Goal: Task Accomplishment & Management: Manage account settings

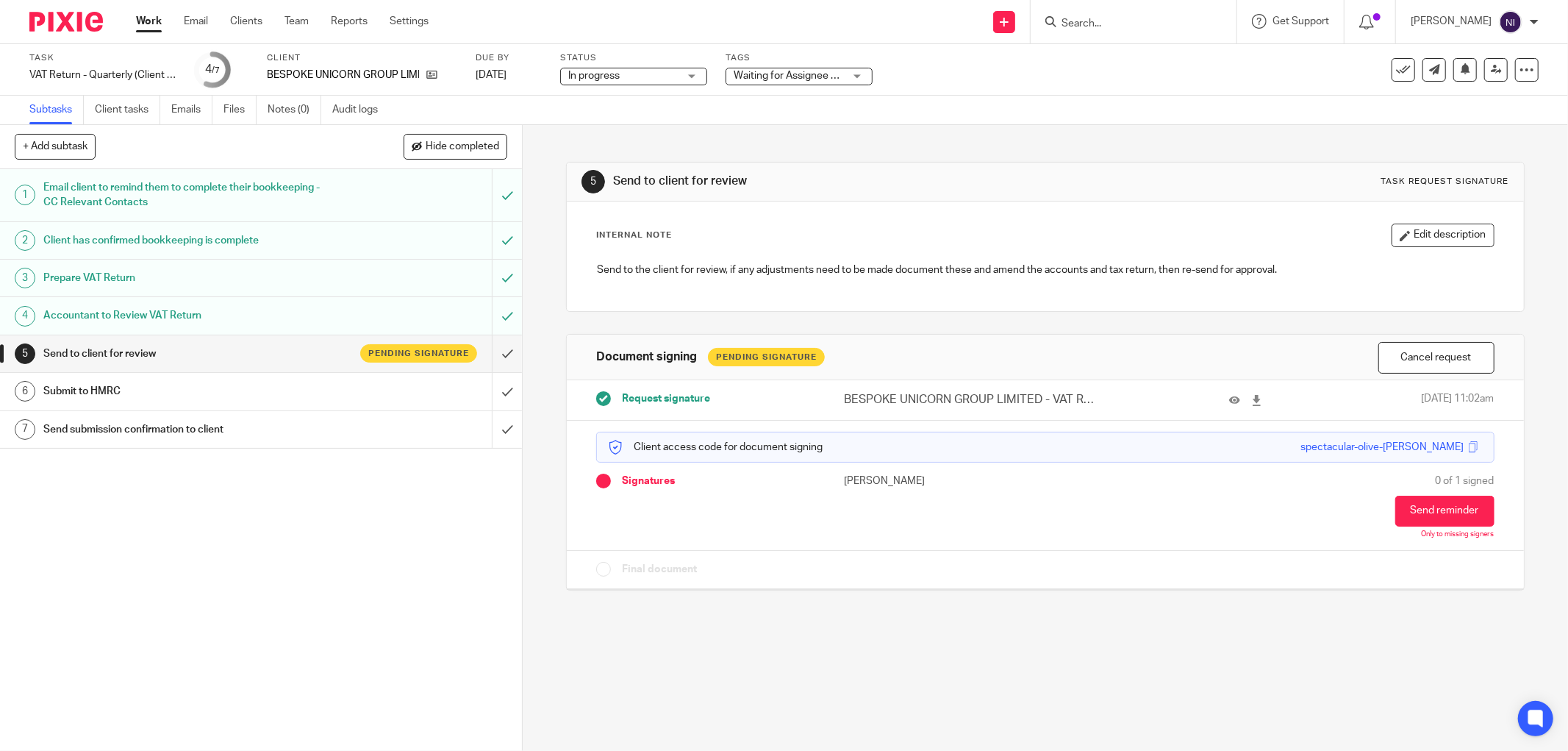
click at [789, 70] on span "Waiting for Assignee + 1" at bounding box center [789, 76] width 111 height 15
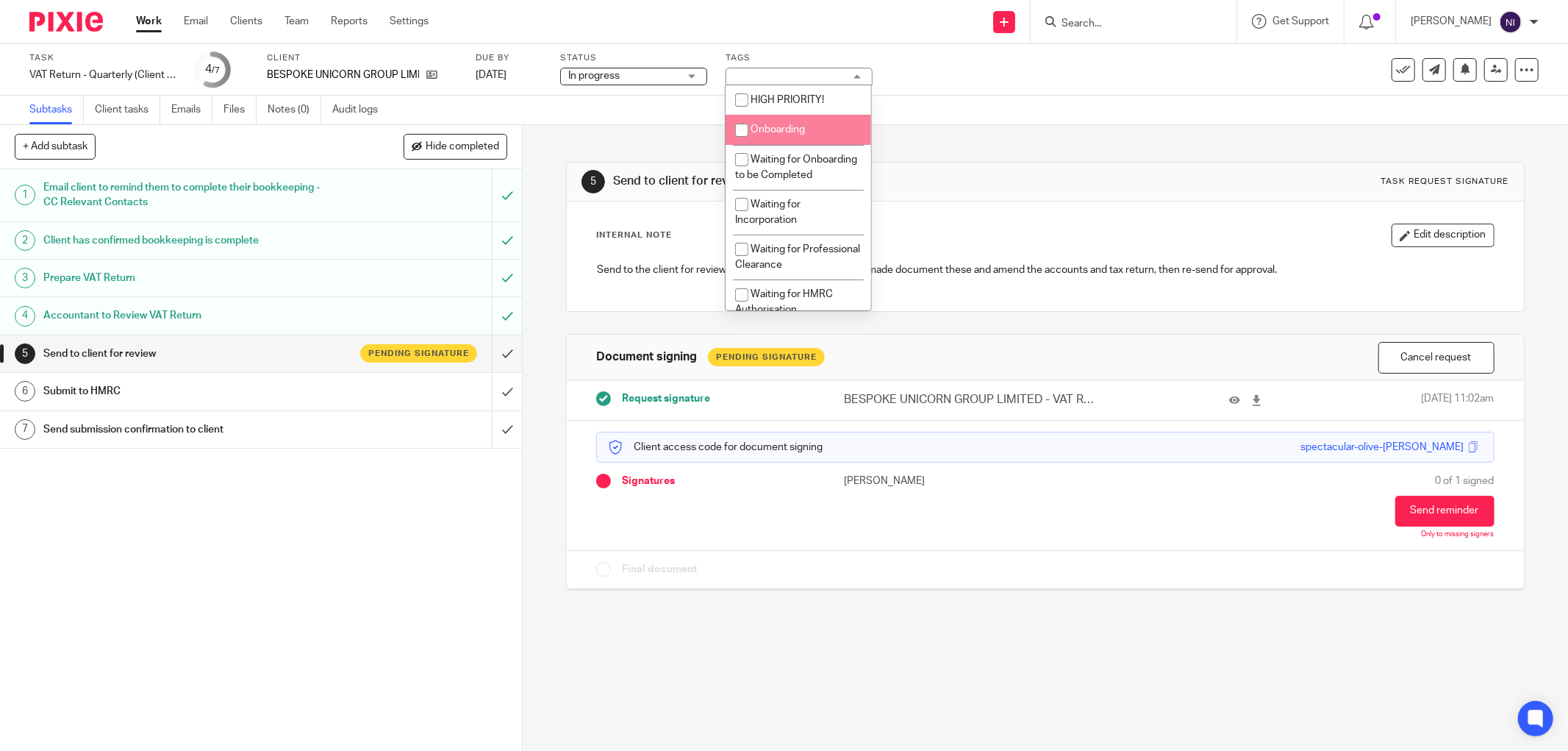
scroll to position [135, 0]
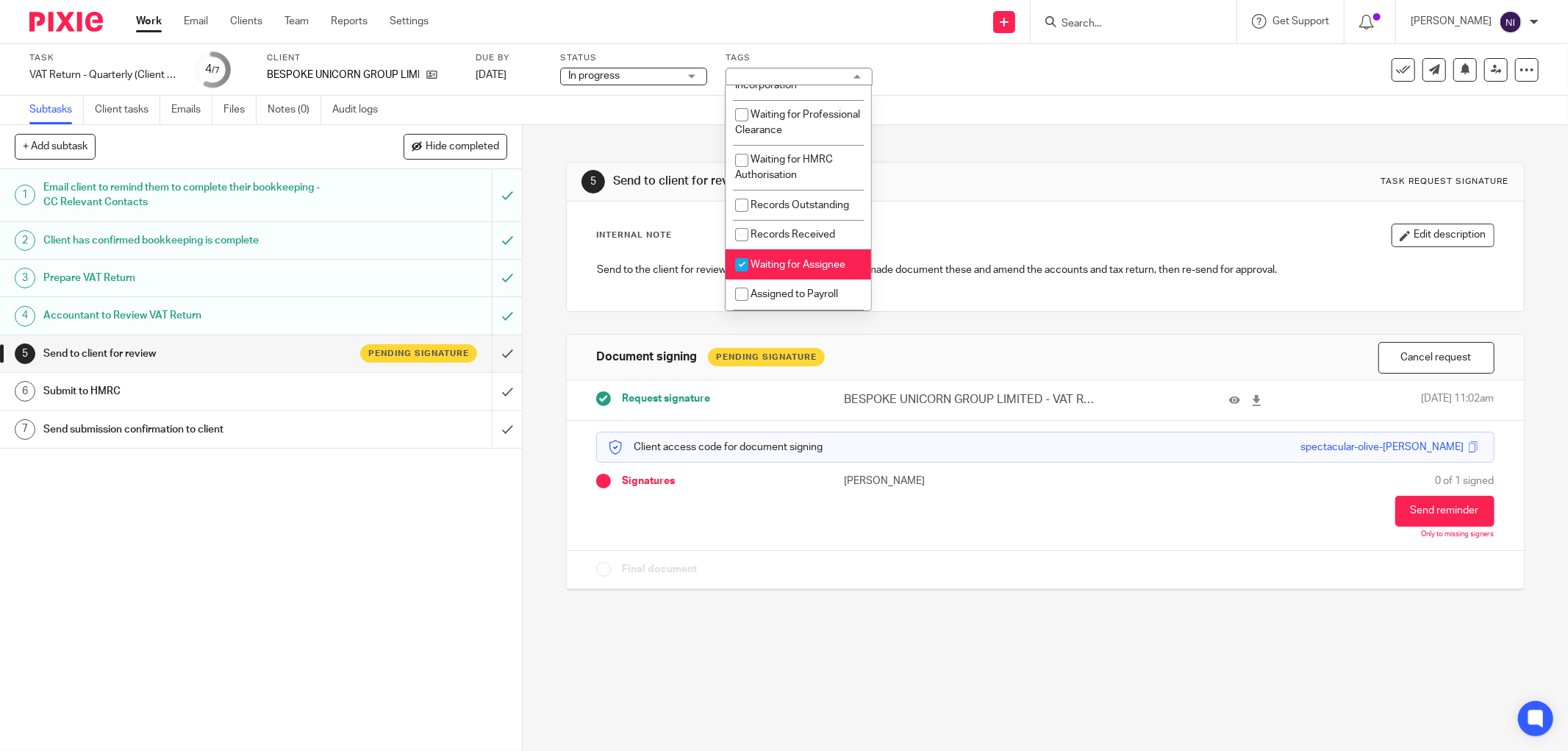
click at [806, 270] on span "Waiting for Assignee" at bounding box center [798, 264] width 95 height 11
checkbox input "false"
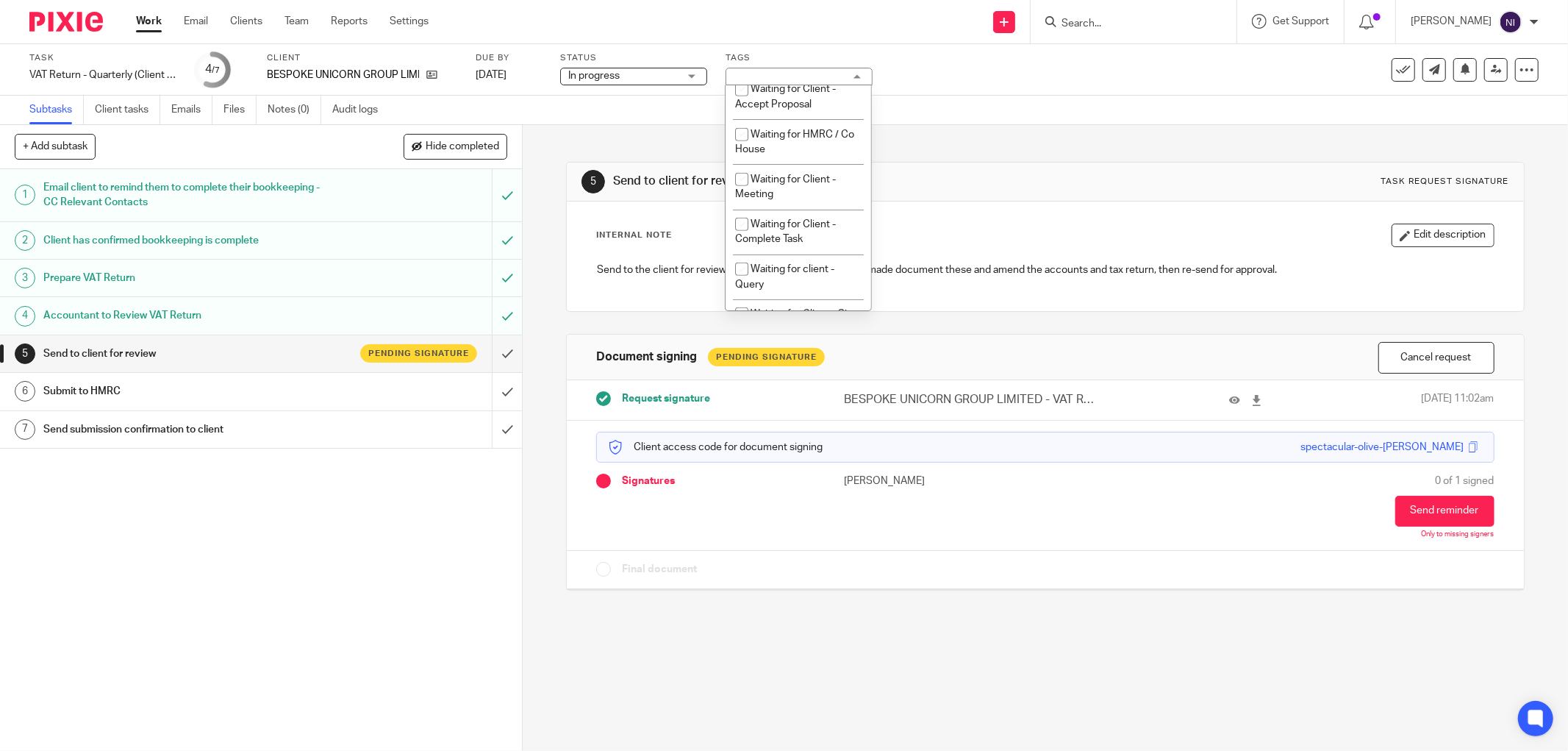
scroll to position [390, 0]
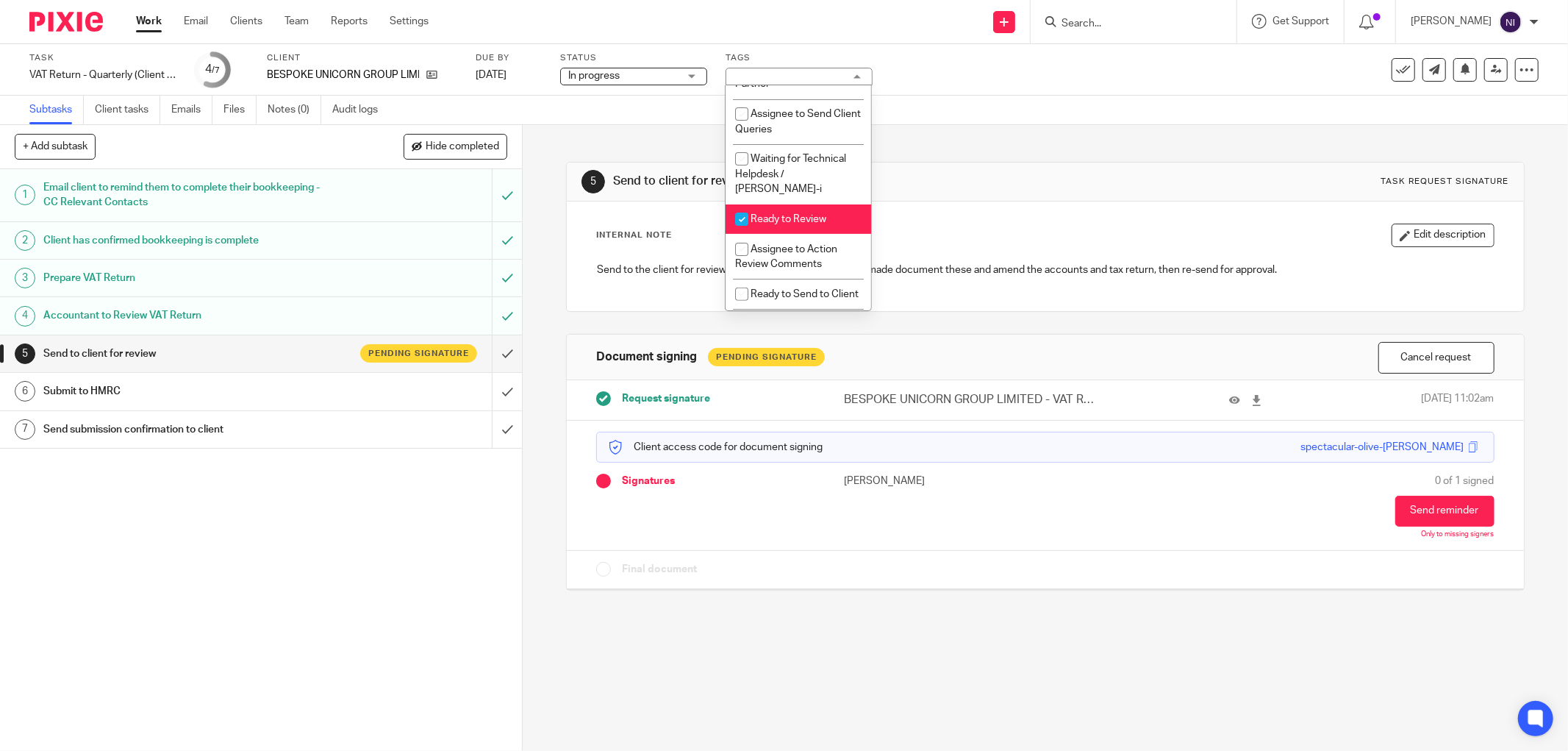
click at [814, 224] on span "Ready to Review" at bounding box center [789, 219] width 76 height 11
checkbox input "false"
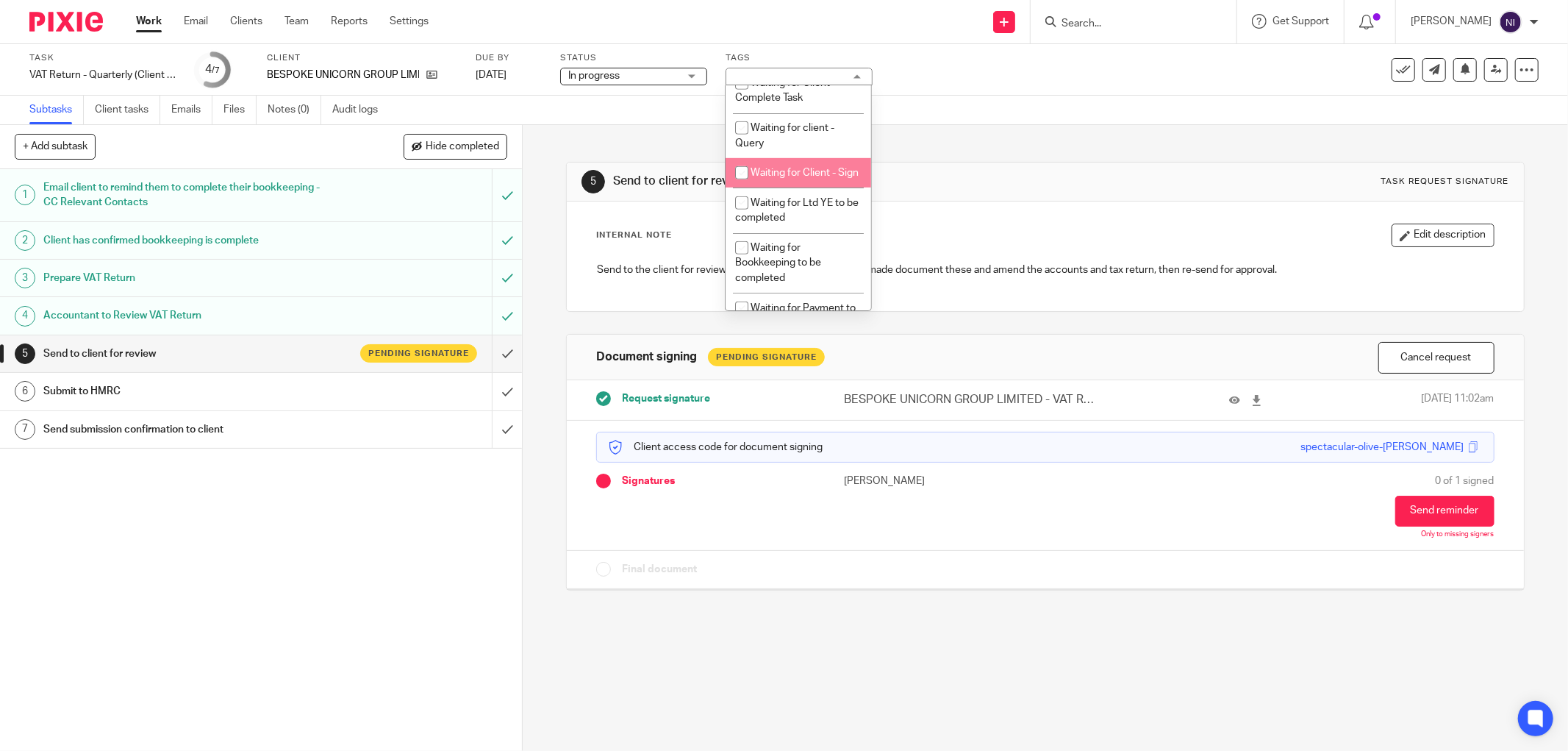
scroll to position [728, 0]
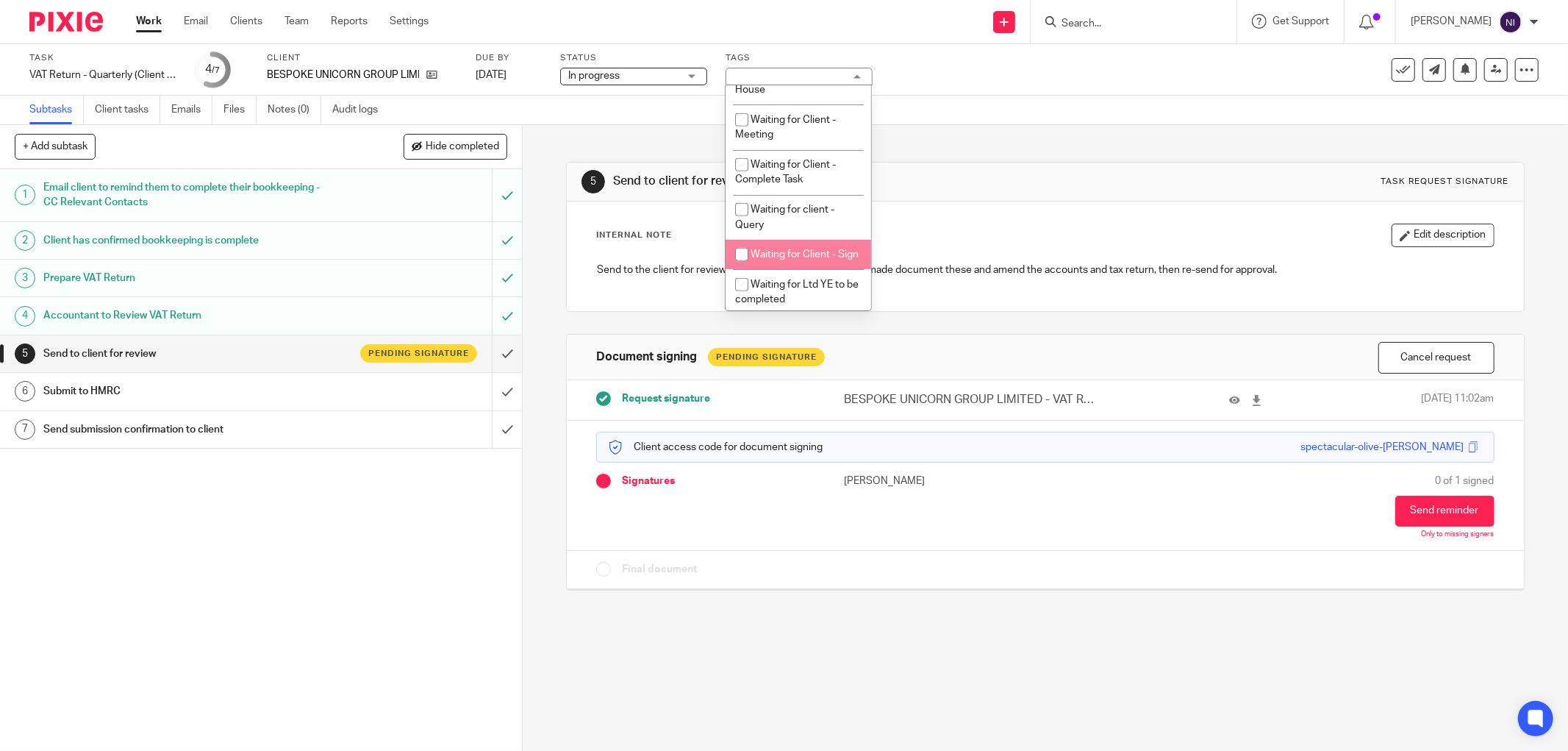
click at [780, 270] on li "Waiting for Client - Sign" at bounding box center [799, 255] width 146 height 30
checkbox input "true"
click at [997, 133] on div "5 Send to client for review Task request signature Internal Note Edit descripti…" at bounding box center [1045, 365] width 959 height 480
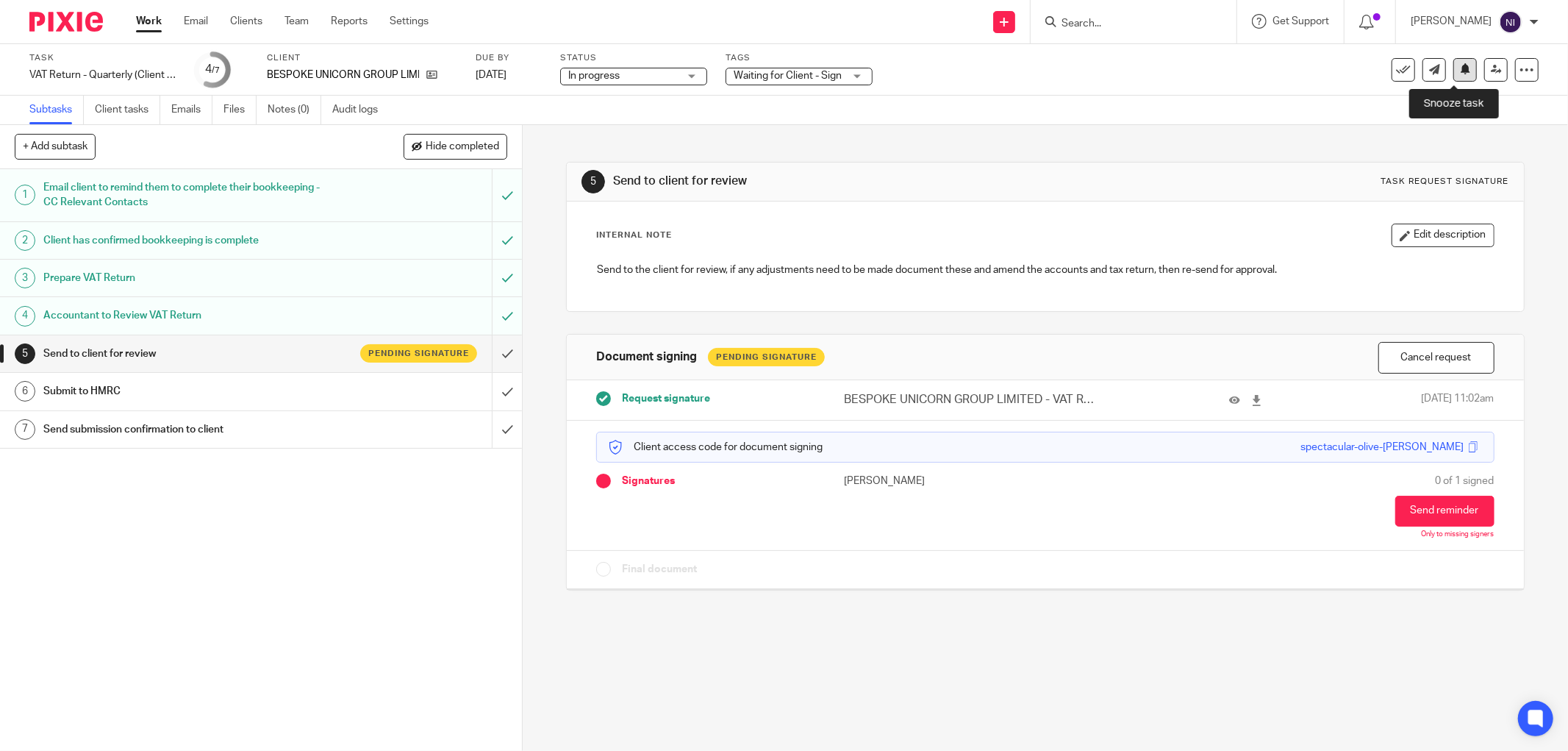
click at [1454, 77] on button at bounding box center [1465, 70] width 23 height 23
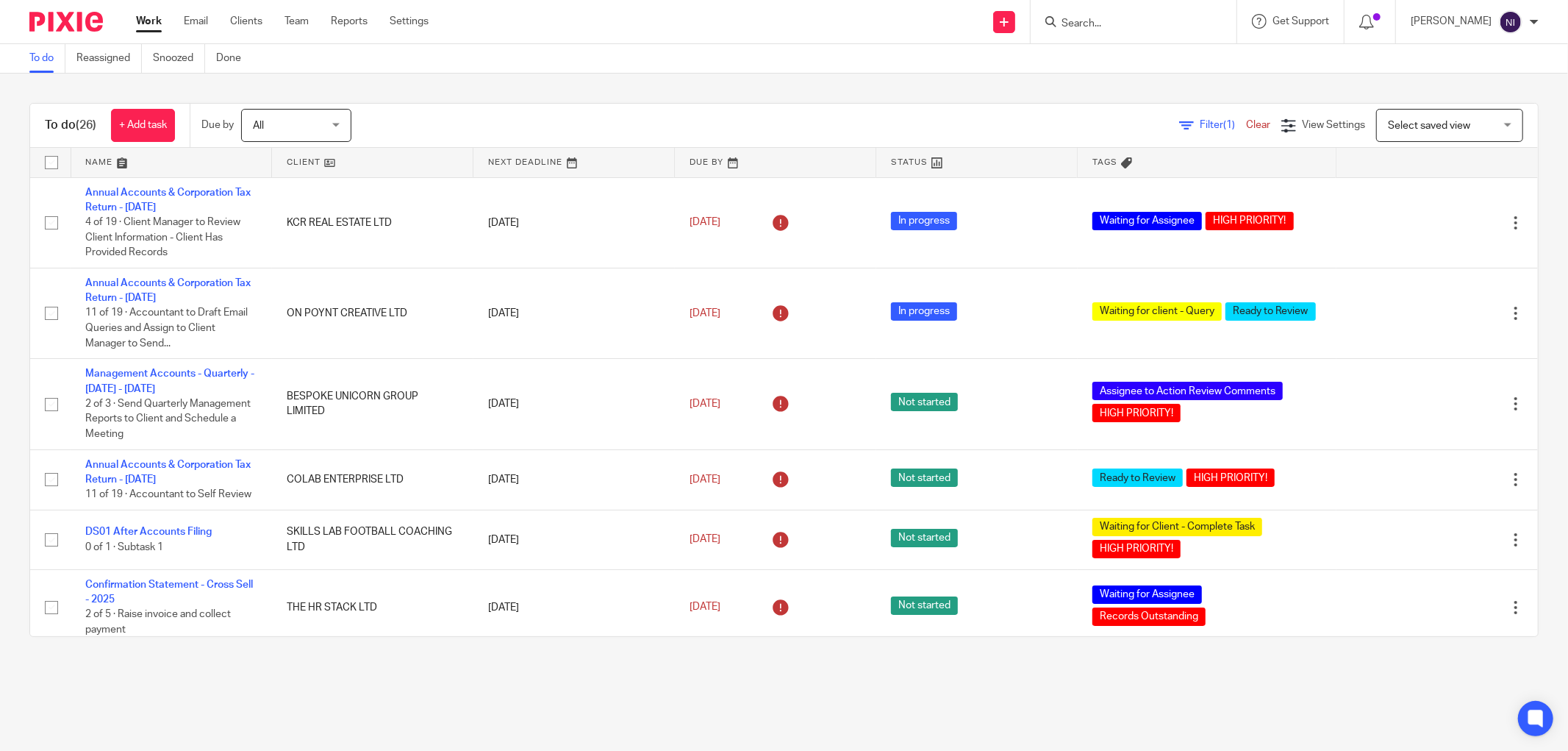
click at [108, 164] on link at bounding box center [171, 162] width 201 height 30
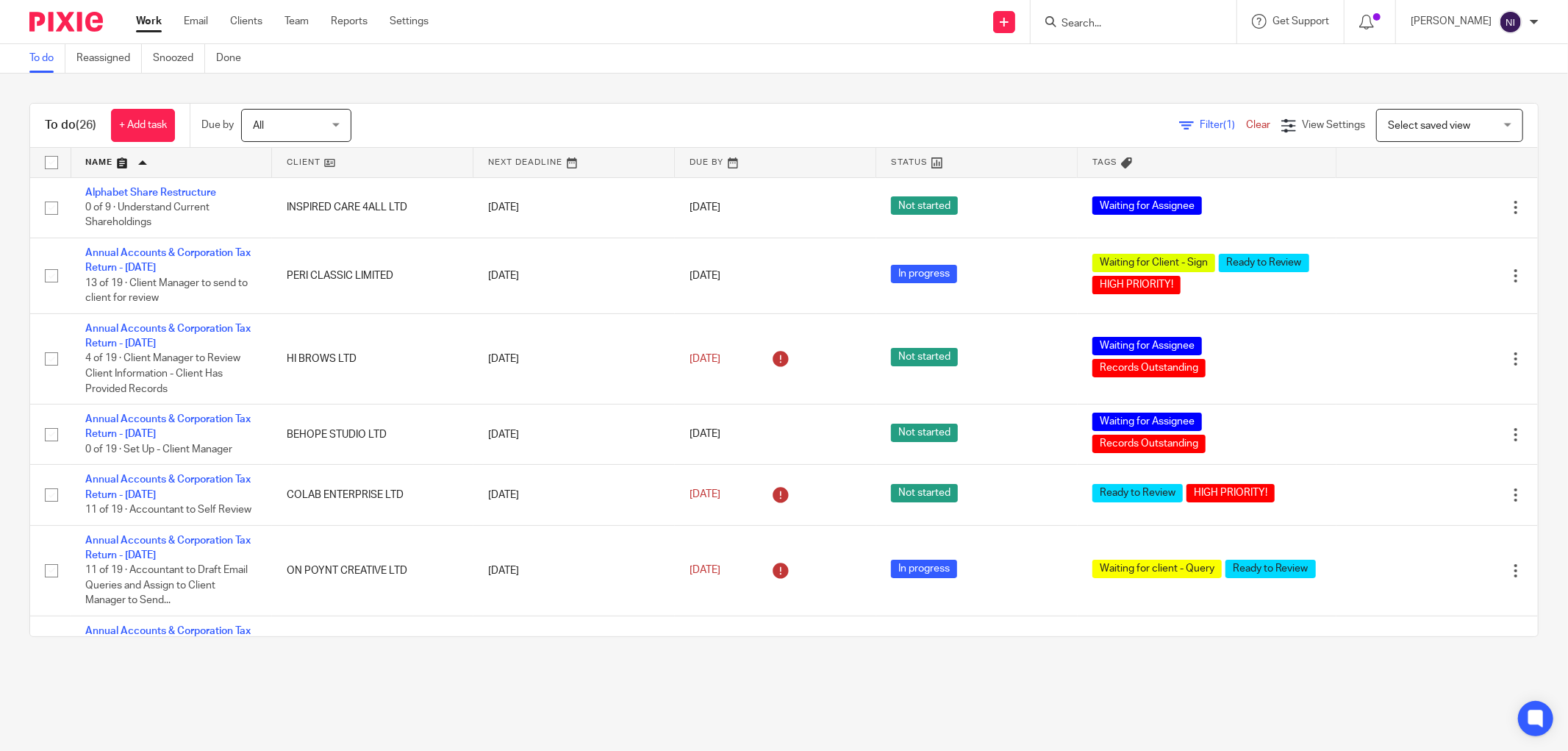
click at [1092, 20] on input "Search" at bounding box center [1126, 23] width 133 height 13
type input "jst u"
click at [1148, 52] on link at bounding box center [1163, 69] width 212 height 45
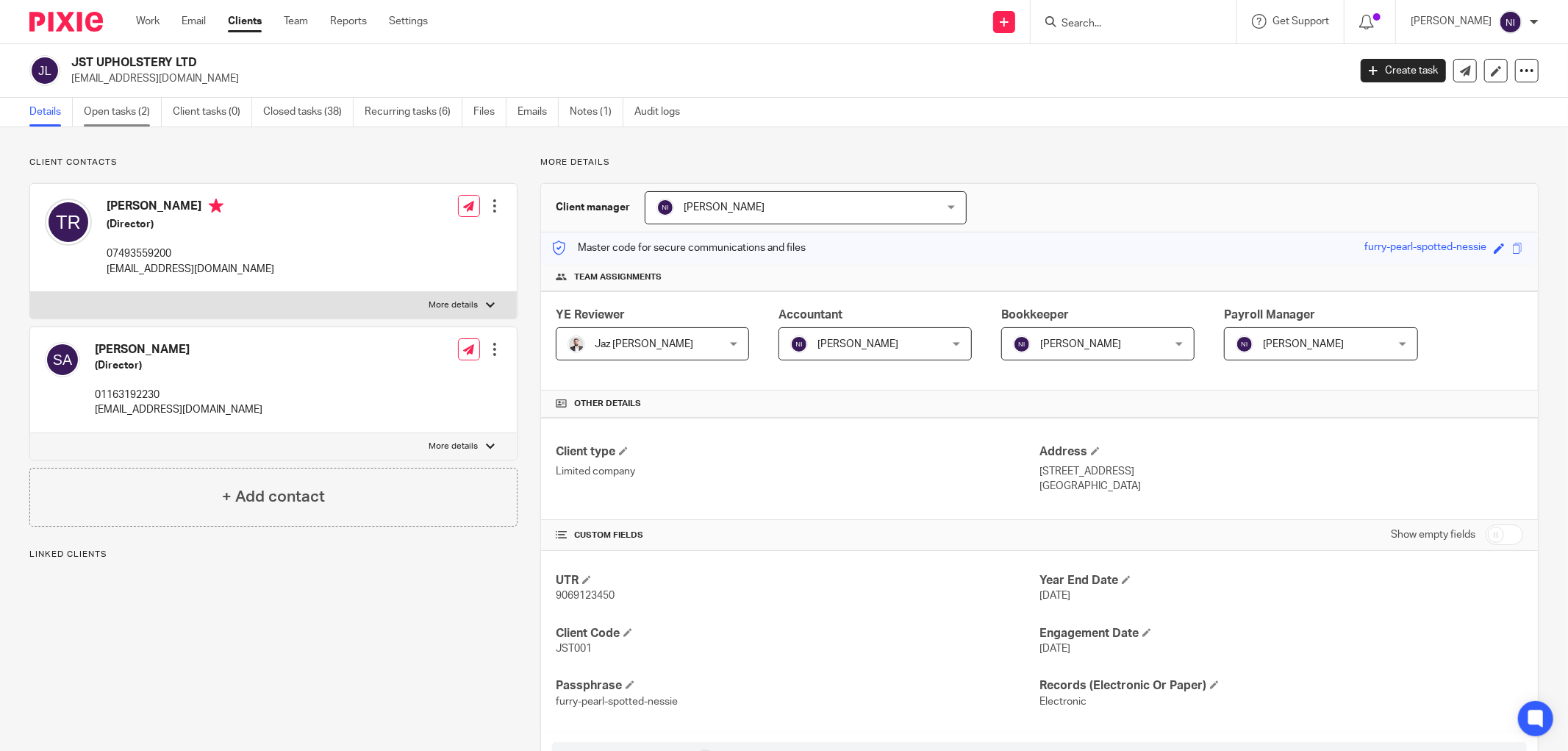
click at [111, 123] on link "Open tasks (2)" at bounding box center [123, 112] width 78 height 29
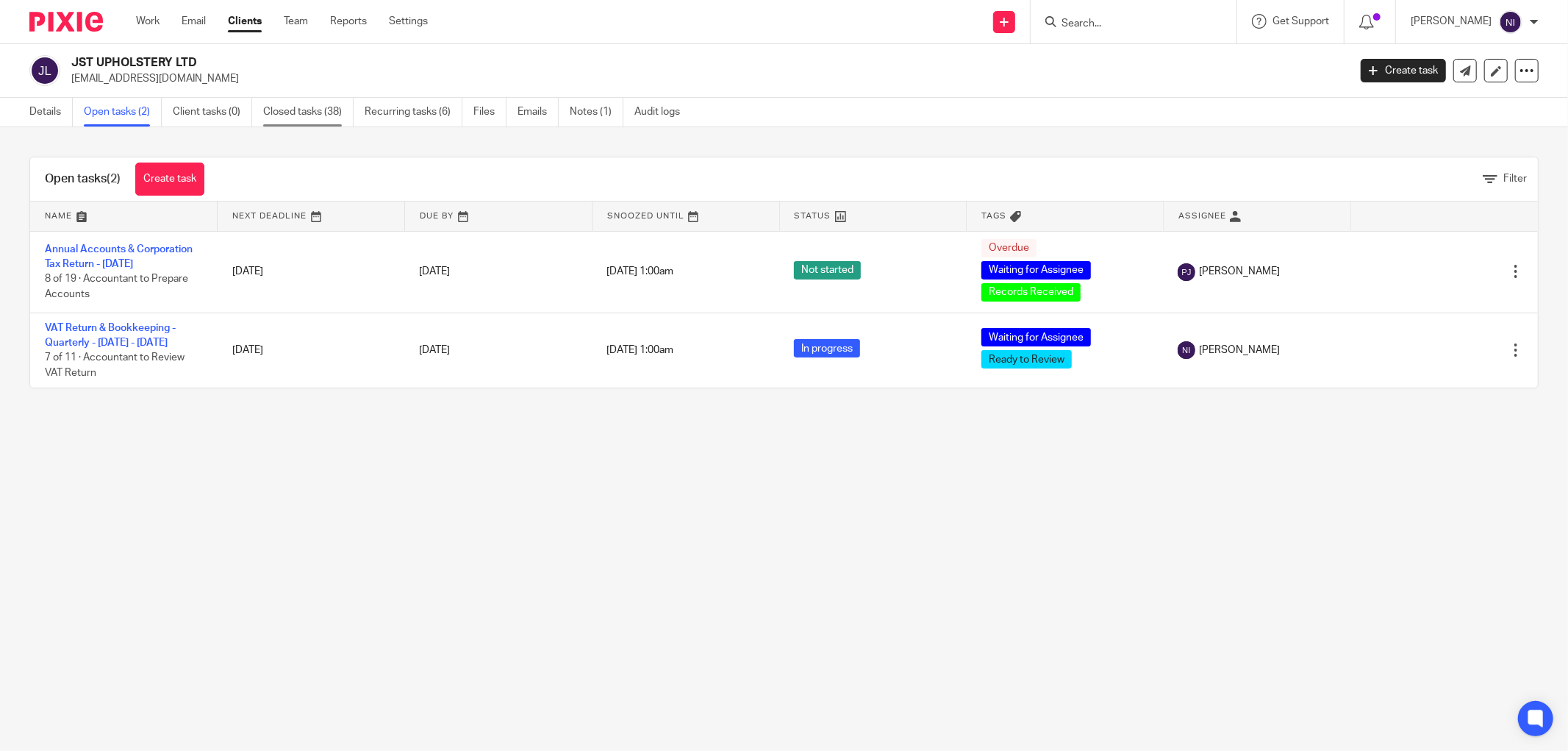
click at [293, 111] on link "Closed tasks (38)" at bounding box center [308, 112] width 90 height 29
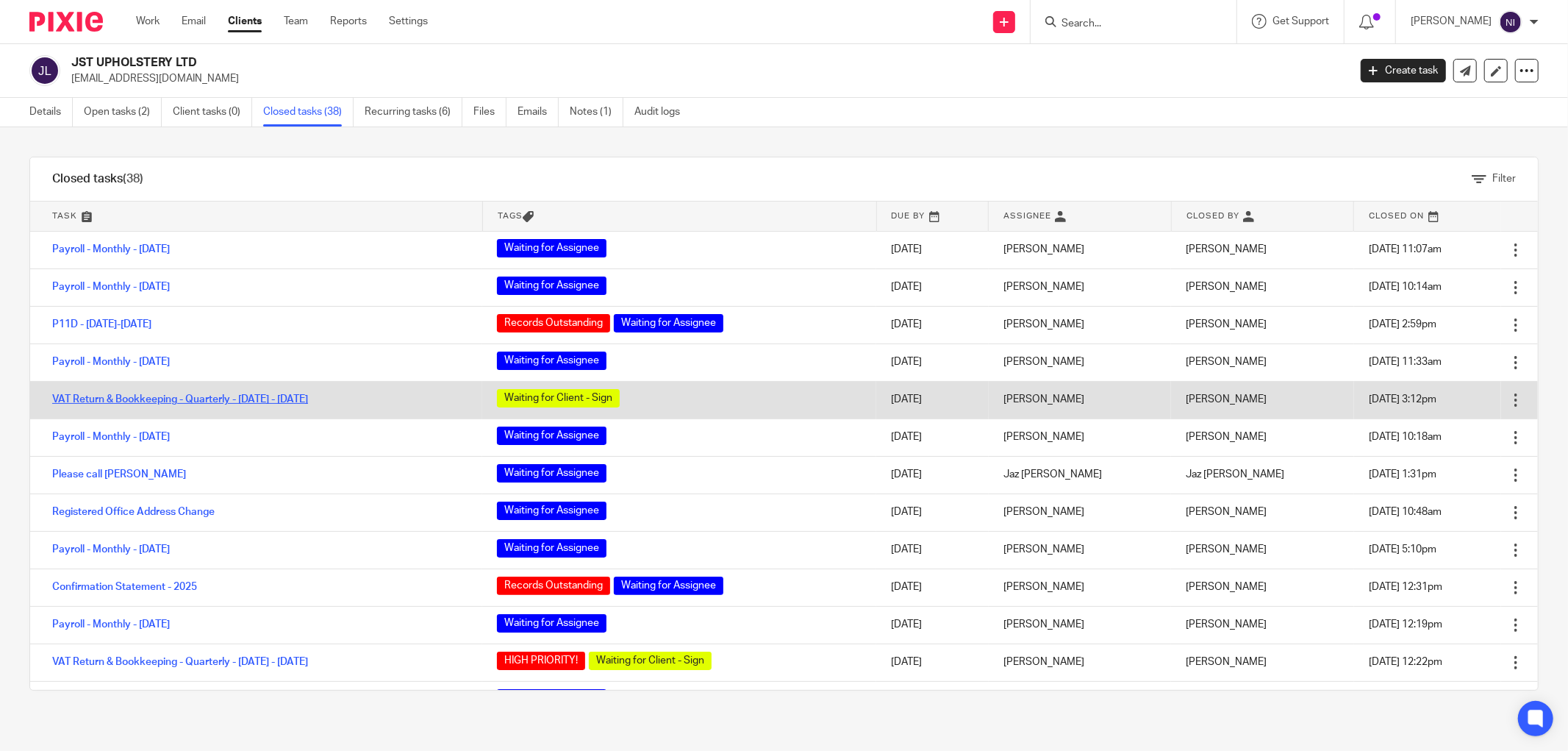
click at [166, 401] on link "VAT Return & Bookkeeping - Quarterly - [DATE] - [DATE]" at bounding box center [180, 399] width 256 height 11
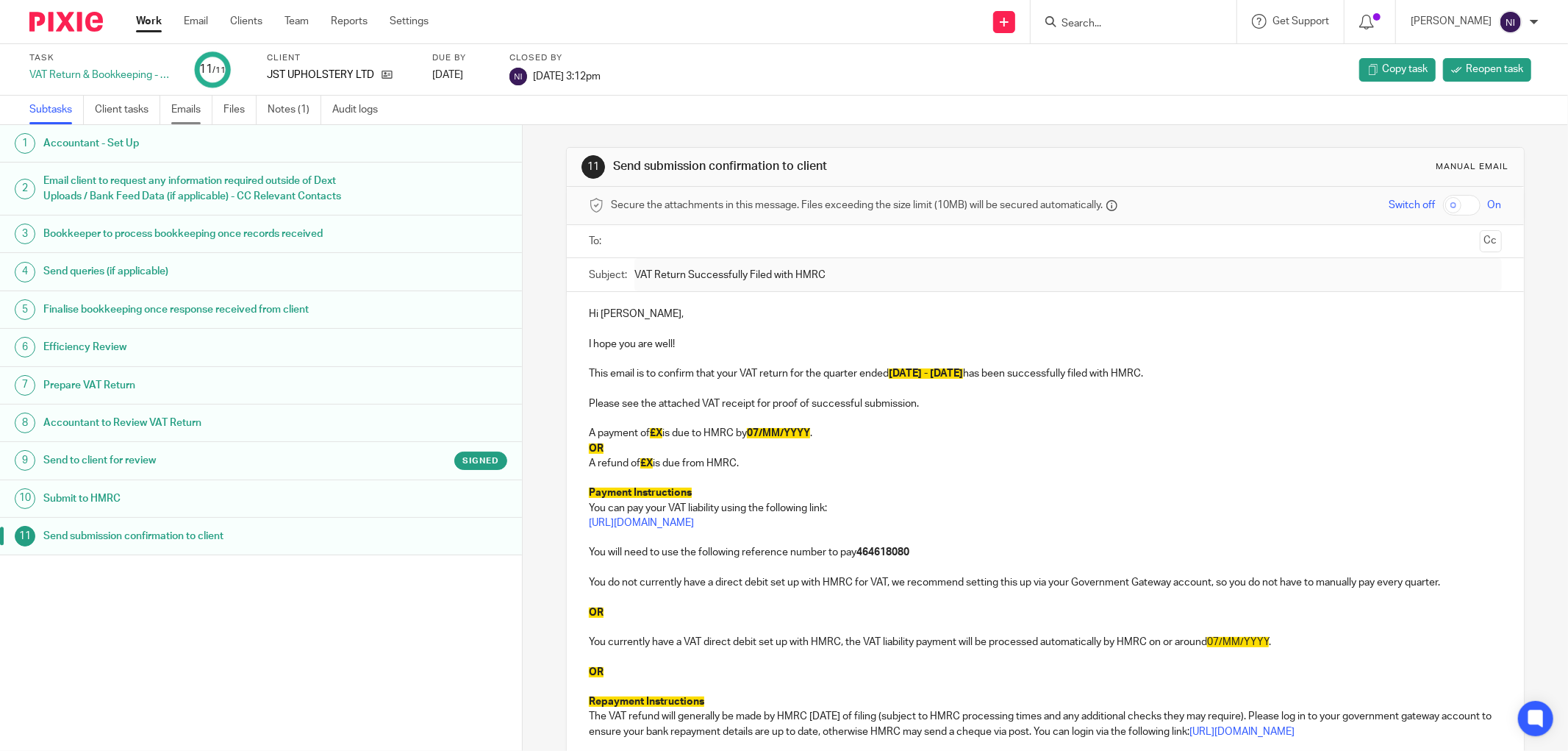
click at [188, 103] on link "Emails" at bounding box center [192, 110] width 41 height 29
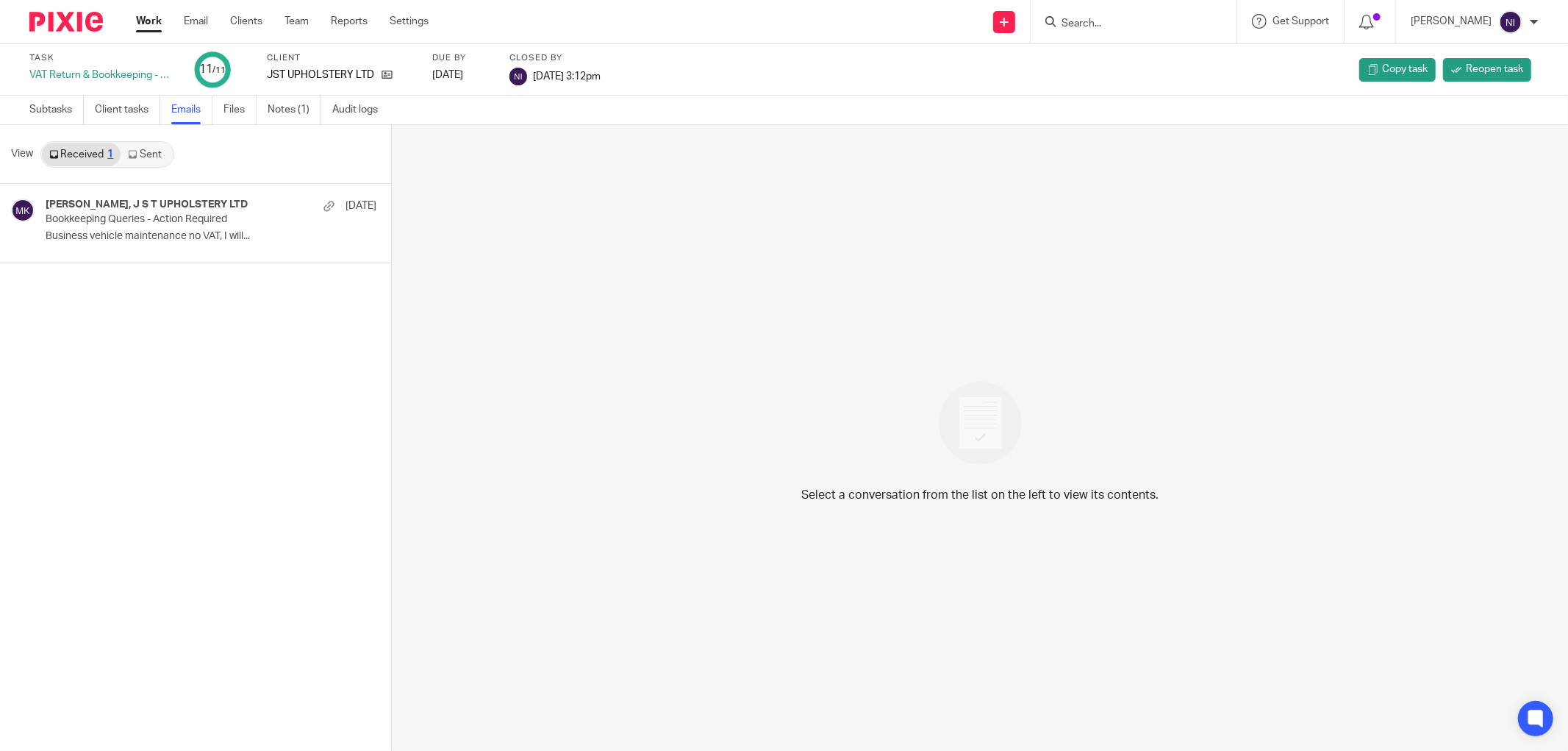
click at [161, 155] on link "Sent" at bounding box center [146, 154] width 52 height 23
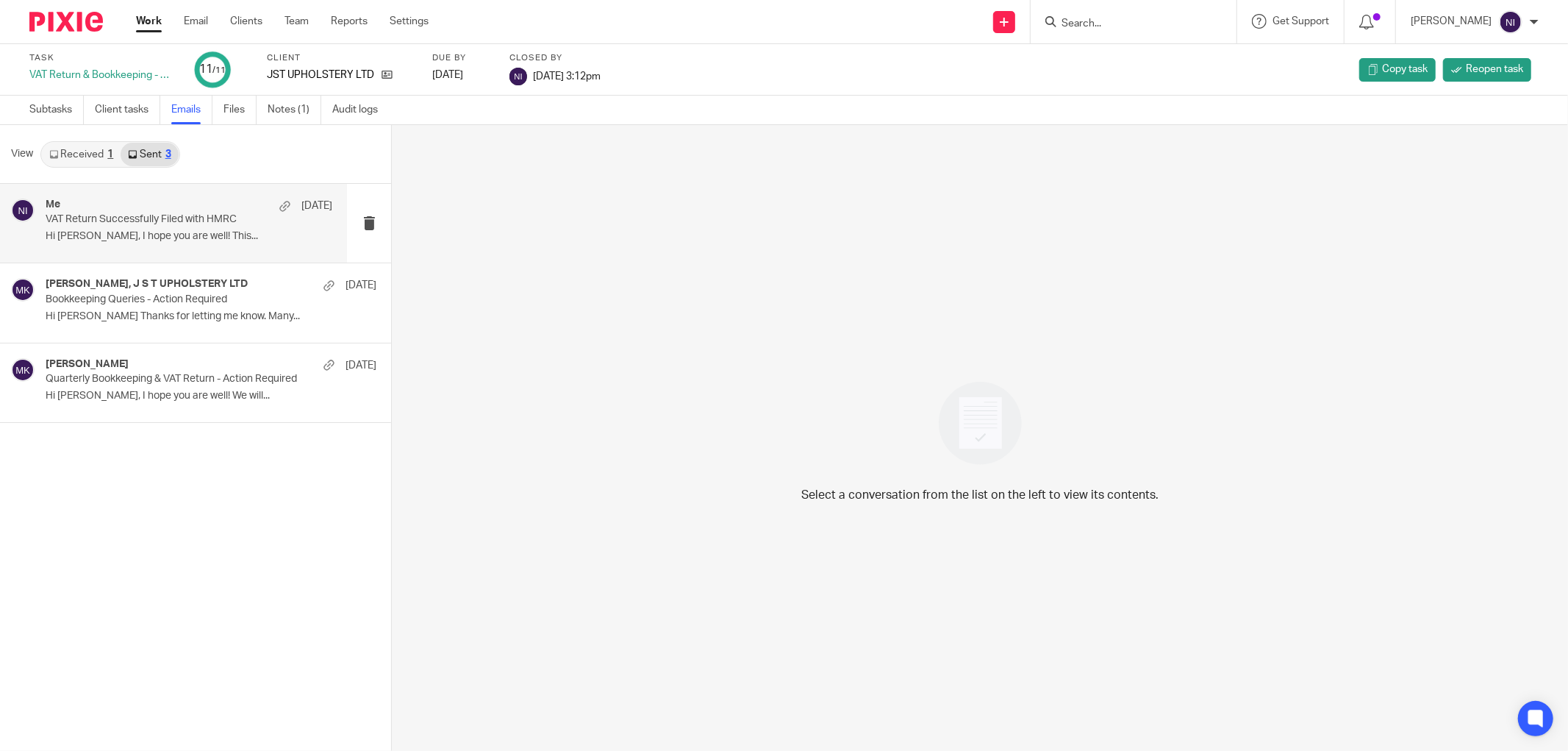
click at [184, 208] on div "Me 3 Jun" at bounding box center [189, 205] width 286 height 14
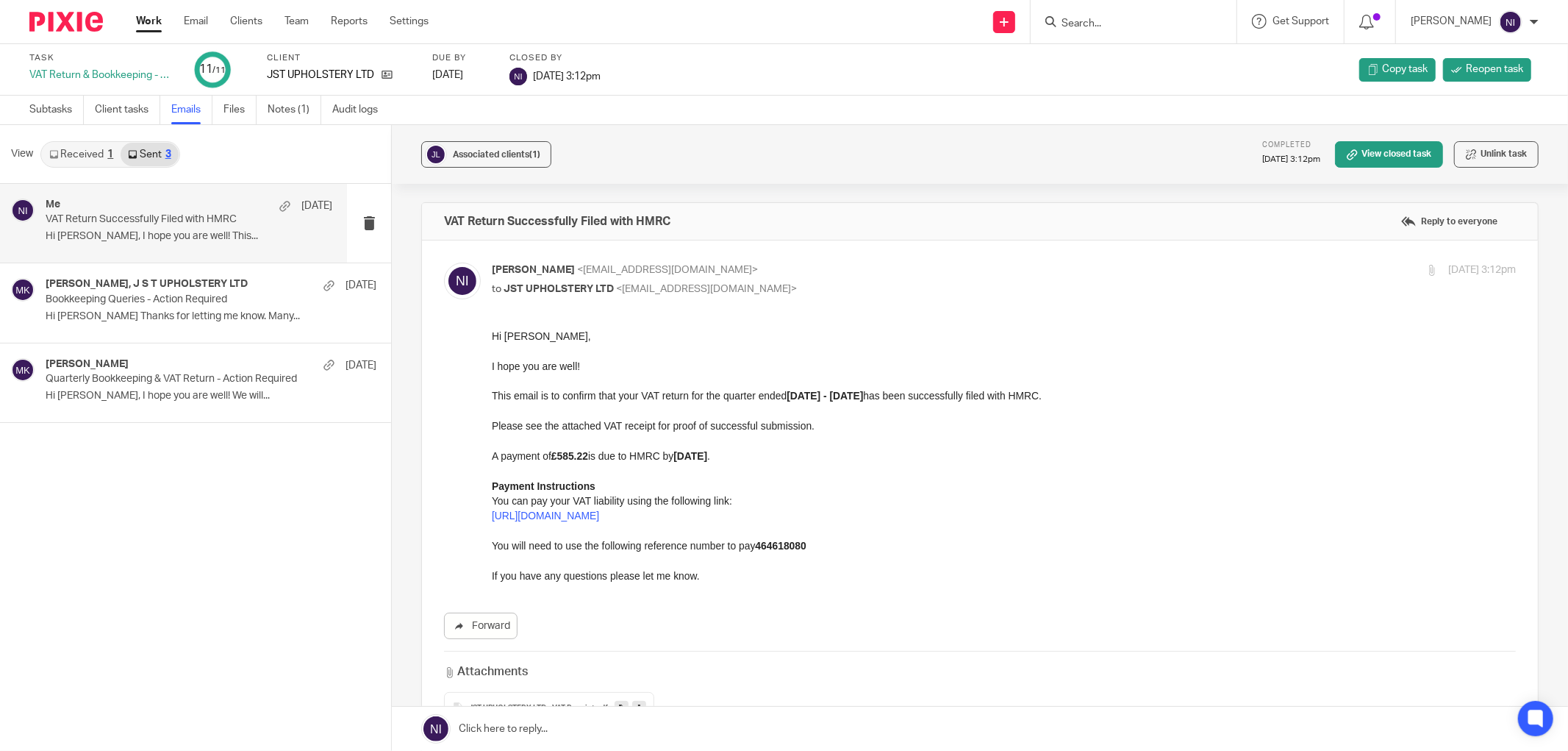
scroll to position [200, 0]
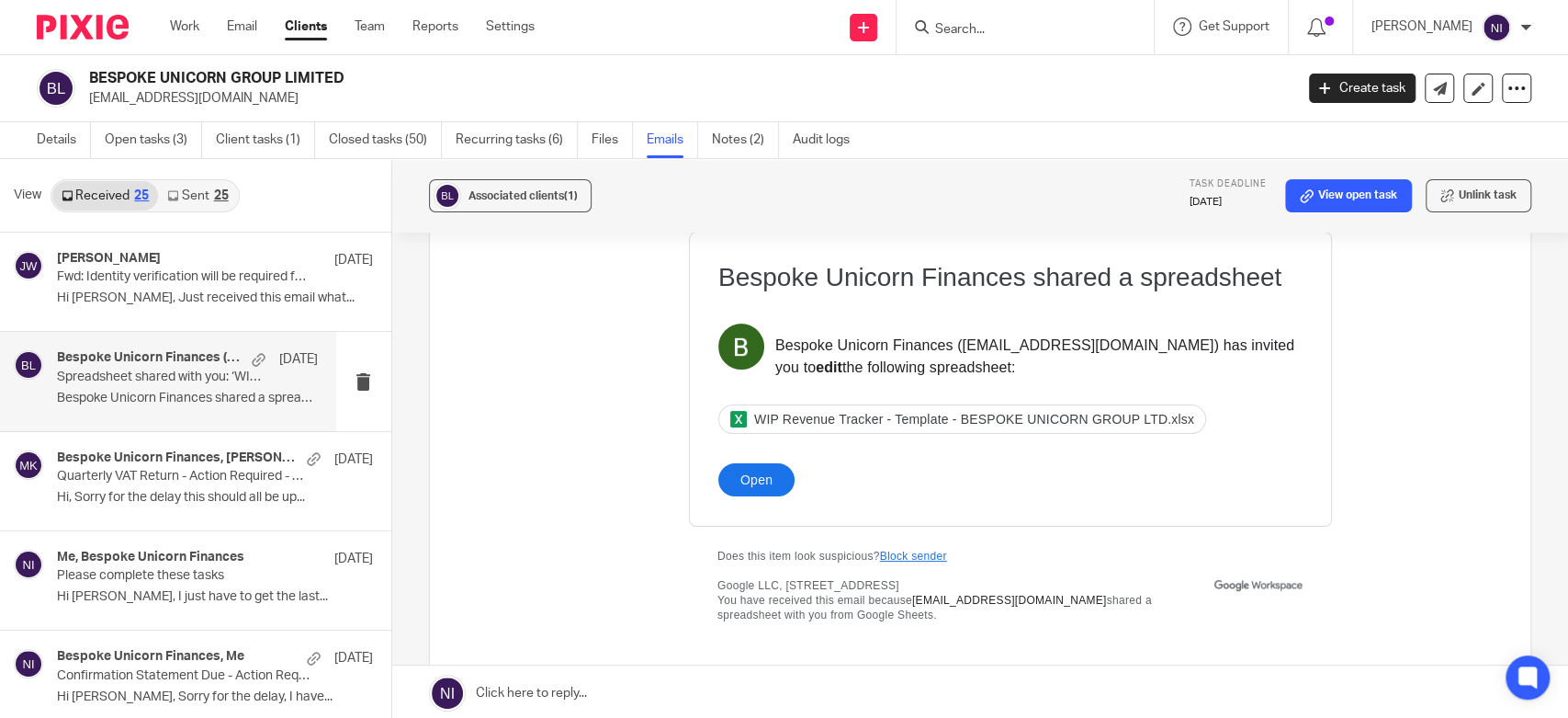
click at [1021, 28] on input "Search" at bounding box center [1016, 29] width 166 height 16
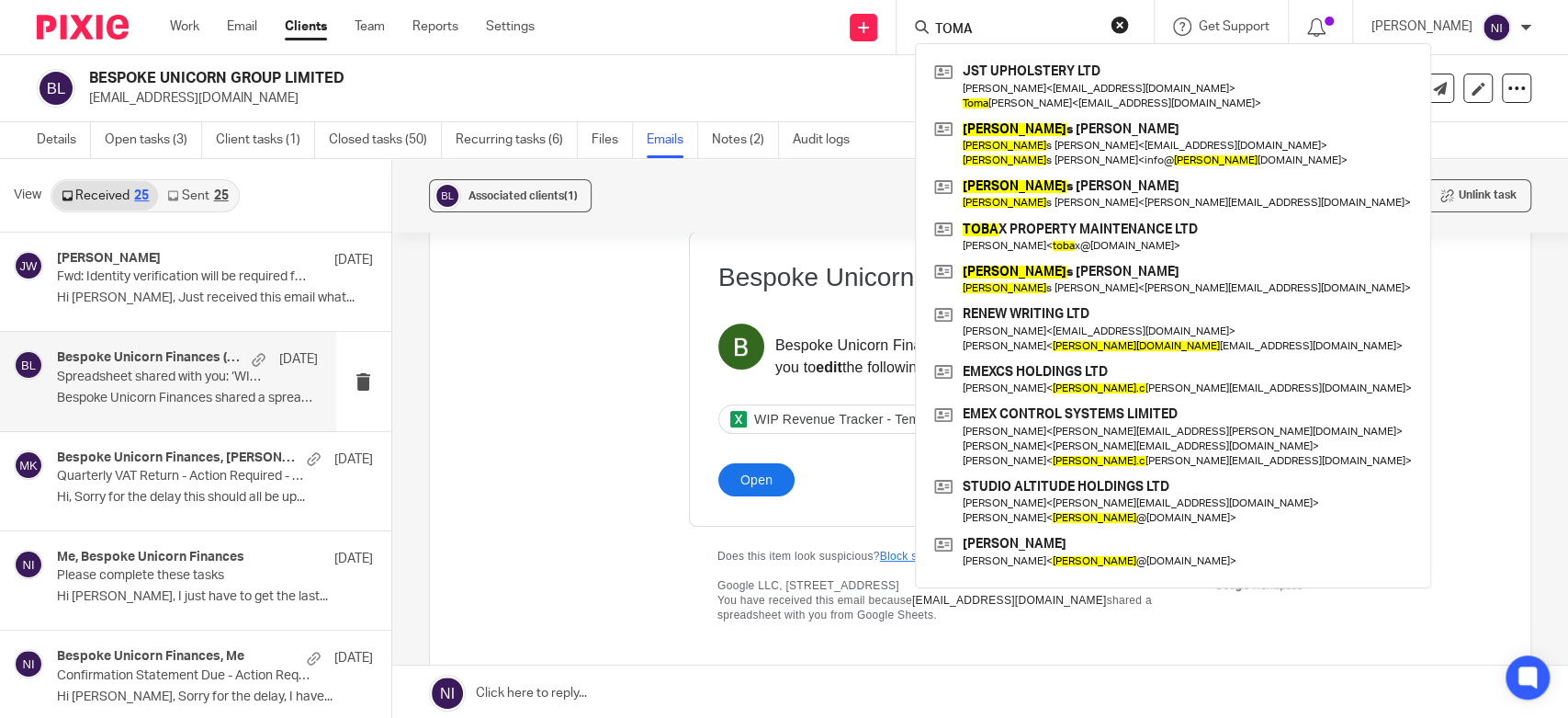
click at [1030, 27] on input "TOMA" at bounding box center [1016, 29] width 166 height 16
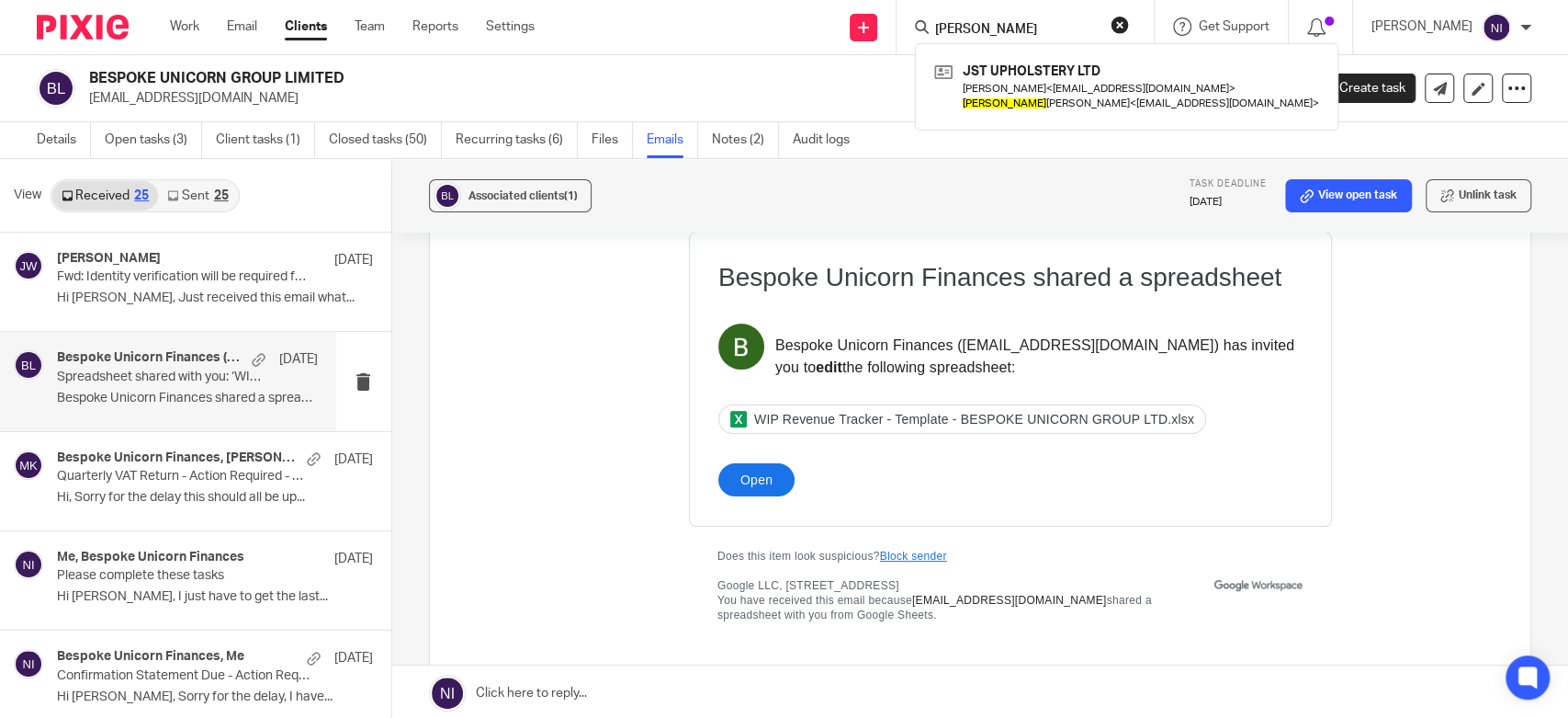
type input "TOMASZ"
click at [378, 132] on link "Closed tasks (50)" at bounding box center [384, 140] width 113 height 36
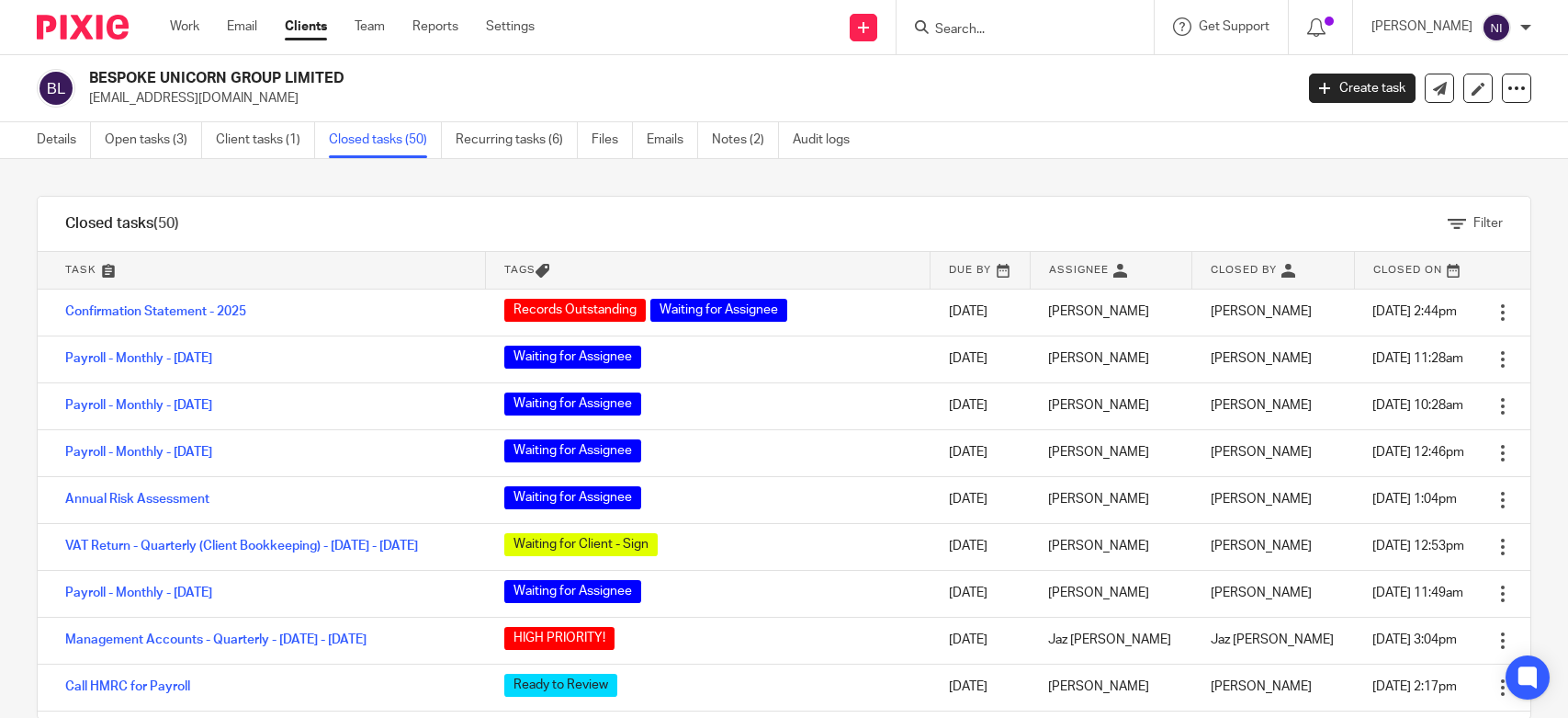
click at [59, 24] on img at bounding box center [82, 27] width 92 height 25
click at [1033, 40] on div at bounding box center [1025, 27] width 258 height 54
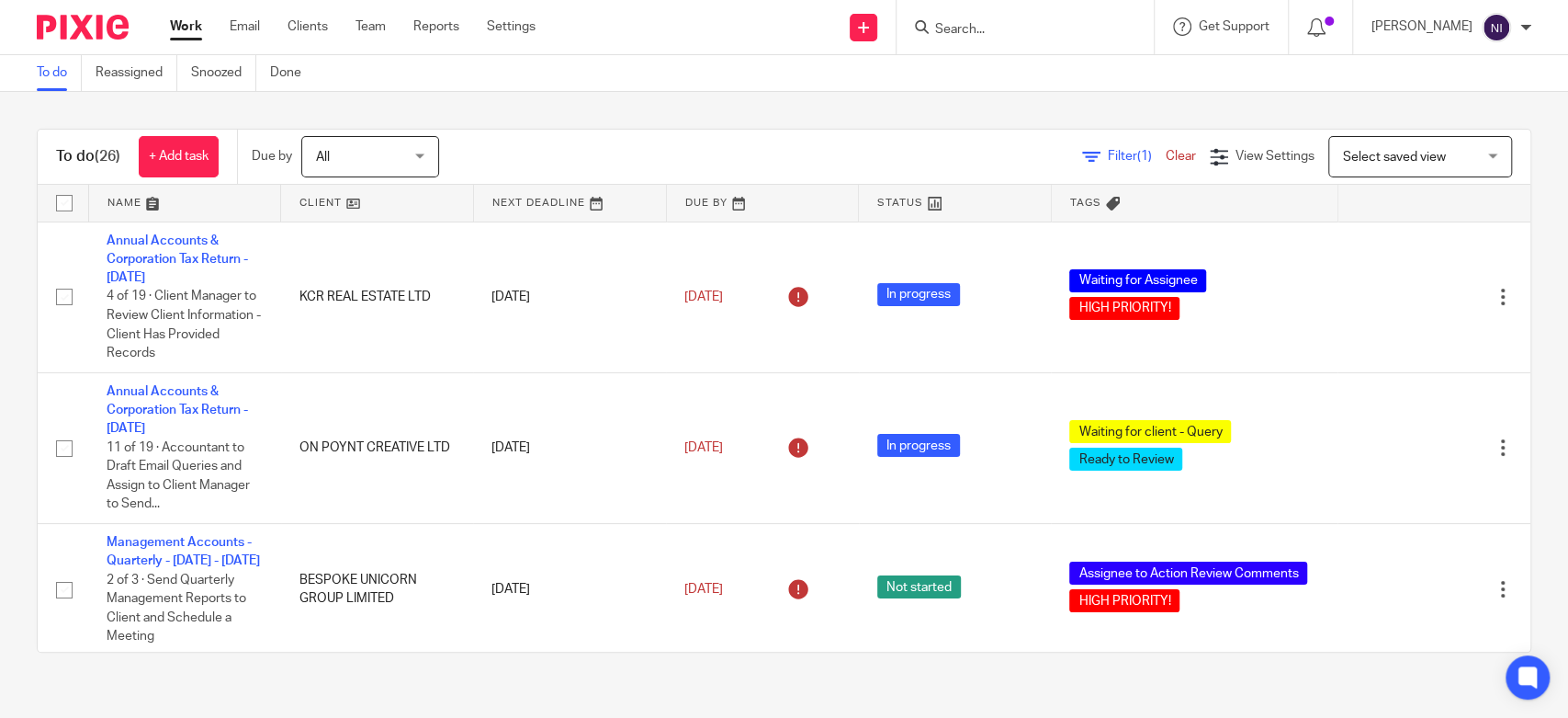
click at [1010, 35] on input "Search" at bounding box center [1016, 29] width 166 height 16
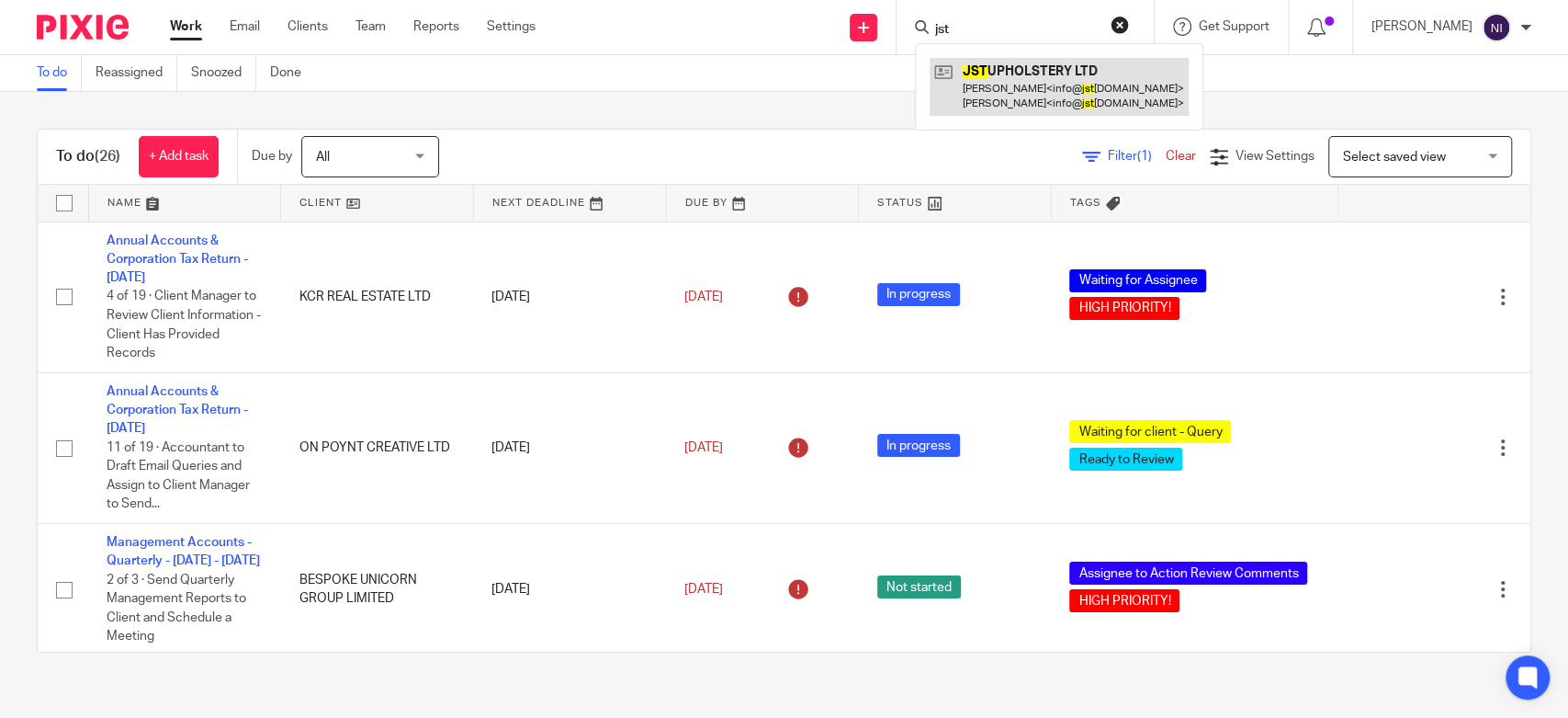
type input "jst"
click at [1021, 74] on link at bounding box center [1060, 86] width 259 height 57
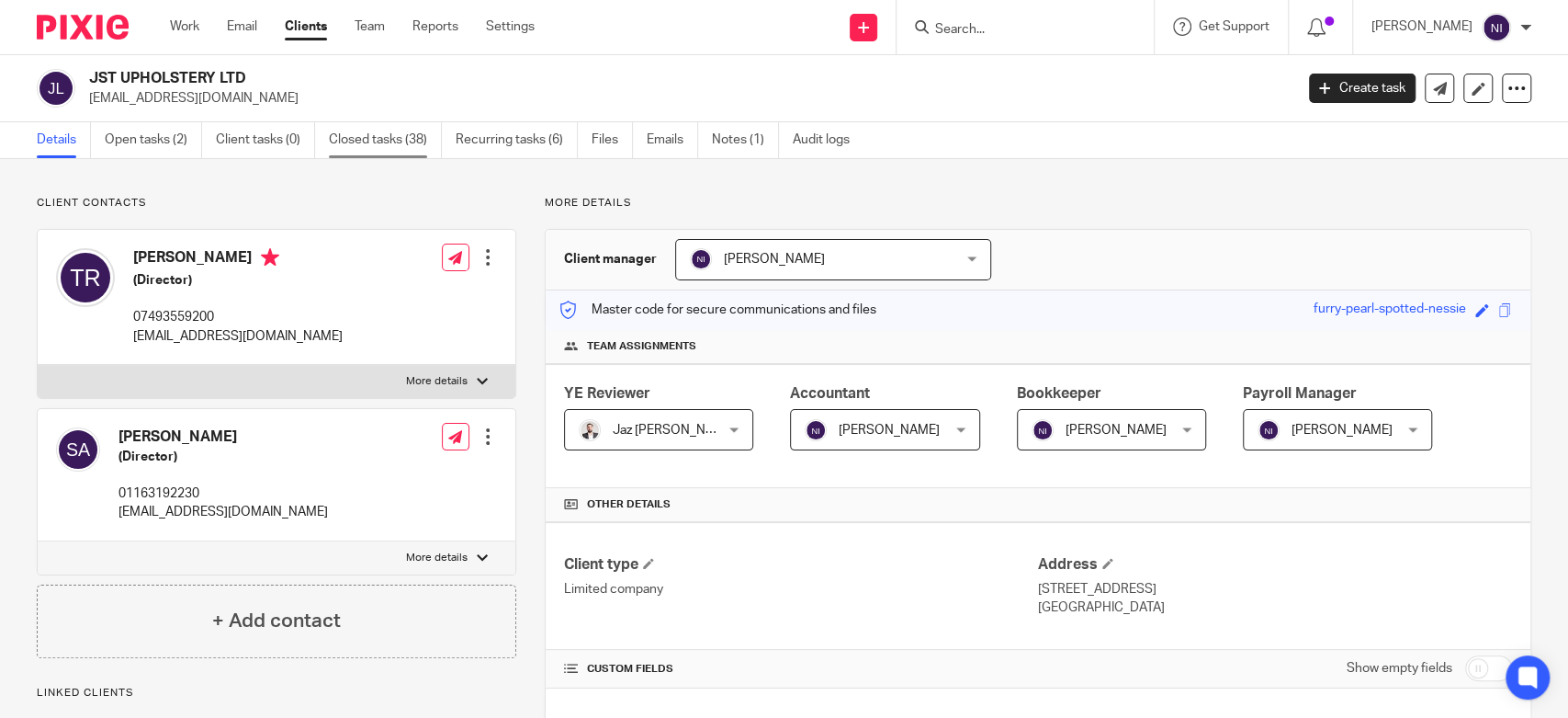
click at [359, 138] on link "Closed tasks (38)" at bounding box center [384, 140] width 113 height 36
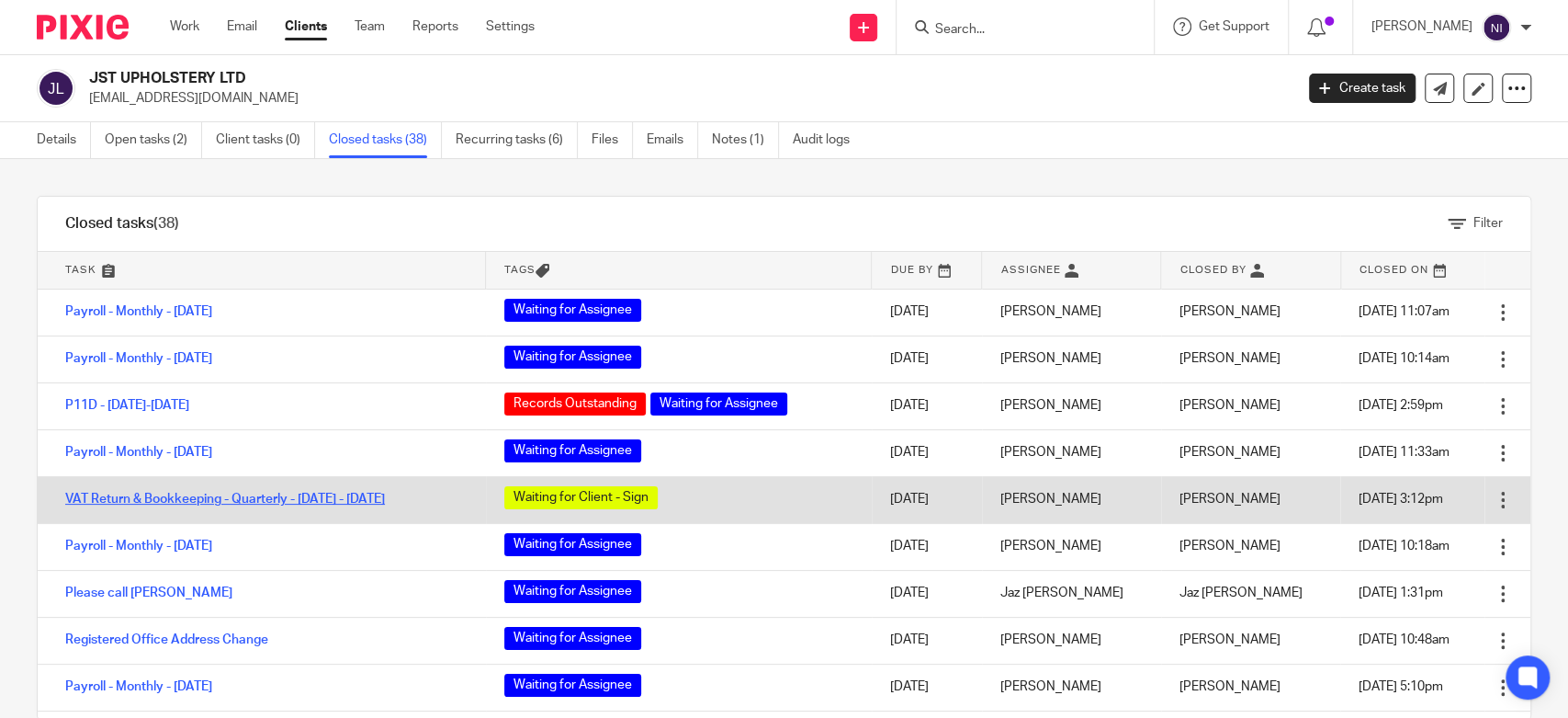
click at [217, 498] on link "VAT Return & Bookkeeping - Quarterly - February - April, 2025" at bounding box center [225, 499] width 320 height 13
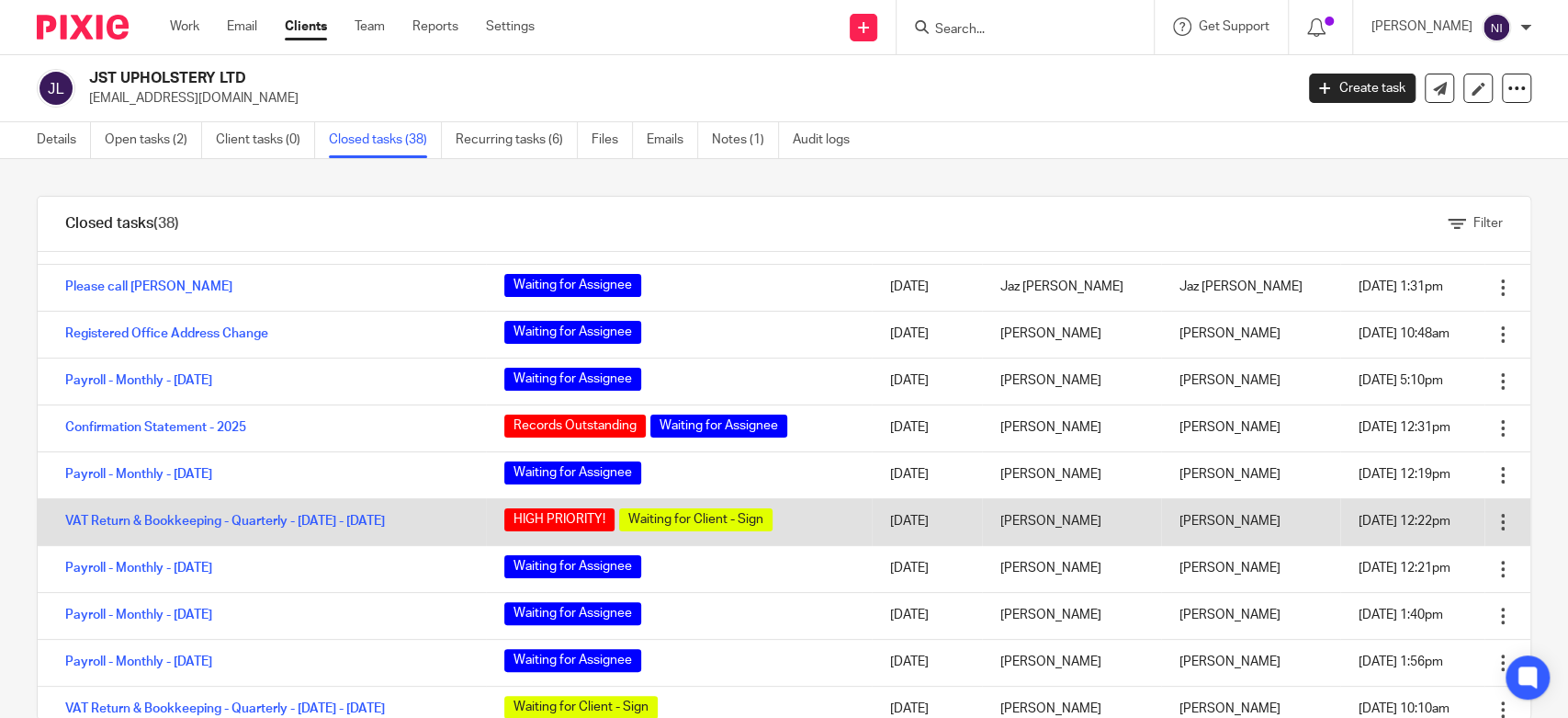
click at [330, 506] on td "VAT Return & Bookkeeping - Quarterly - November 2024 - January 2025" at bounding box center [261, 521] width 448 height 46
click at [342, 514] on link "VAT Return & Bookkeeping - Quarterly - November 2024 - January 2025" at bounding box center [225, 521] width 320 height 13
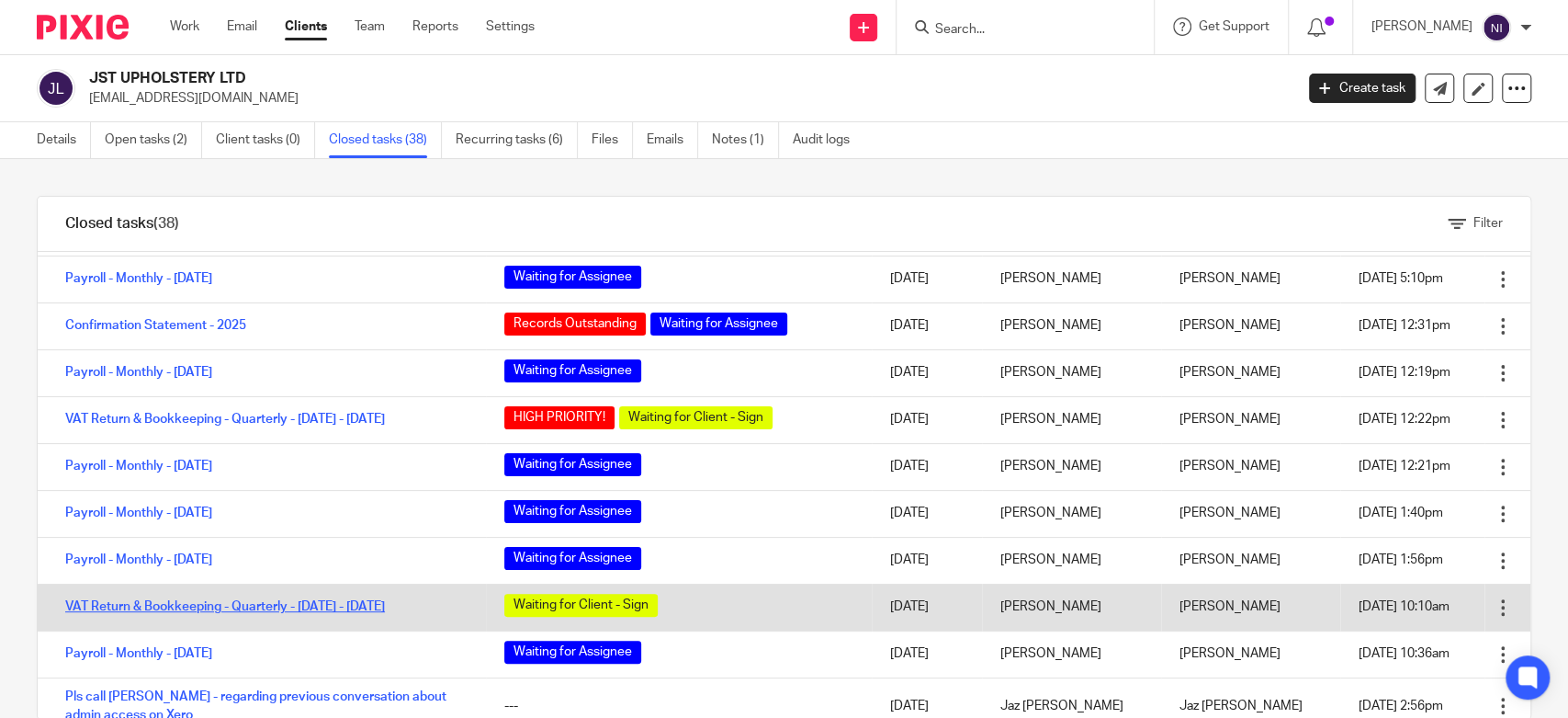
click at [235, 613] on link "VAT Return & Bookkeeping - Quarterly - August - October, 2024" at bounding box center [225, 607] width 320 height 13
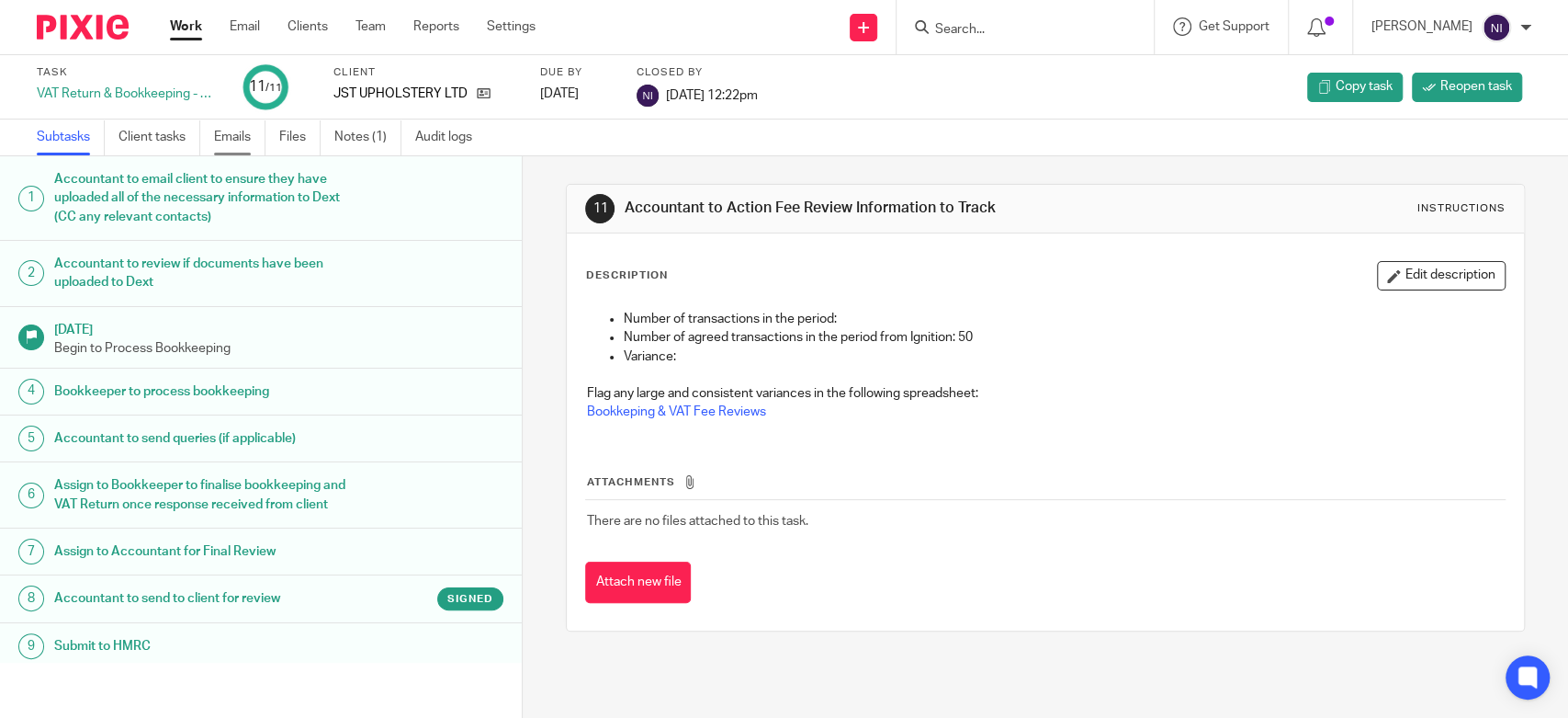
click at [244, 139] on link "Emails" at bounding box center [240, 137] width 51 height 36
click at [256, 142] on link "Emails" at bounding box center [240, 137] width 51 height 36
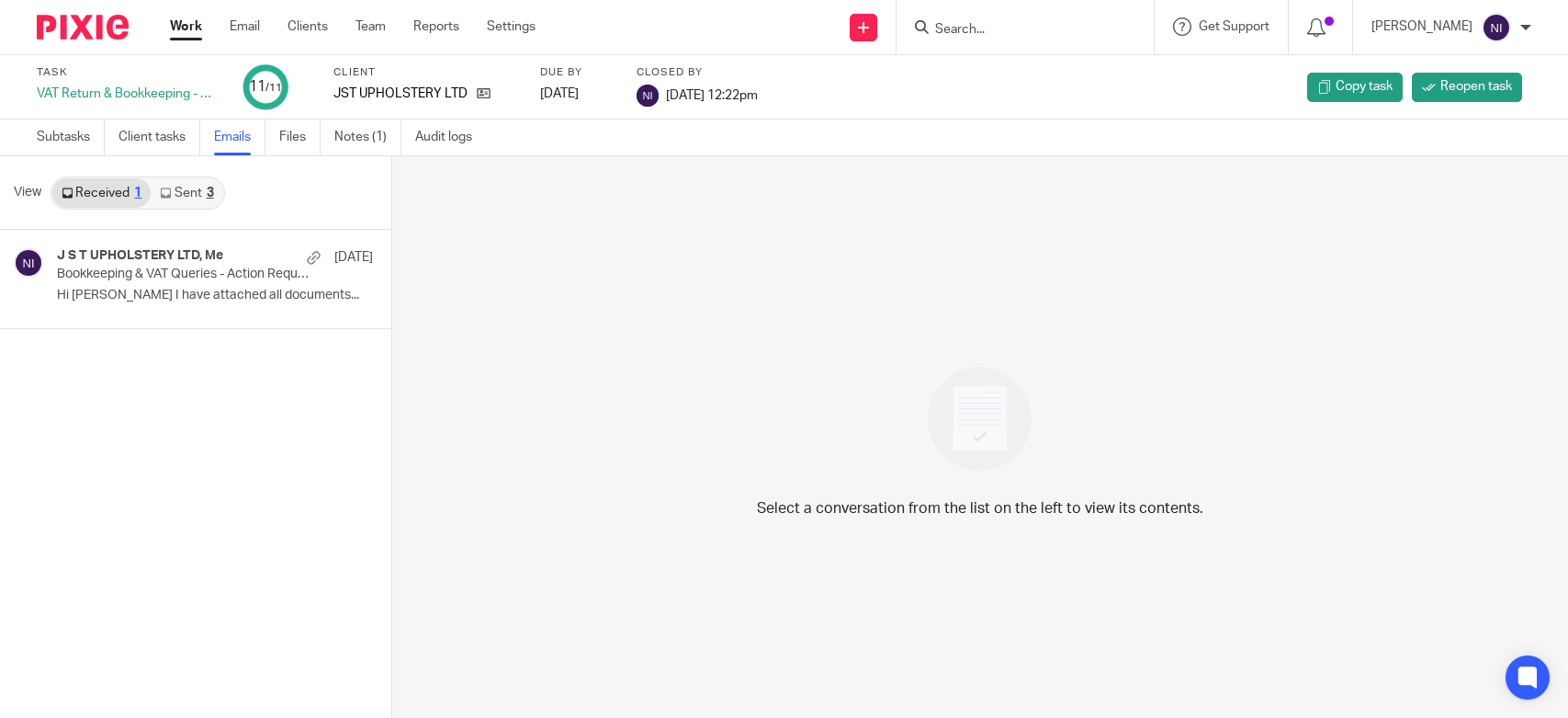
click at [180, 192] on link "Sent 3" at bounding box center [187, 192] width 72 height 29
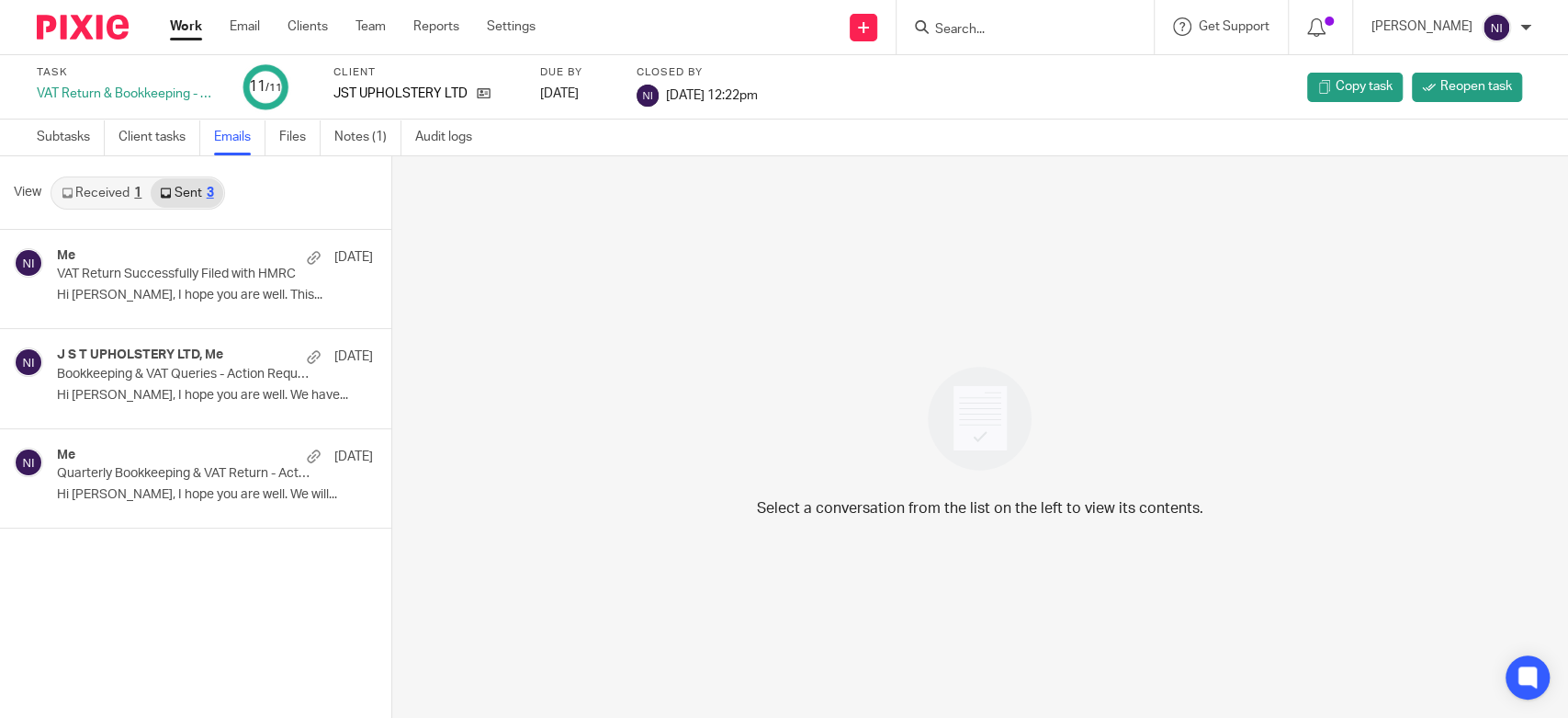
click at [195, 278] on p "VAT Return Successfully Filed with HMRC" at bounding box center [183, 274] width 253 height 15
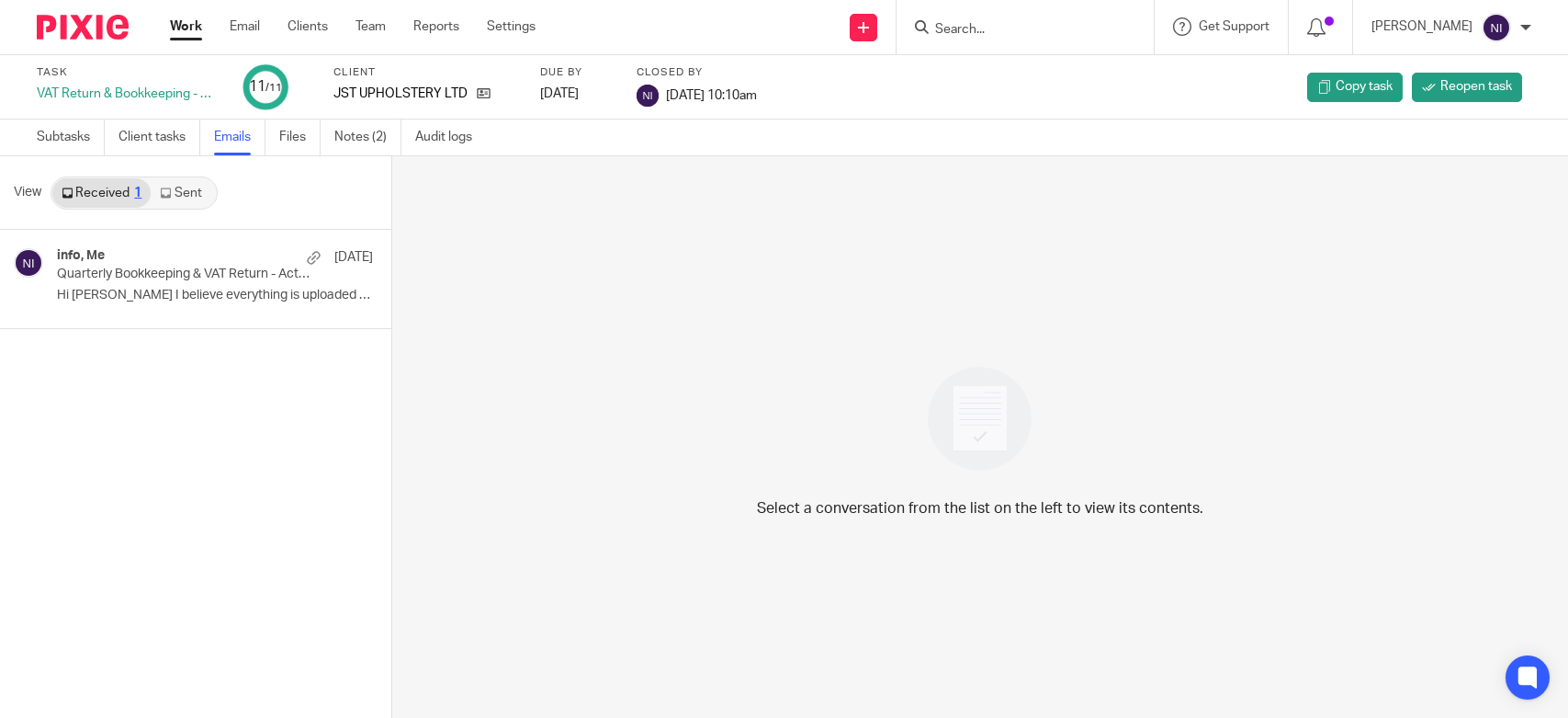
click at [189, 190] on link "Sent" at bounding box center [183, 192] width 64 height 29
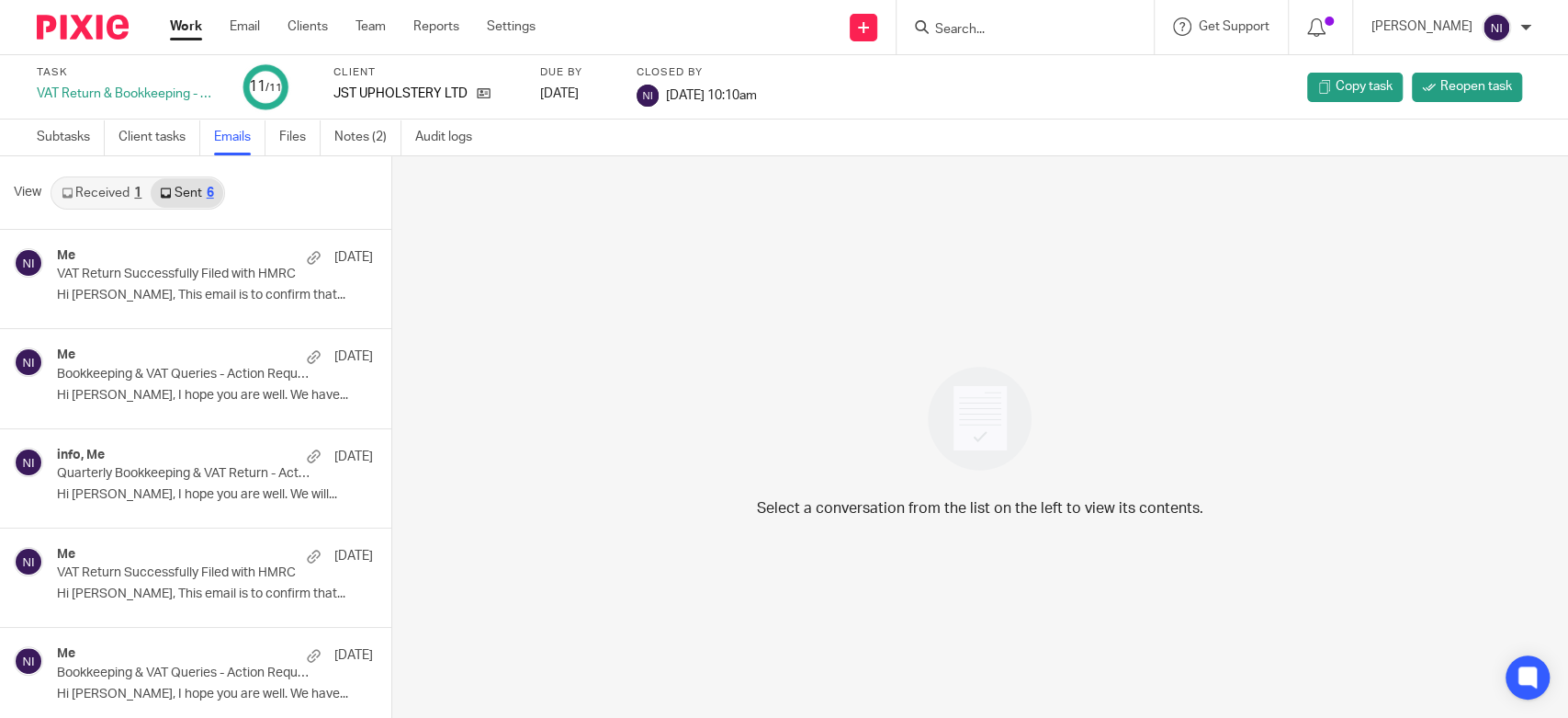
click at [168, 277] on p "VAT Return Successfully Filed with HMRC" at bounding box center [183, 274] width 253 height 15
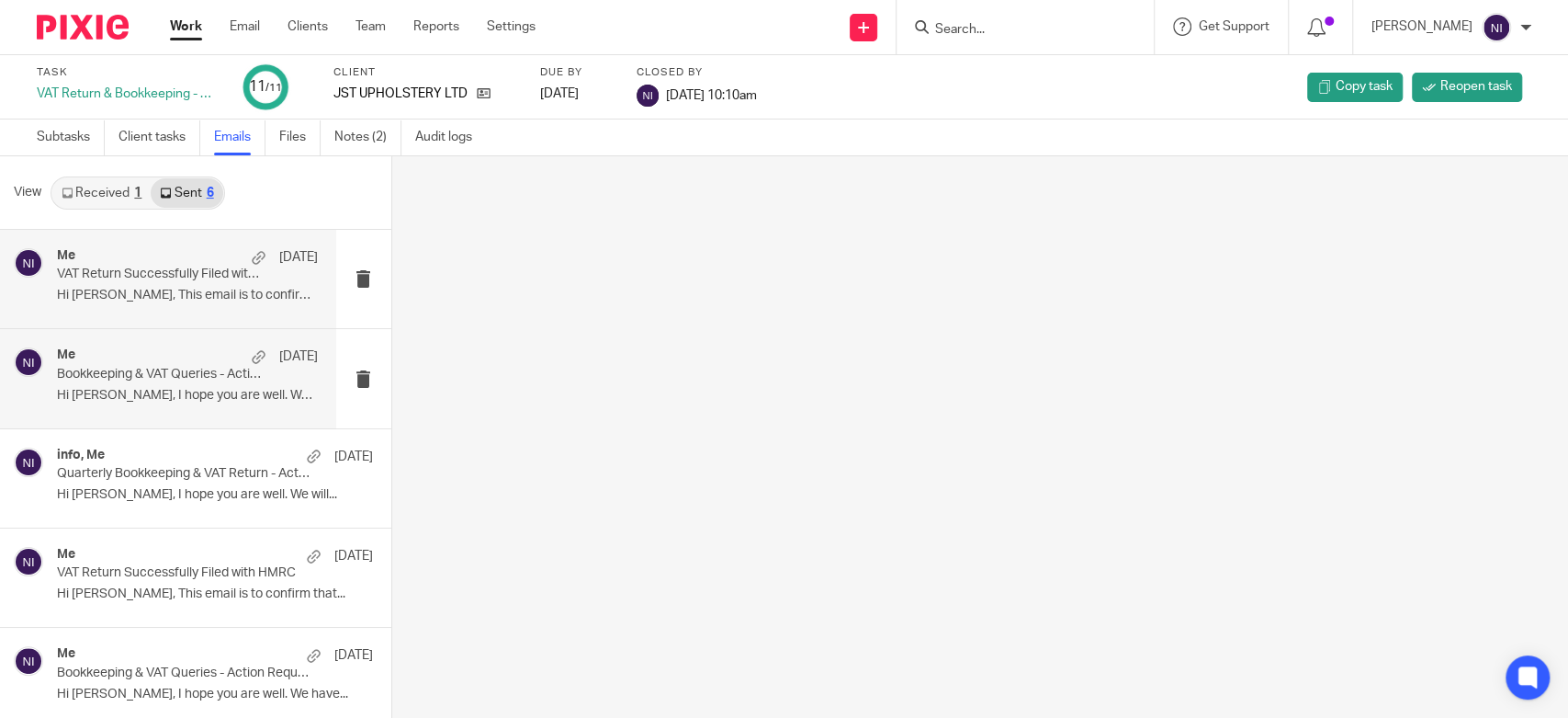
click at [221, 371] on p "Bookkeeping & VAT Queries - Action Required" at bounding box center [161, 374] width 208 height 15
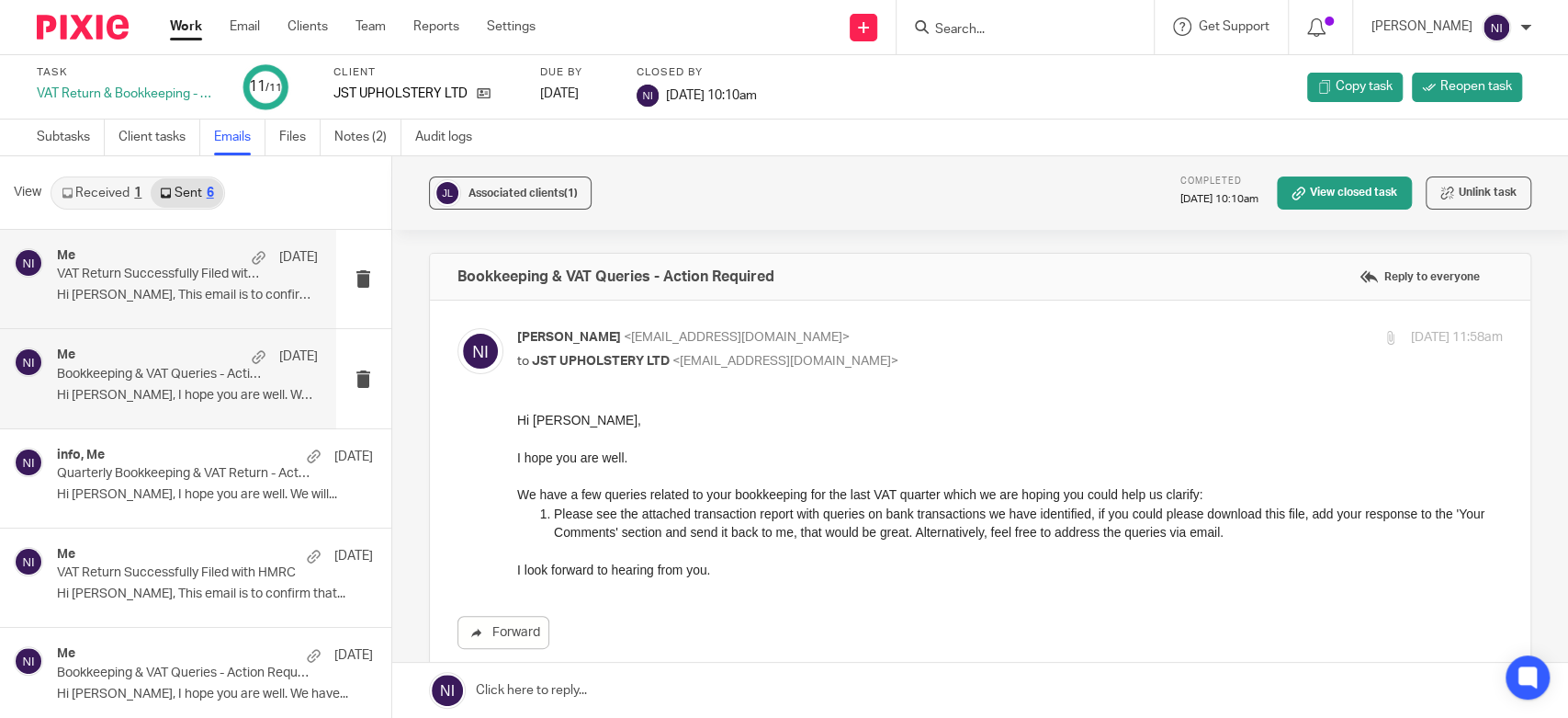
click at [174, 286] on div "Me [DATE] VAT Return Successfully Filed with HMRC Hi [PERSON_NAME], This email …" at bounding box center [187, 278] width 261 height 62
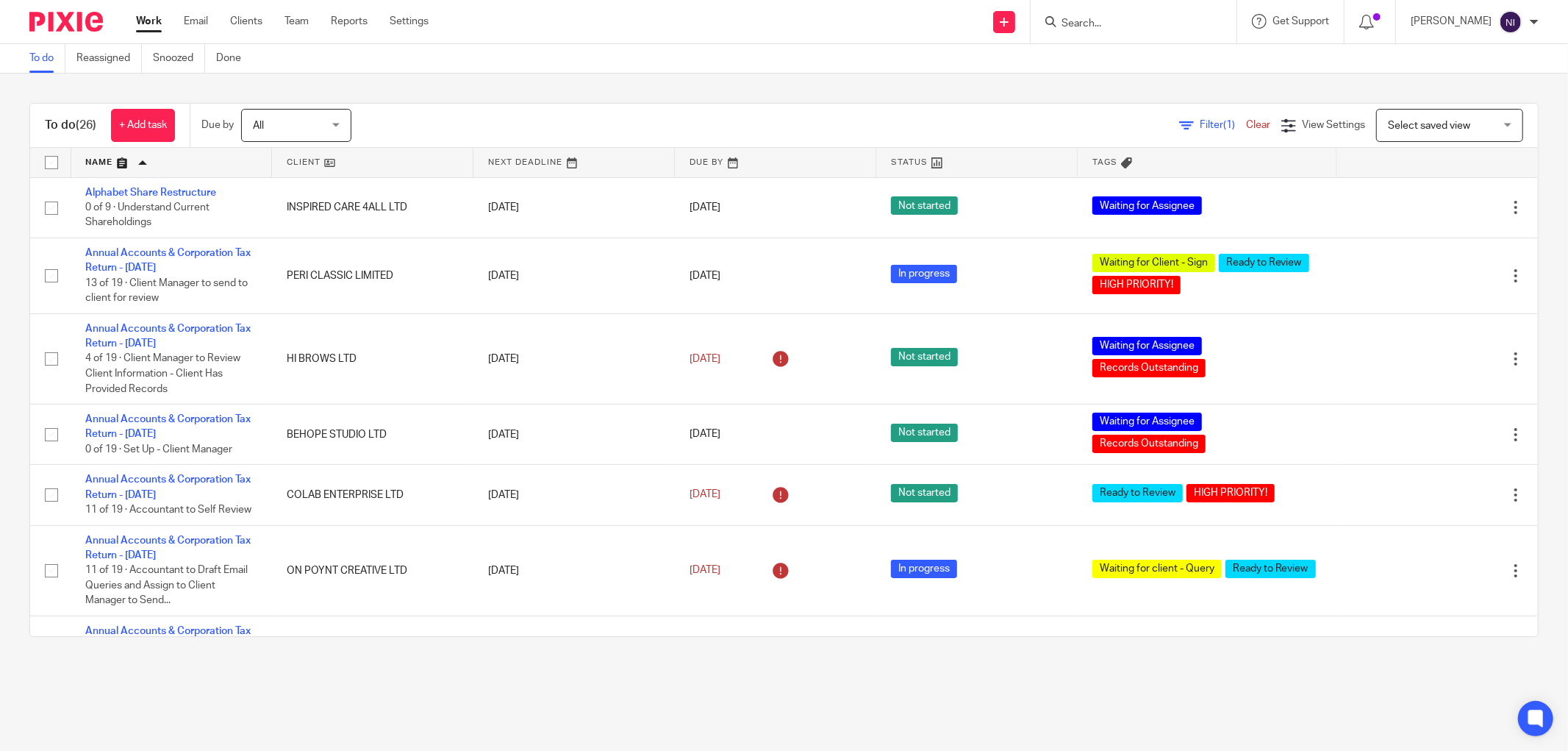
click at [1098, 20] on input "Search" at bounding box center [1126, 23] width 133 height 13
type input "jst up"
click at [1125, 81] on link at bounding box center [1166, 69] width 218 height 45
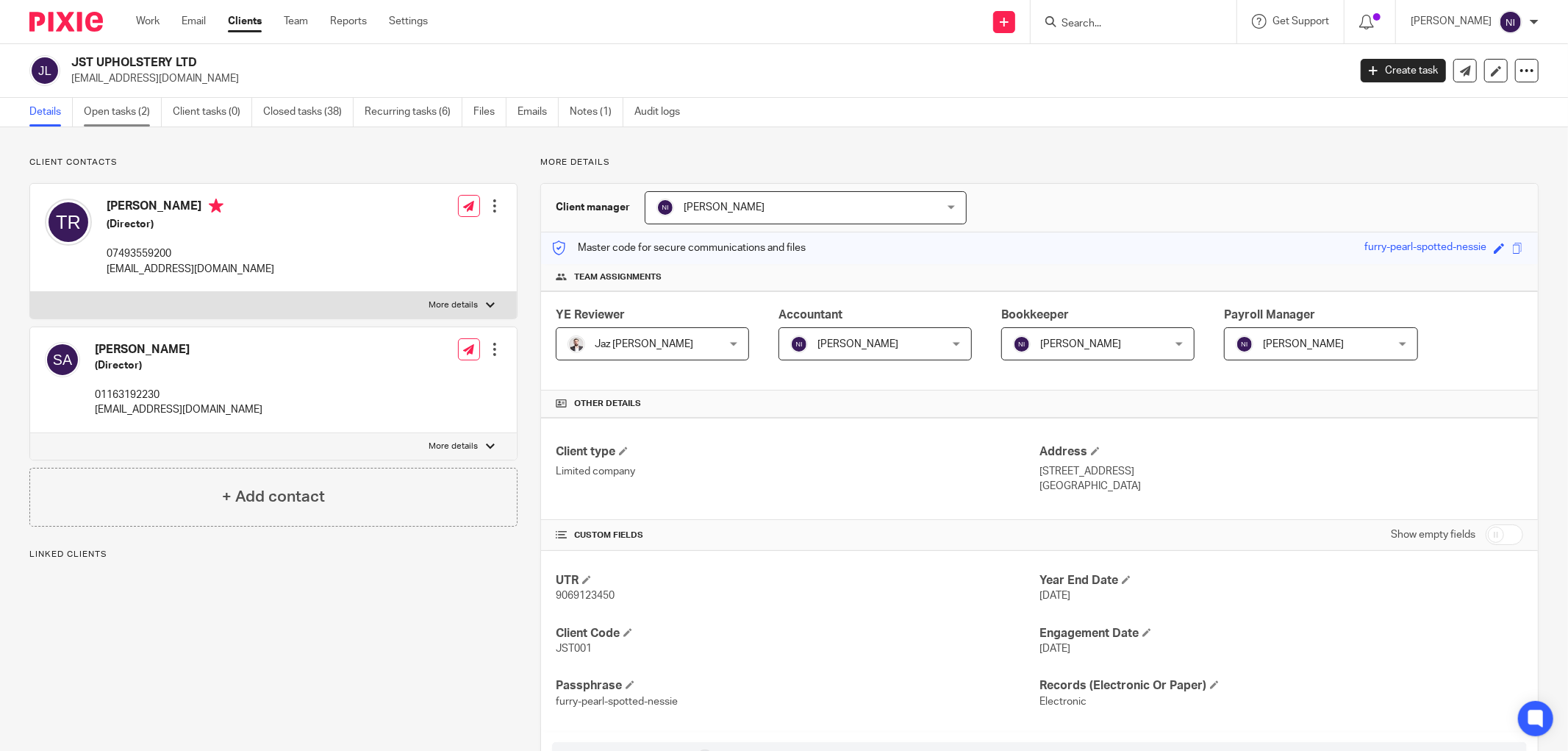
click at [114, 105] on link "Open tasks (2)" at bounding box center [123, 112] width 78 height 29
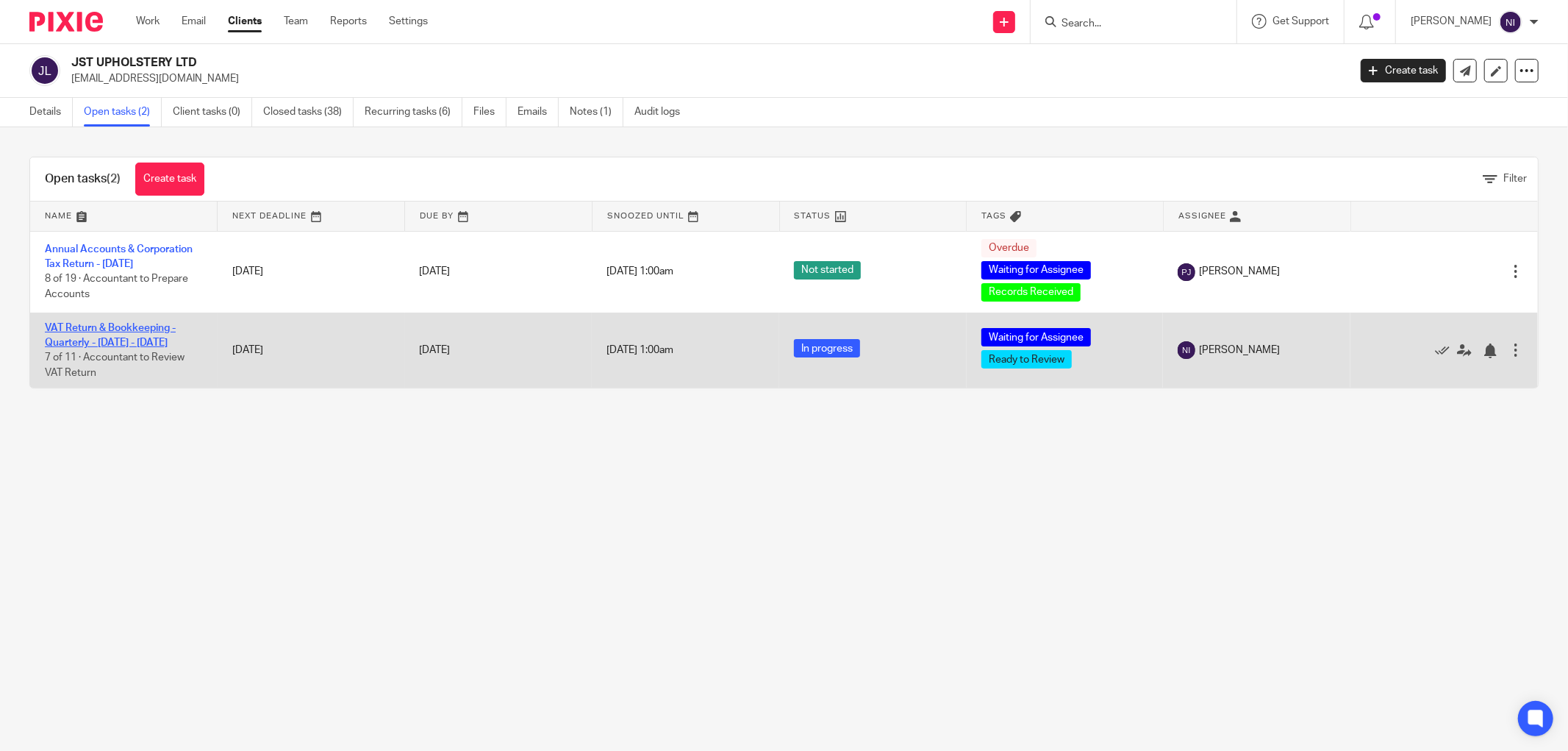
click at [100, 327] on link "VAT Return & Bookkeeping - Quarterly - [DATE] - [DATE]" at bounding box center [110, 335] width 131 height 25
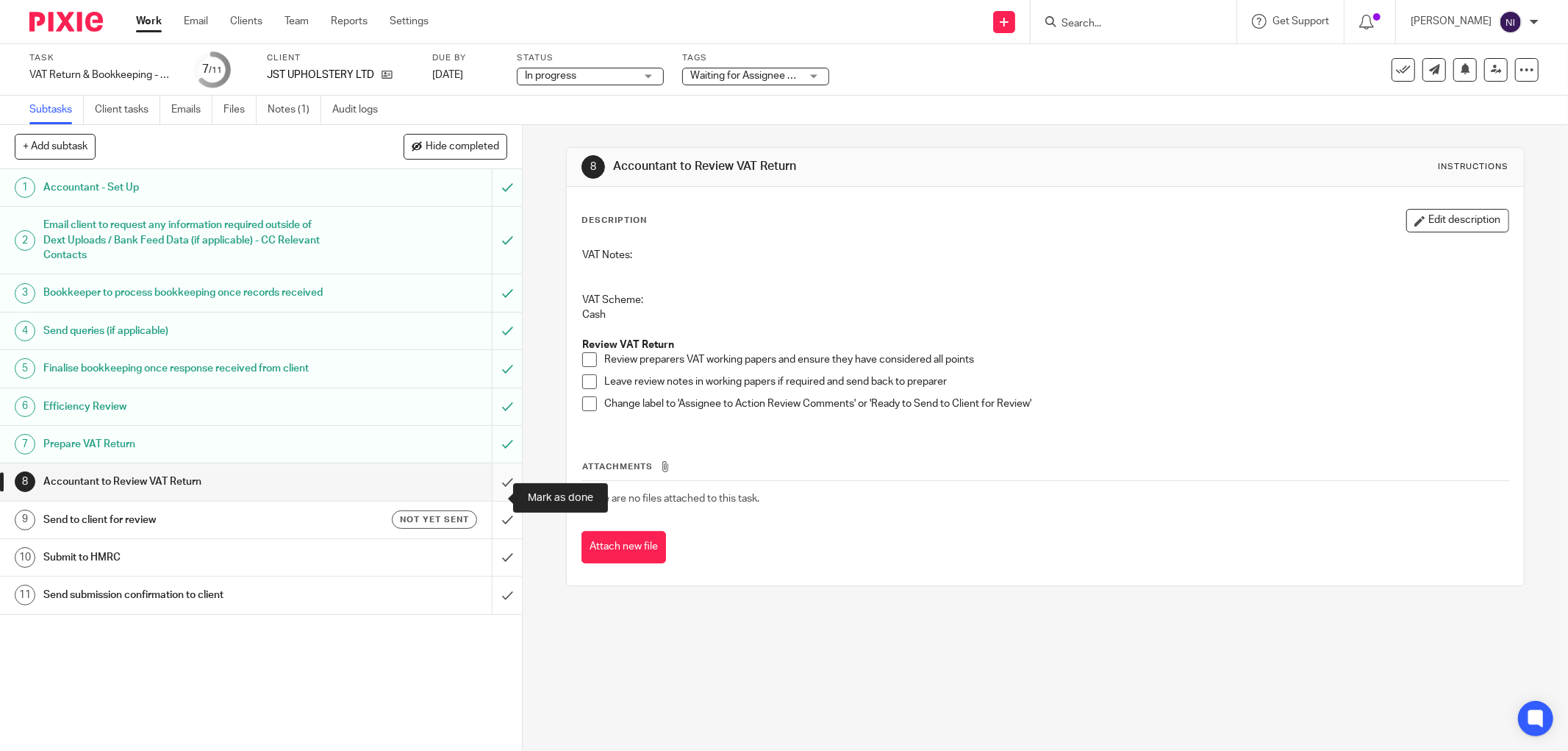
click at [489, 499] on input "submit" at bounding box center [261, 481] width 522 height 37
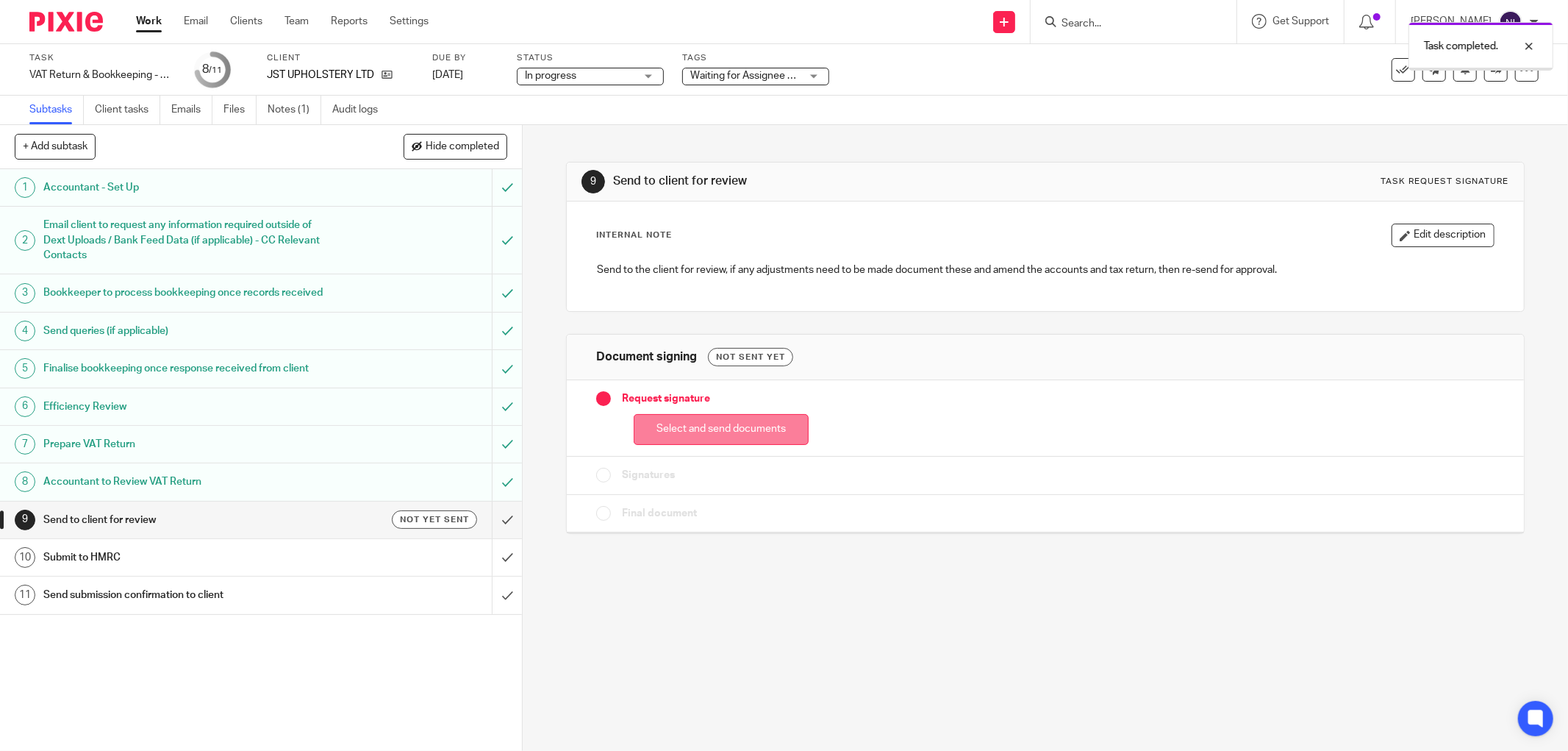
click at [718, 431] on button "Select and send documents" at bounding box center [721, 430] width 175 height 32
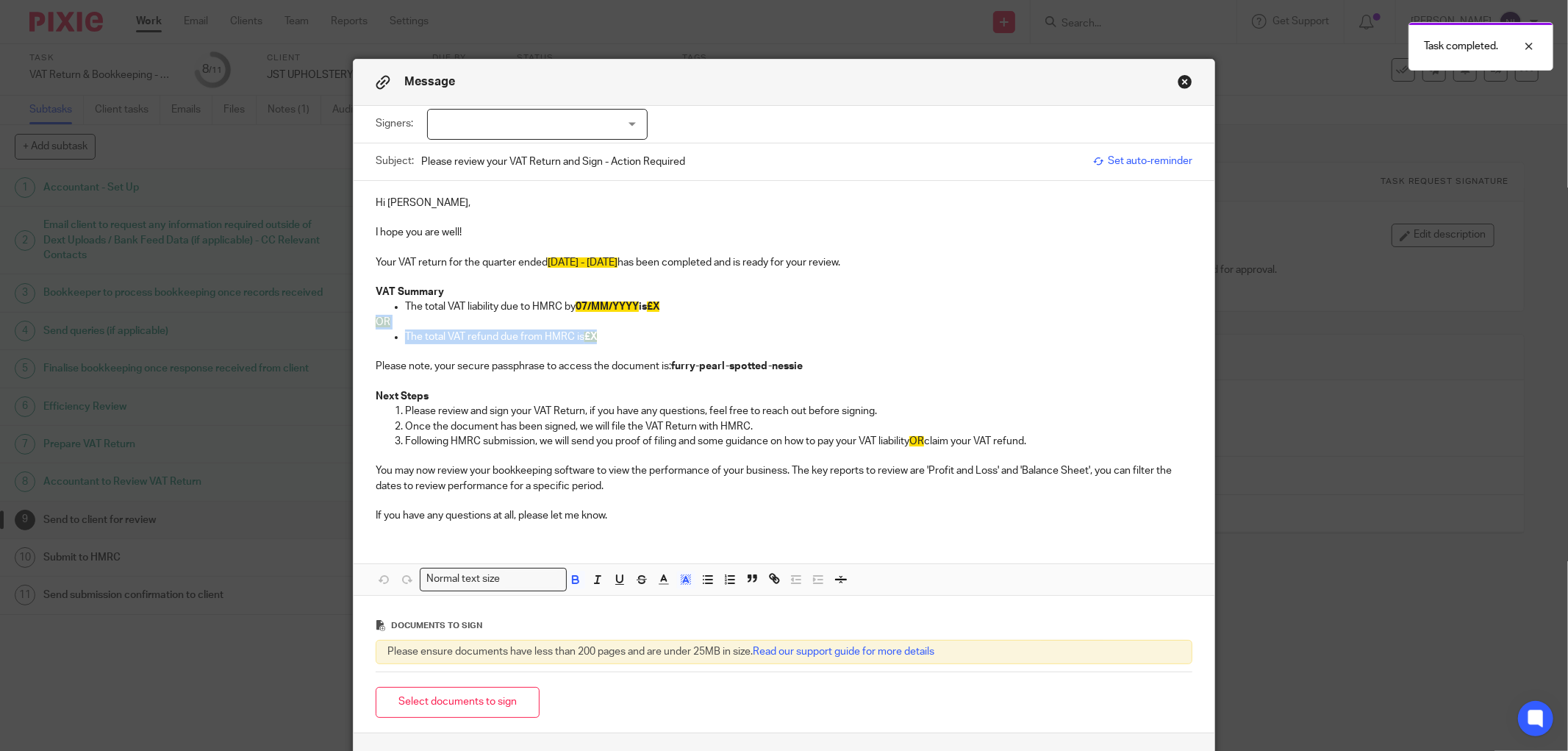
drag, startPoint x: 620, startPoint y: 336, endPoint x: 348, endPoint y: 321, distance: 272.4
click at [354, 321] on div "Hi [PERSON_NAME], I hope you are well! Your VAT return for the quarter ended [D…" at bounding box center [784, 358] width 861 height 354
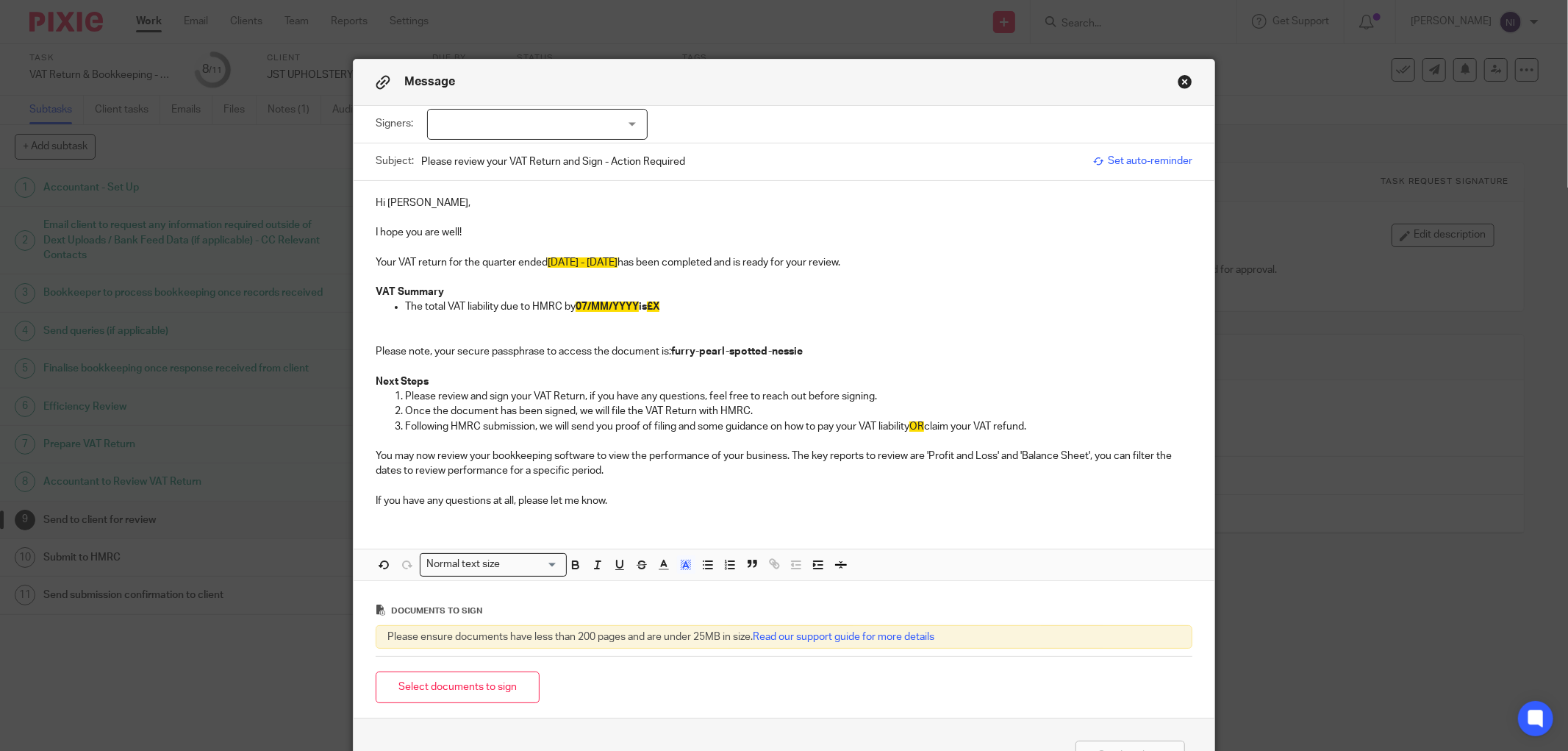
click at [606, 308] on span "07/MM/YYYY" at bounding box center [607, 307] width 63 height 11
click at [664, 311] on p "The total VAT liability due to HMRC by [DATE] is £X" at bounding box center [799, 306] width 787 height 14
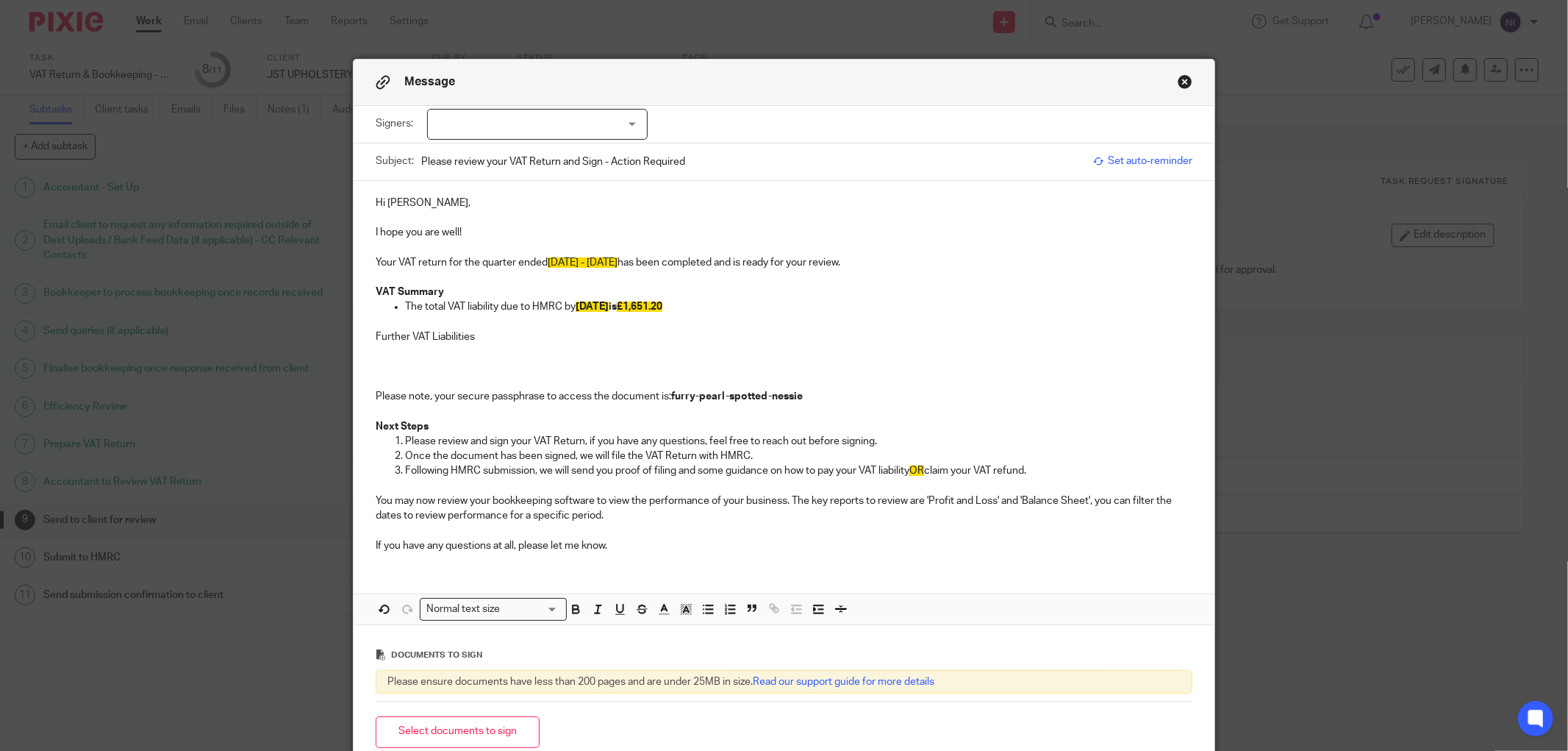
click at [376, 352] on p at bounding box center [784, 351] width 817 height 14
drag, startPoint x: 477, startPoint y: 335, endPoint x: 428, endPoint y: 340, distance: 49.3
click at [428, 340] on p "Further VAT Liabilities" at bounding box center [784, 336] width 817 height 14
drag, startPoint x: 520, startPoint y: 336, endPoint x: 348, endPoint y: 344, distance: 172.2
click at [354, 344] on div "Hi [PERSON_NAME], I hope you are well! Your VAT return for the quarter ended [D…" at bounding box center [784, 372] width 861 height 383
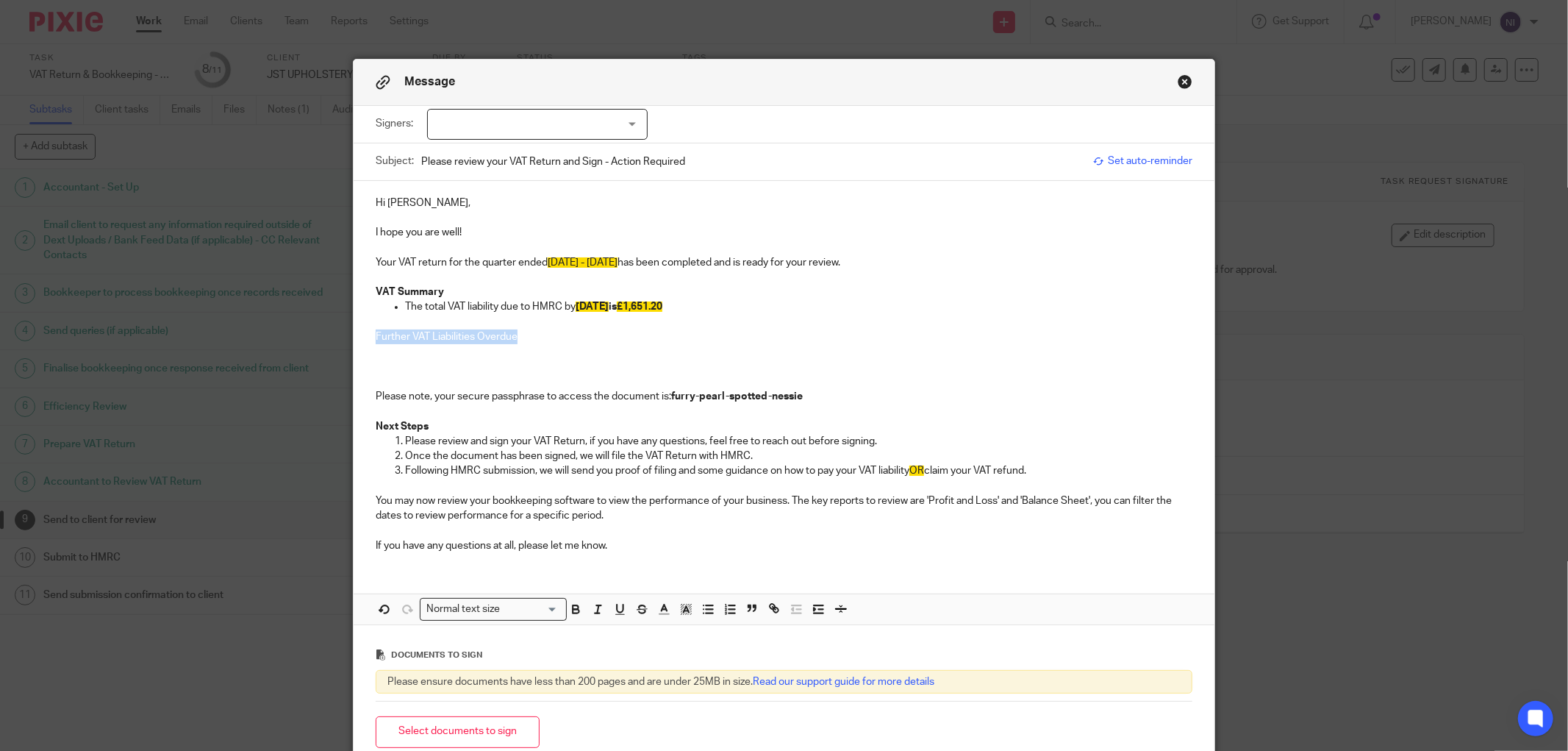
click at [574, 610] on icon "button" at bounding box center [575, 609] width 13 height 13
click at [539, 331] on p "Further VAT Liabilities Overdue" at bounding box center [784, 336] width 817 height 14
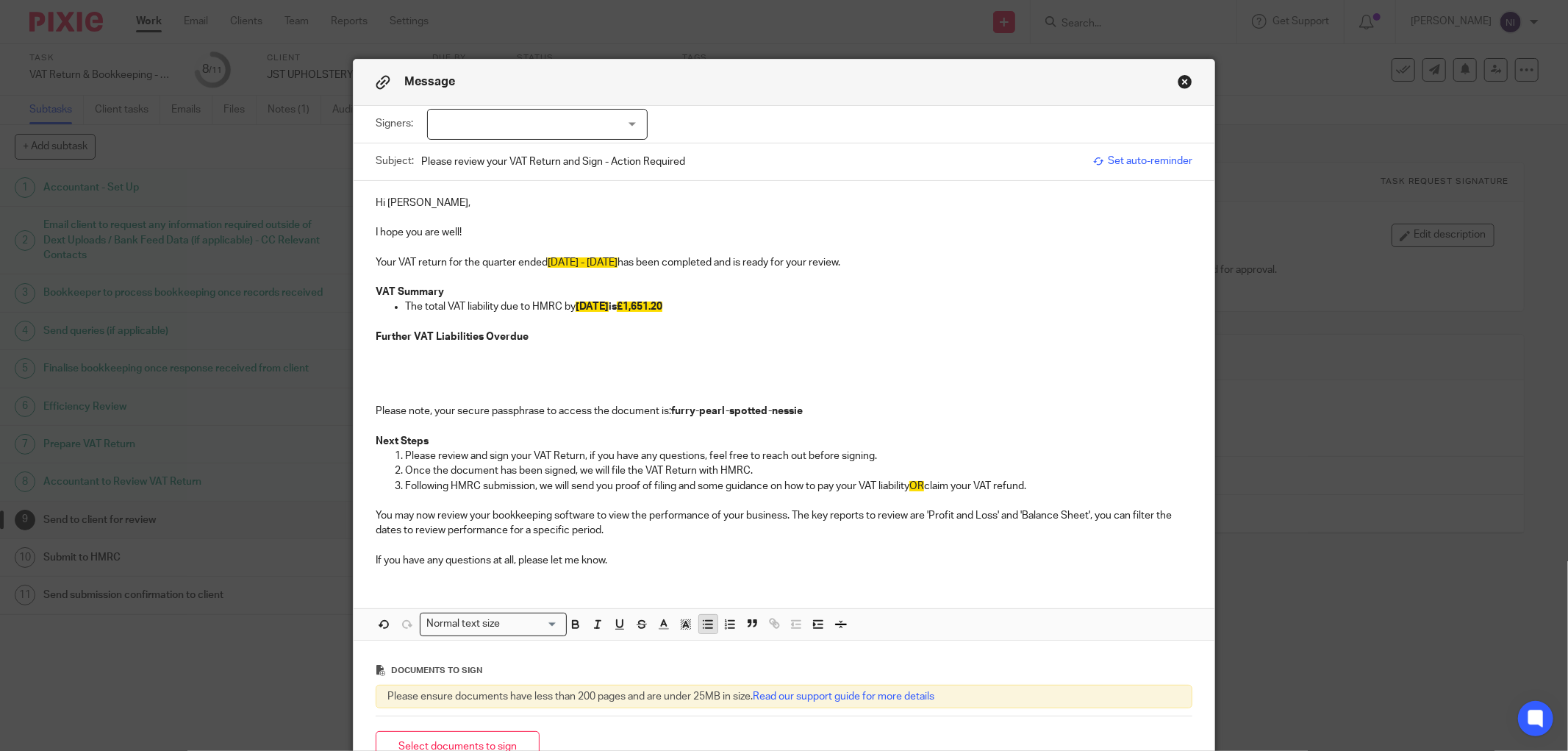
click at [707, 626] on icon "button" at bounding box center [708, 624] width 13 height 13
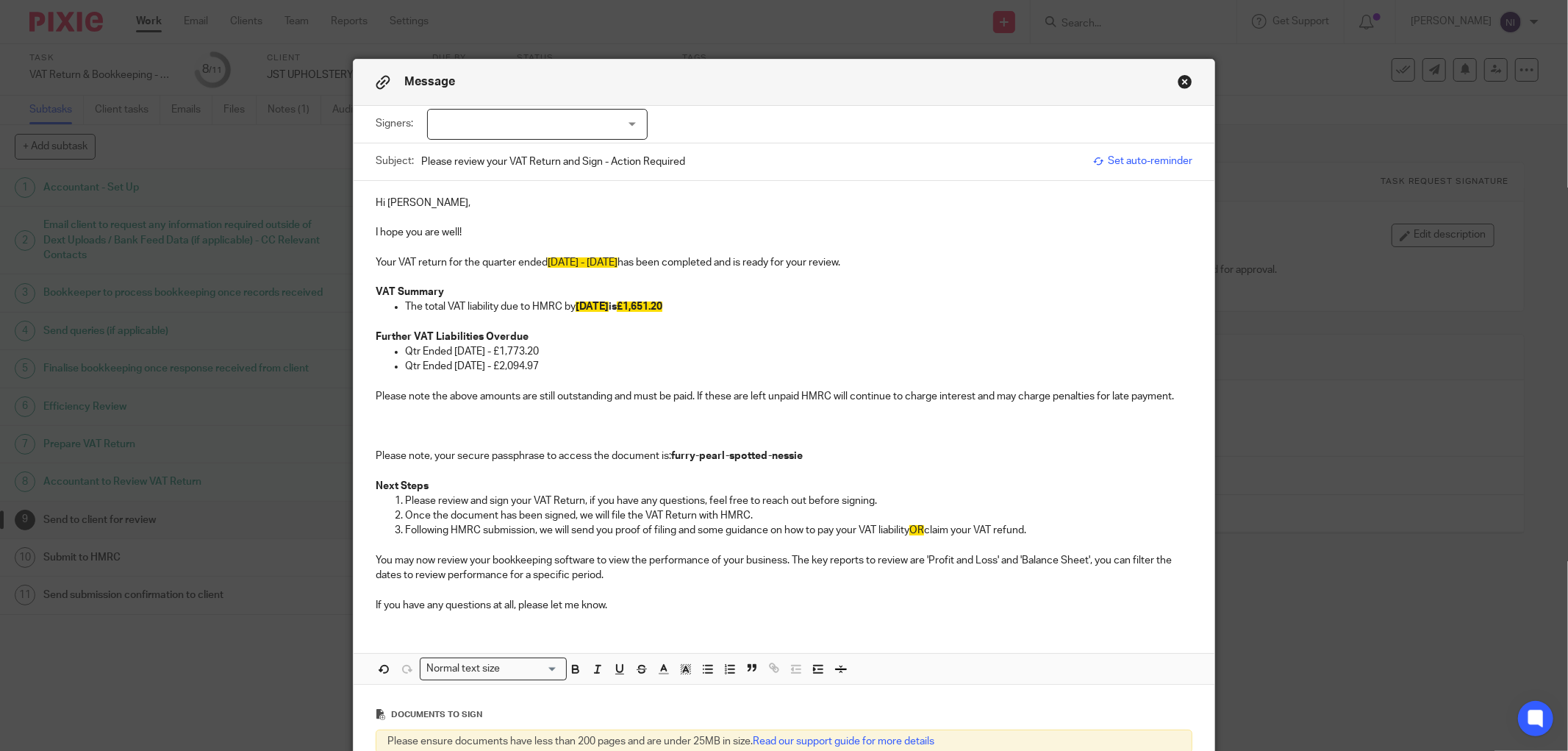
click at [1173, 398] on p "Please note the above amounts are still outstanding and must be paid. If these …" at bounding box center [784, 396] width 817 height 14
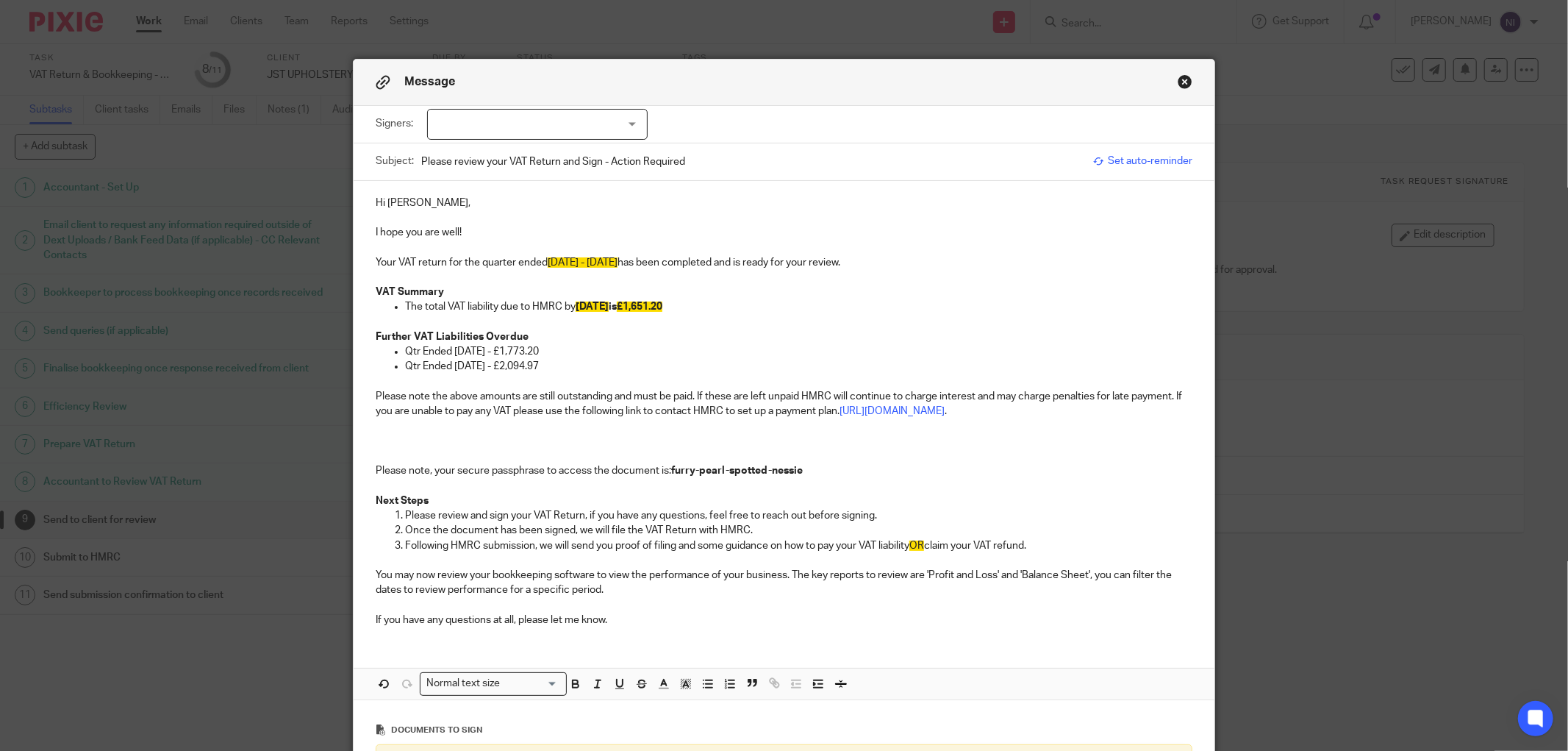
click at [531, 446] on p at bounding box center [784, 440] width 817 height 14
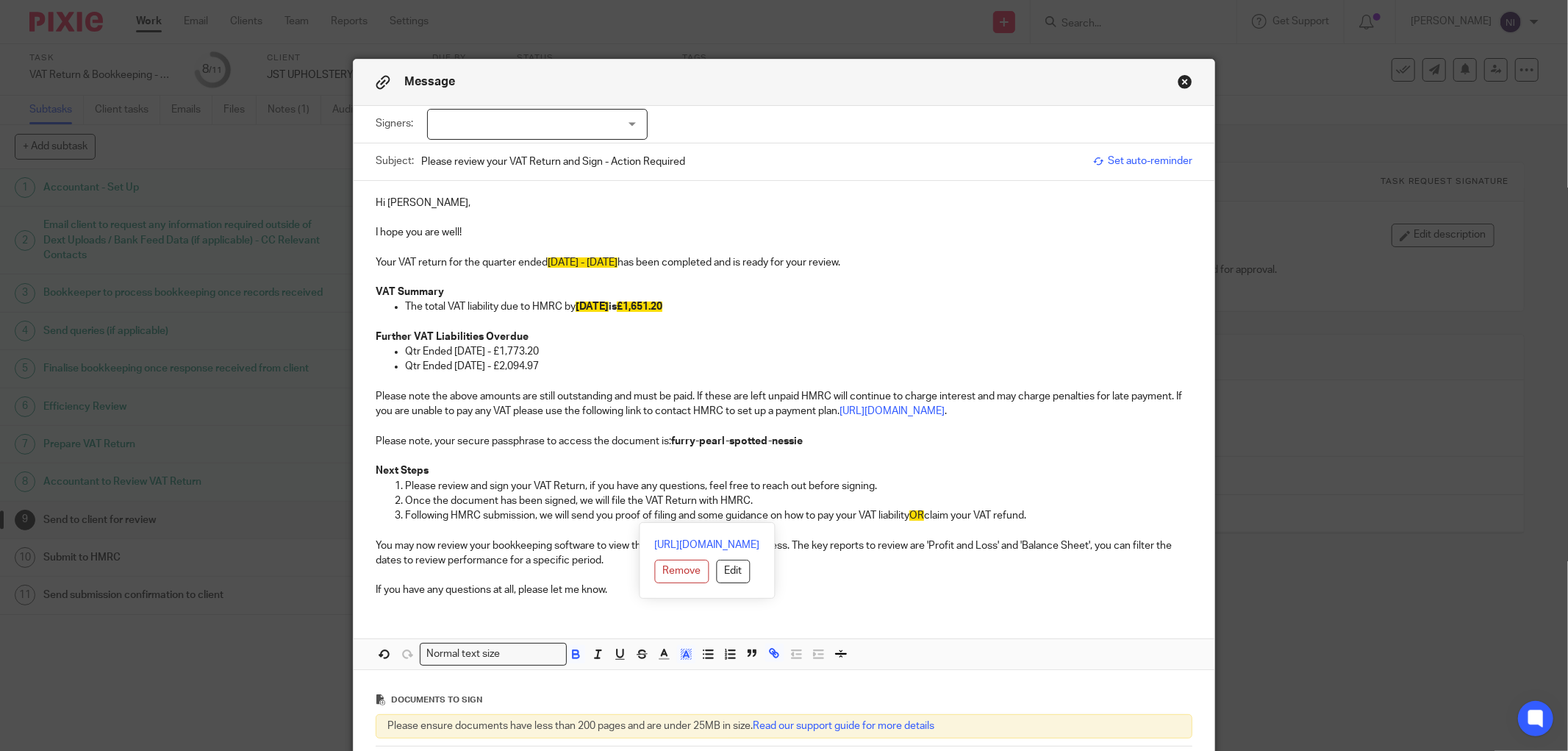
drag, startPoint x: 357, startPoint y: 202, endPoint x: 1041, endPoint y: 522, distance: 755.2
click at [1041, 521] on div "Hi [PERSON_NAME], I hope you are well! Your VAT return for the quarter ended [D…" at bounding box center [784, 395] width 861 height 428
click at [1039, 522] on p "Following HMRC submission, we will send you proof of filing and some guidance o…" at bounding box center [799, 515] width 787 height 14
drag, startPoint x: 1039, startPoint y: 519, endPoint x: 909, endPoint y: 524, distance: 130.1
click at [909, 524] on div "Hi [PERSON_NAME], I hope you are well! Your VAT return for the quarter ended [D…" at bounding box center [784, 395] width 861 height 428
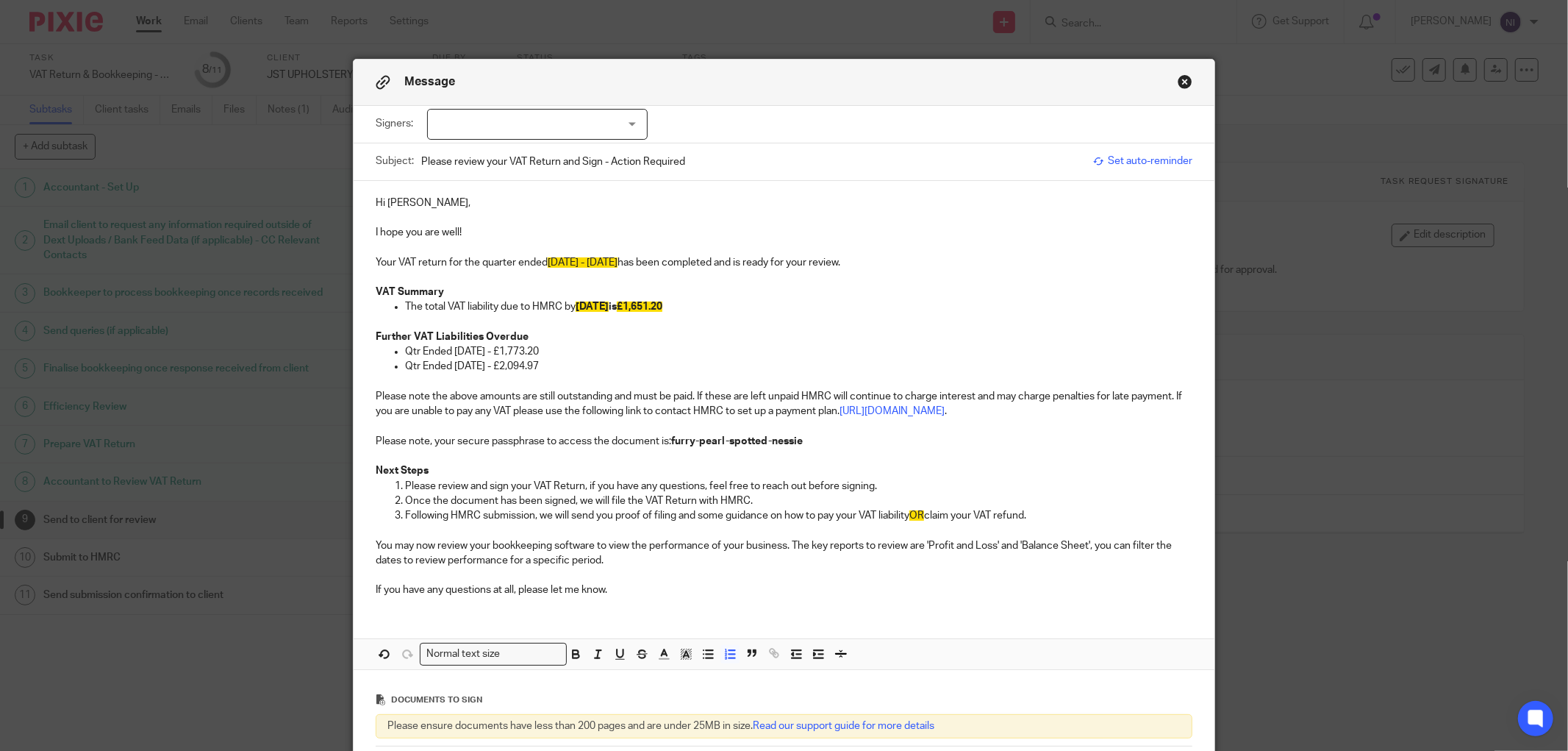
click at [1028, 511] on p "Following HMRC submission, we will send you proof of filing and some guidance o…" at bounding box center [799, 515] width 787 height 14
drag, startPoint x: 1035, startPoint y: 516, endPoint x: 909, endPoint y: 518, distance: 126.0
click at [909, 518] on p "Following HMRC submission, we will send you proof of filing and some guidance o…" at bounding box center [799, 515] width 787 height 14
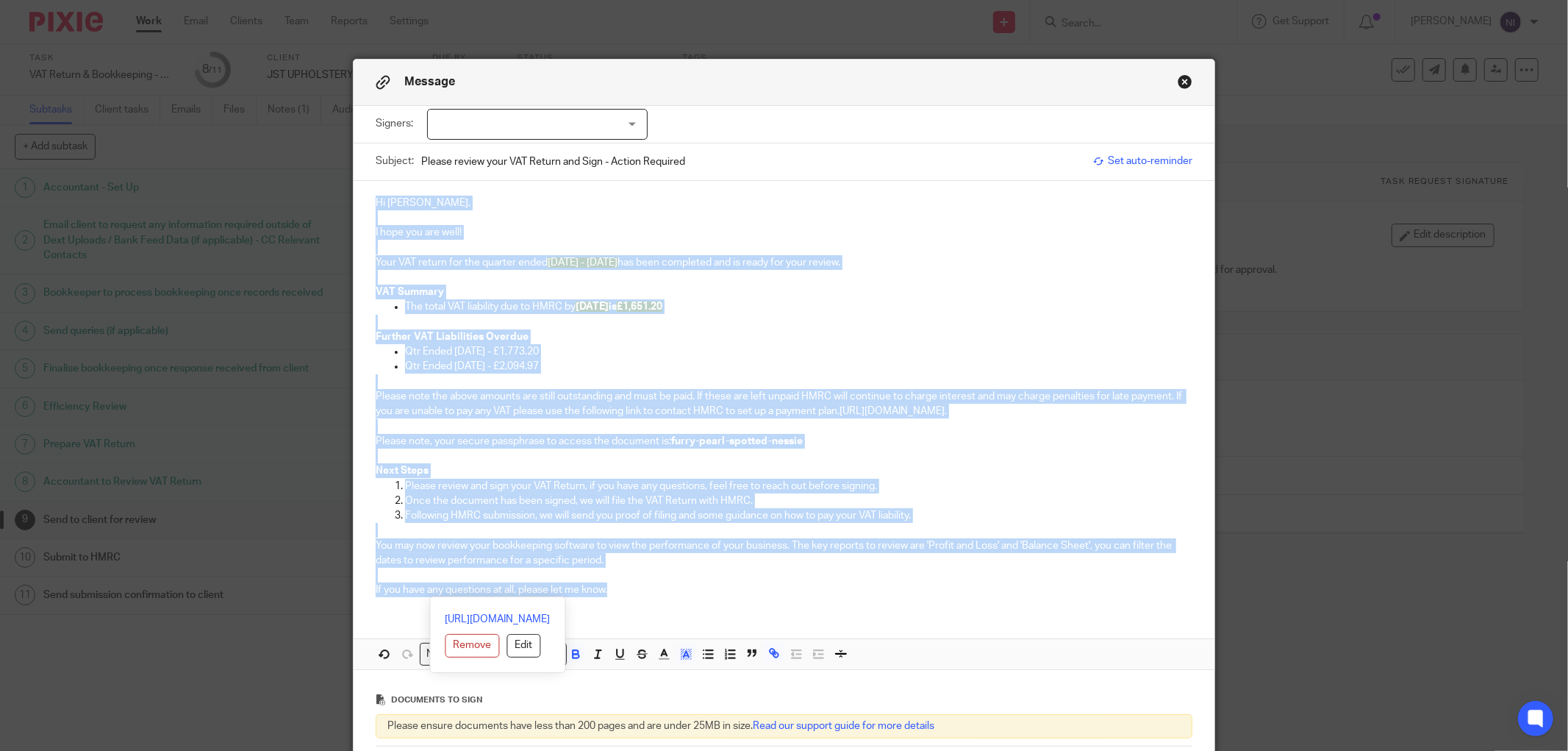
drag, startPoint x: 657, startPoint y: 593, endPoint x: 340, endPoint y: 180, distance: 520.6
click at [340, 180] on div "Message Signers: Subhash Arya Tomasz Raczynski (0 selected) Subject: Please rev…" at bounding box center [784, 375] width 1568 height 751
click at [685, 656] on icon "button" at bounding box center [685, 653] width 13 height 13
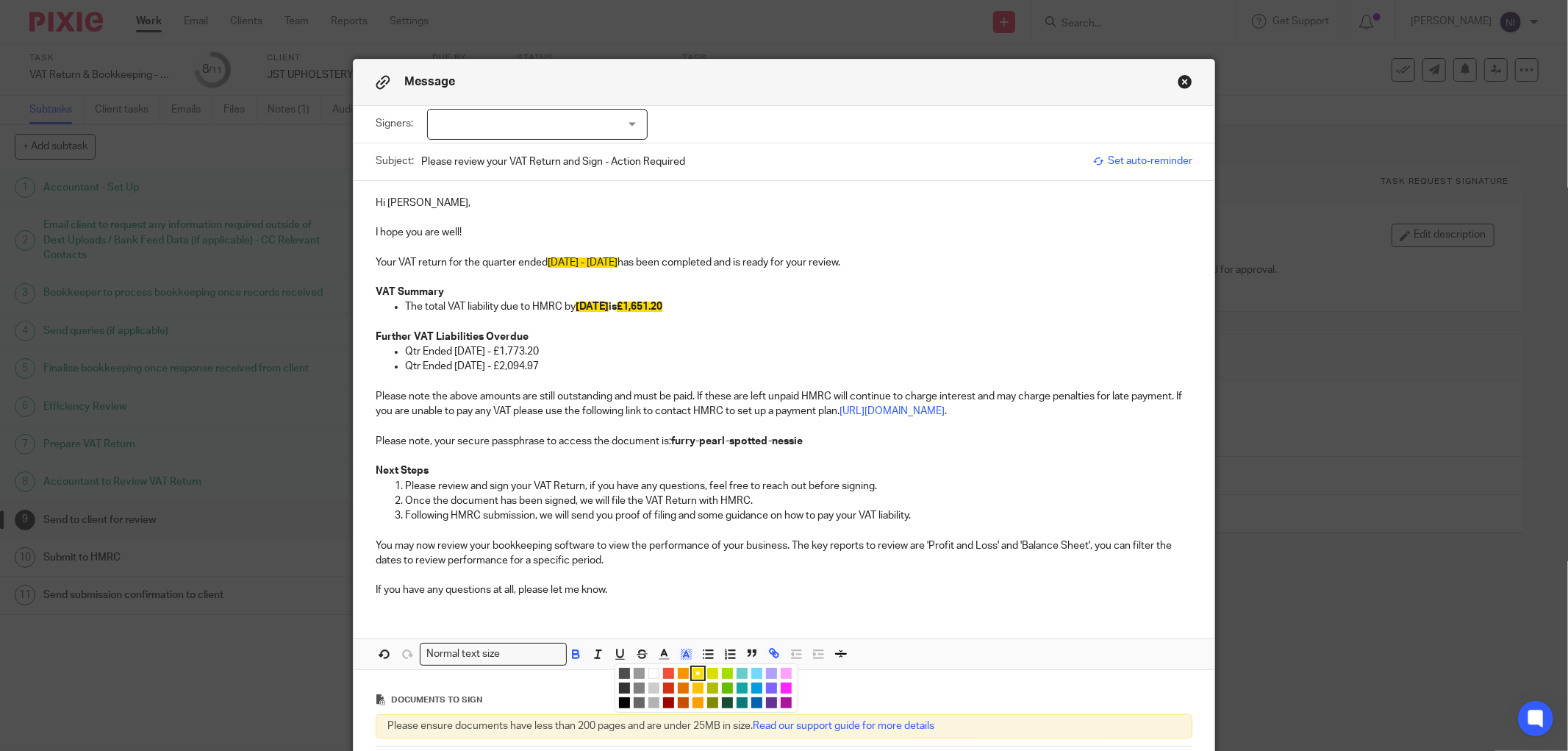
click at [649, 677] on li "color:#FFFFFF" at bounding box center [654, 673] width 11 height 11
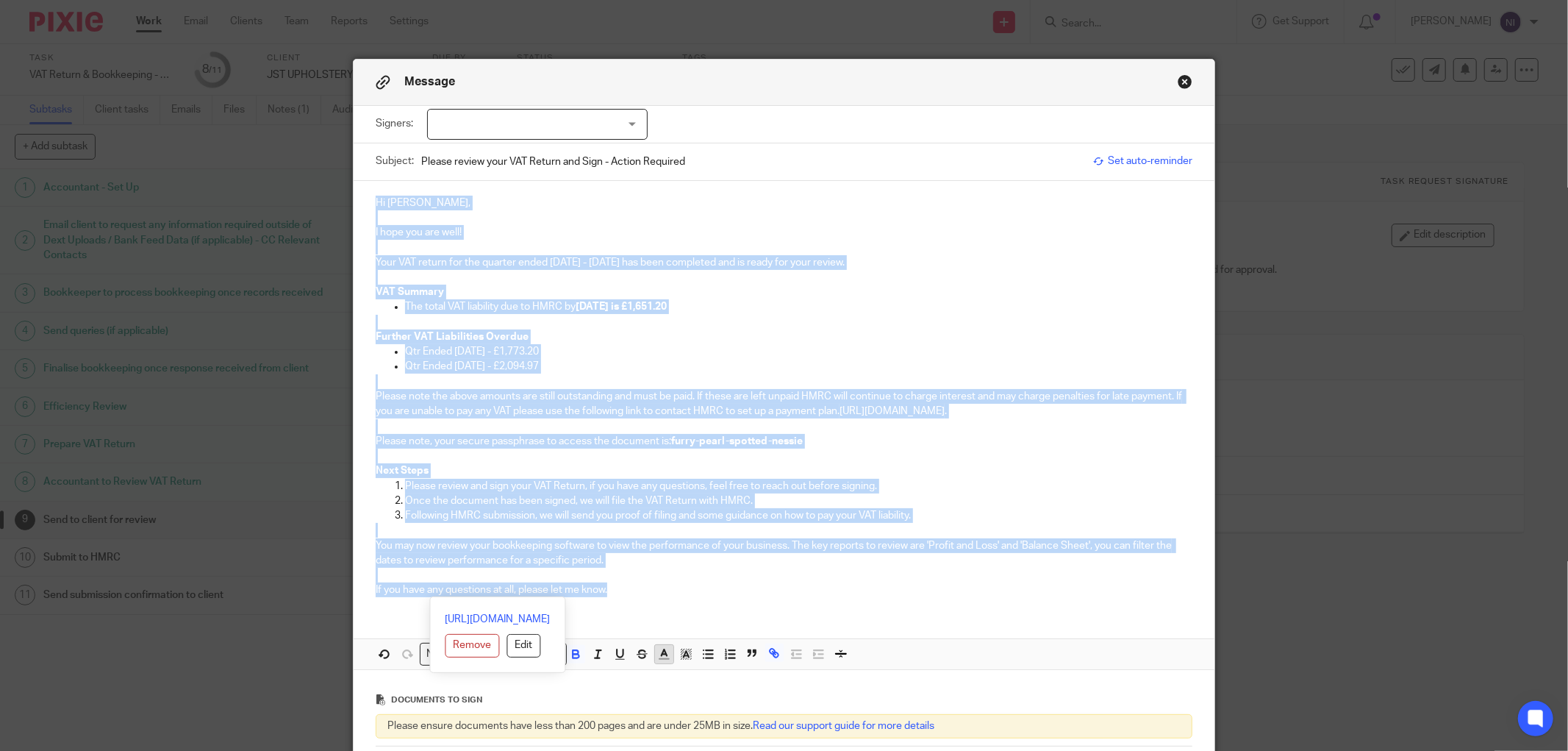
scroll to position [193, 0]
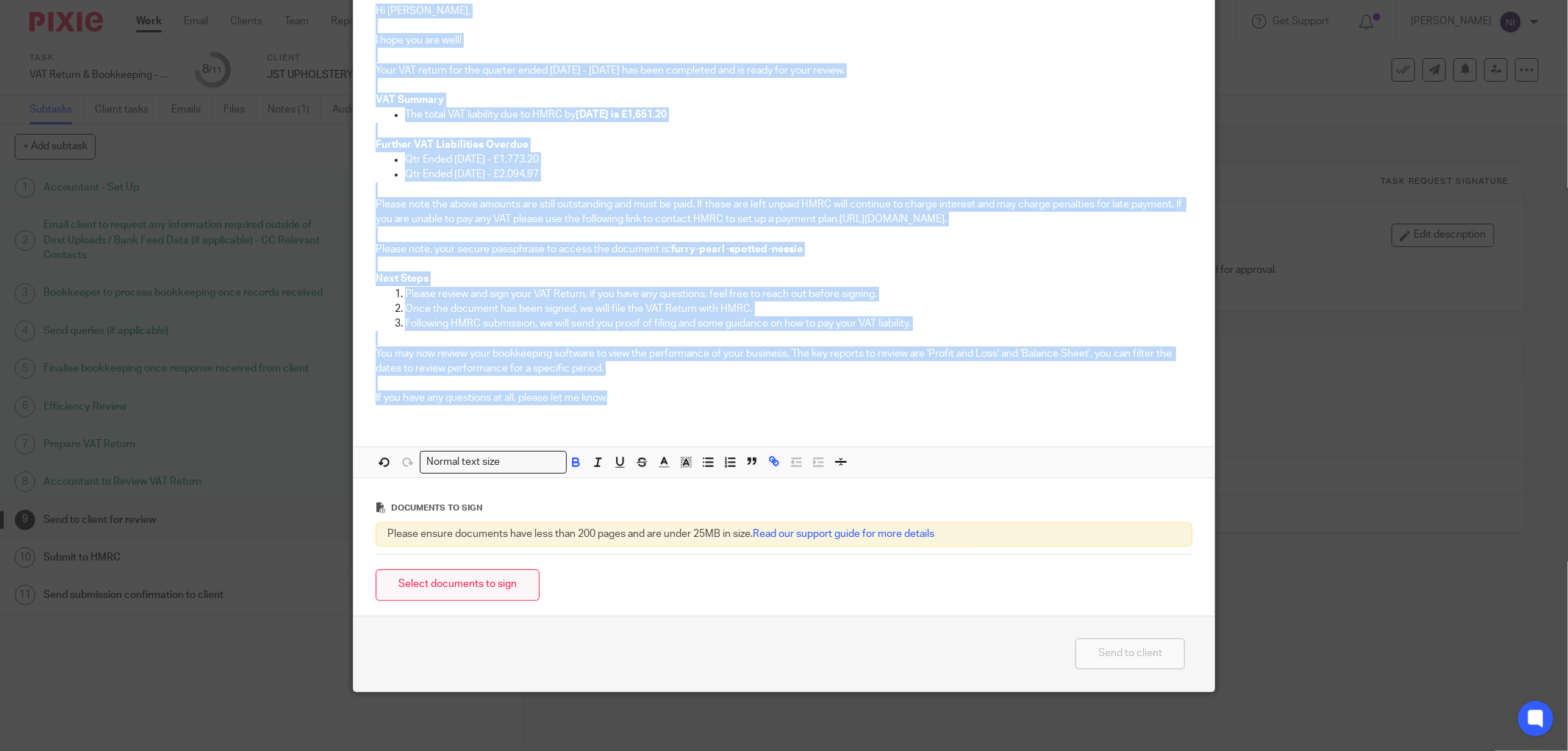
click at [490, 588] on button "Select documents to sign" at bounding box center [458, 585] width 164 height 32
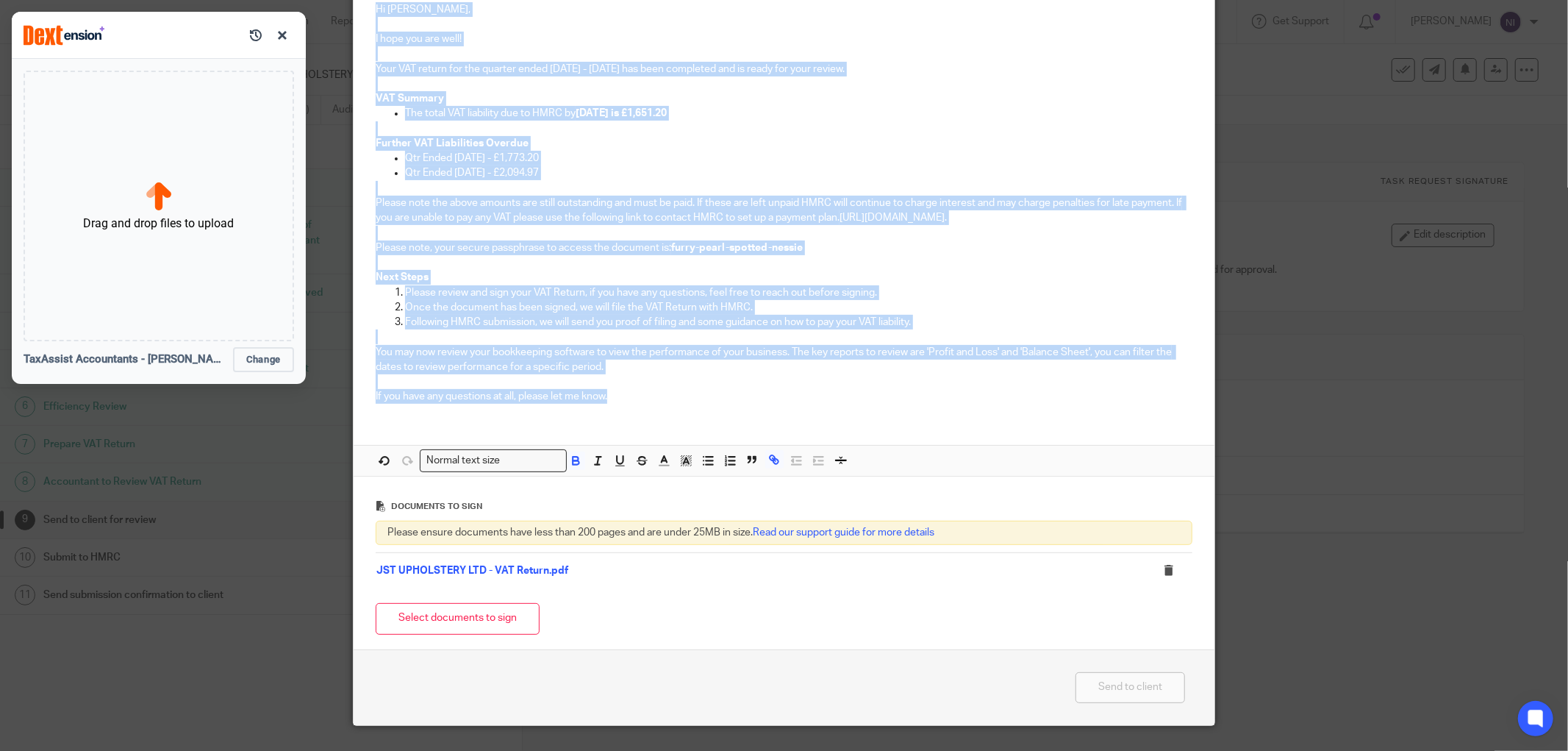
click at [891, 150] on p "Further VAT Liabilities Overdue" at bounding box center [784, 142] width 817 height 14
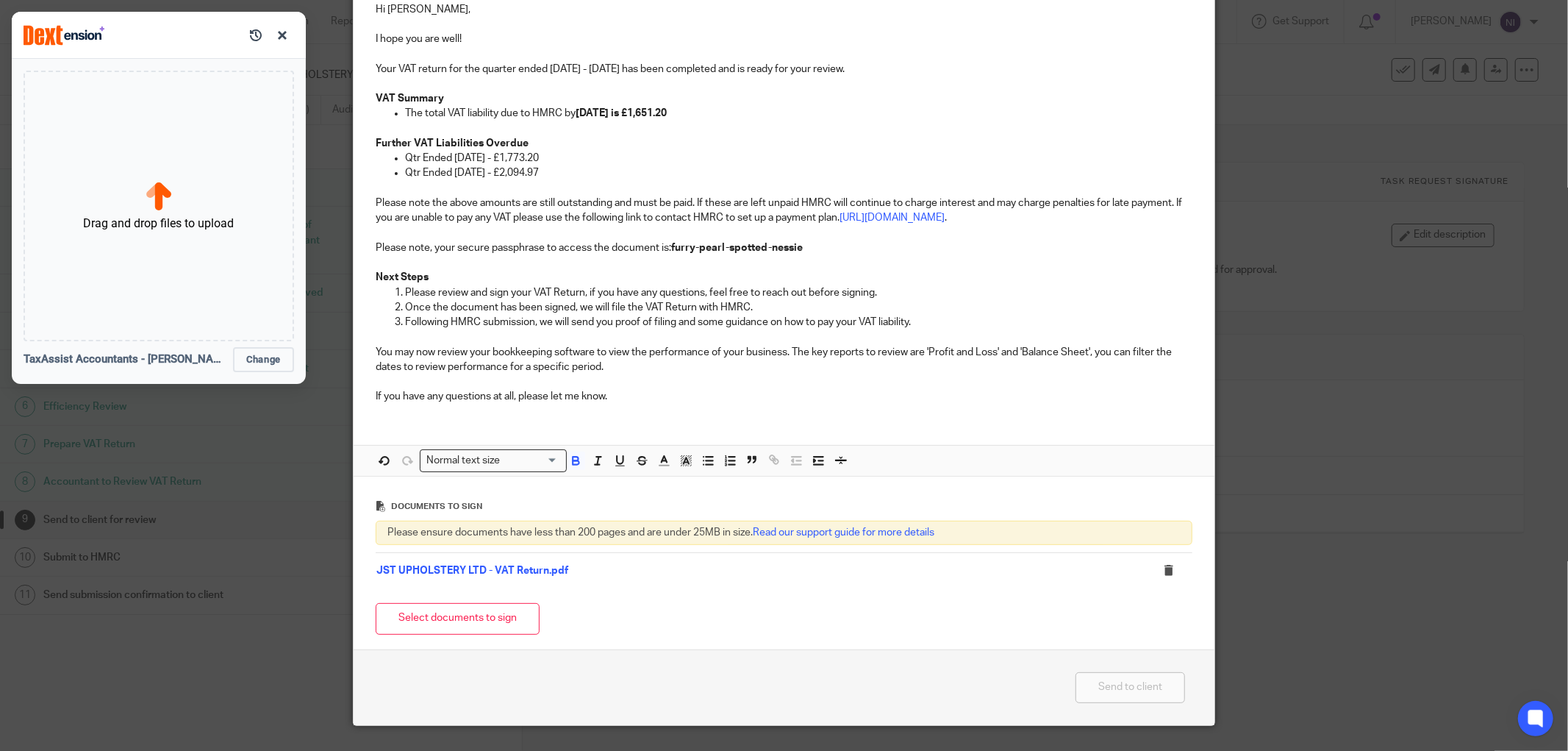
scroll to position [30, 0]
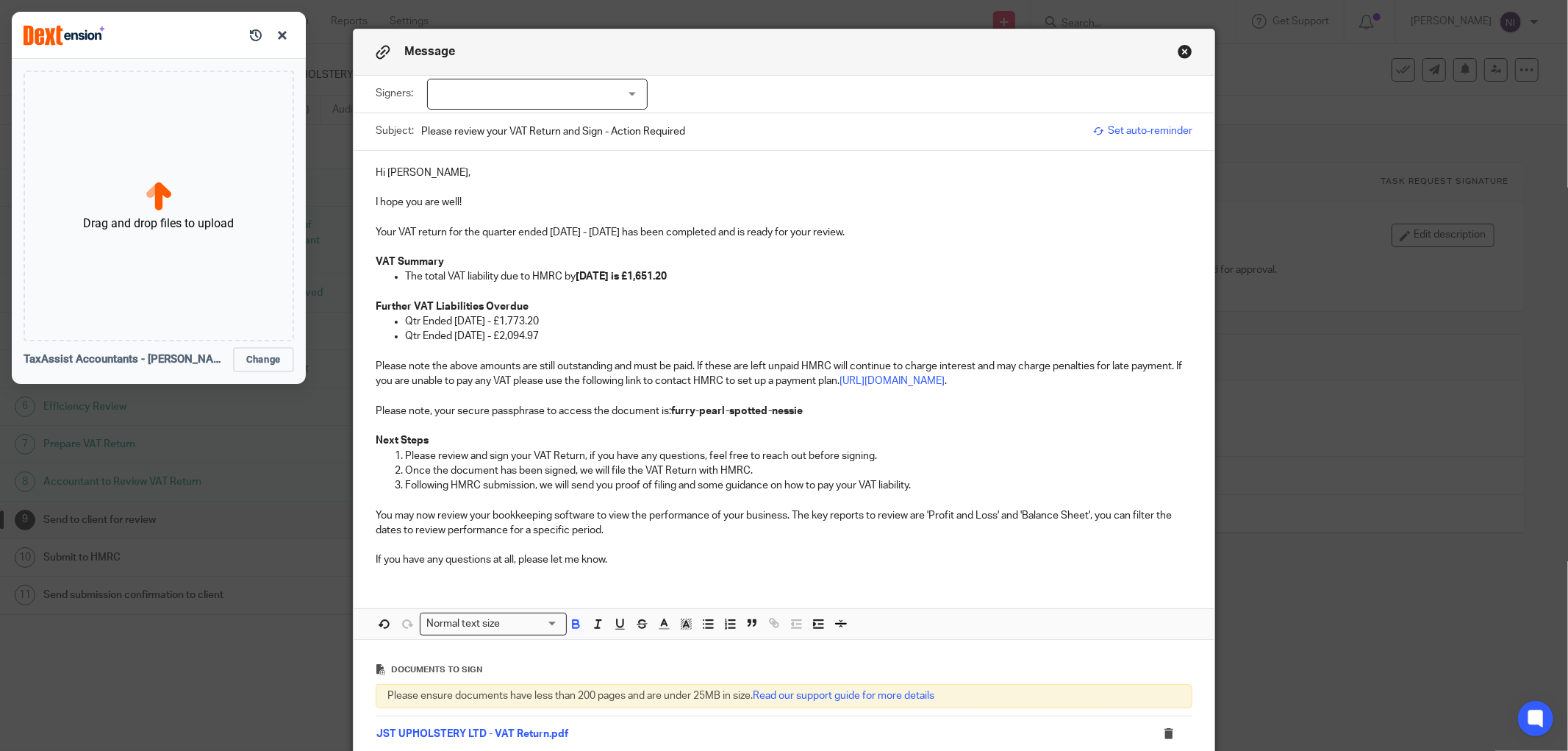
click at [495, 111] on div "Signers: Subhash Arya Tomasz Raczynski (0 selected)" at bounding box center [784, 94] width 817 height 37
click at [496, 101] on div at bounding box center [537, 94] width 221 height 31
click at [488, 153] on span "[PERSON_NAME]" at bounding box center [487, 155] width 81 height 11
checkbox input "true"
click at [807, 218] on p at bounding box center [784, 217] width 817 height 14
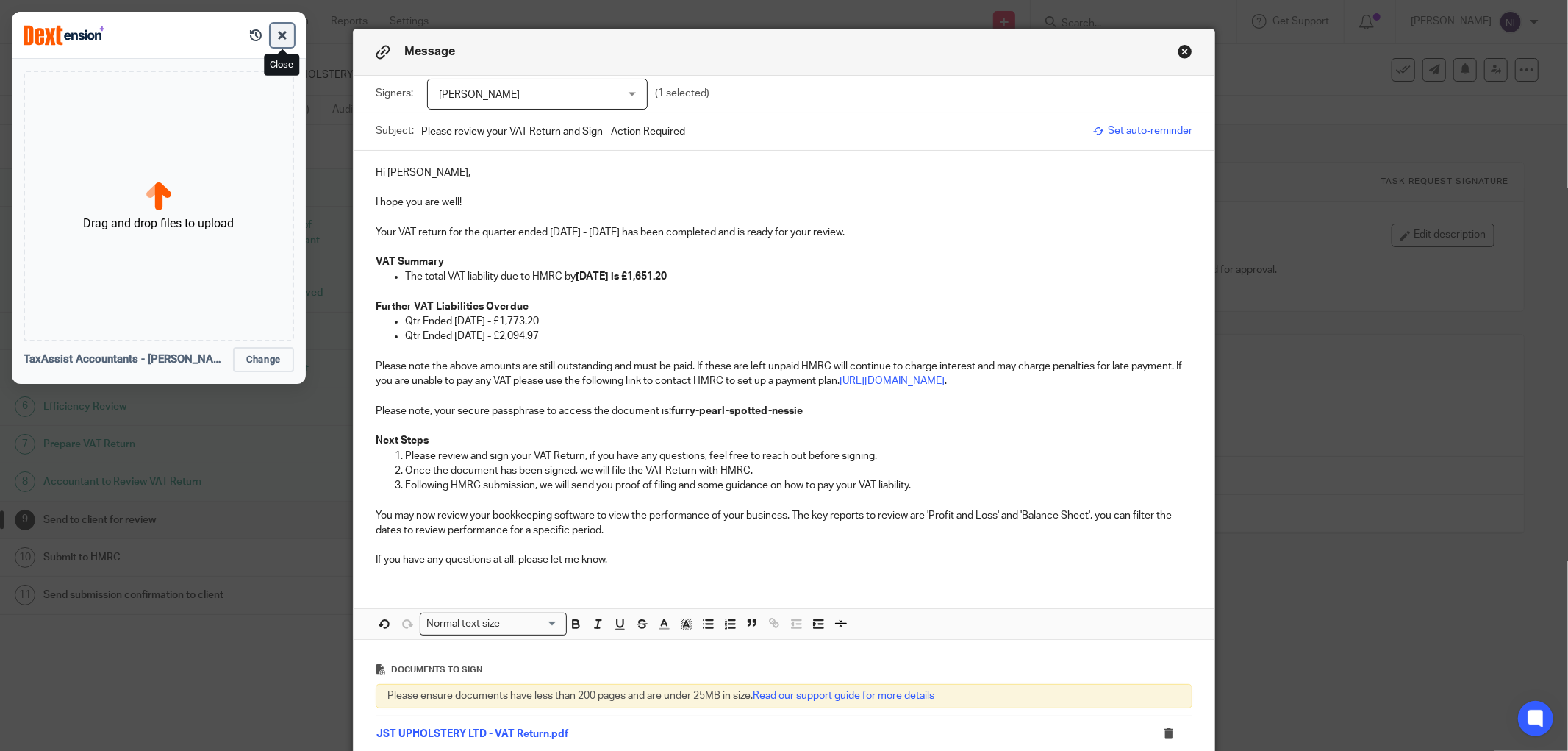
click at [290, 37] on button "button" at bounding box center [282, 35] width 23 height 23
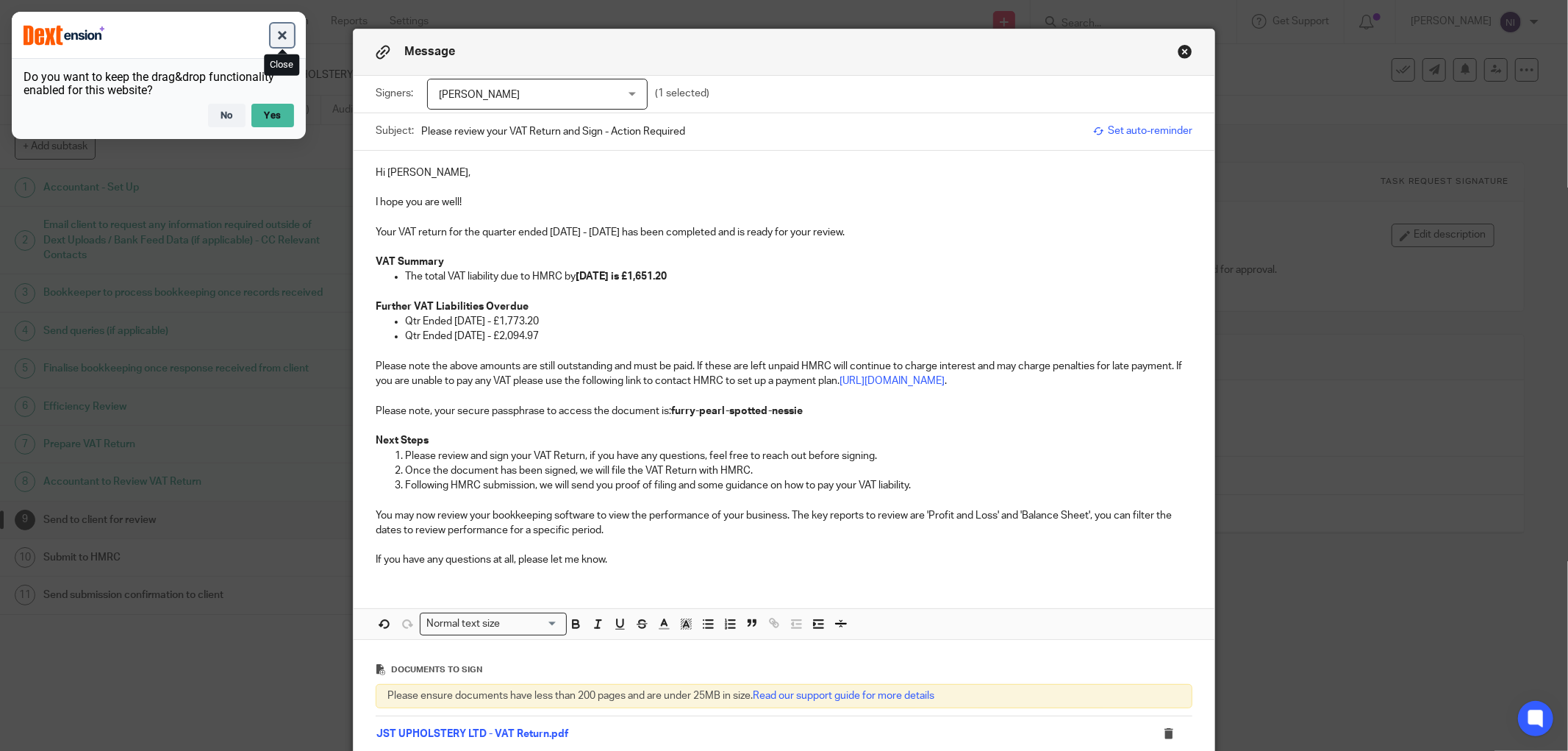
click at [282, 39] on button "button" at bounding box center [282, 35] width 23 height 23
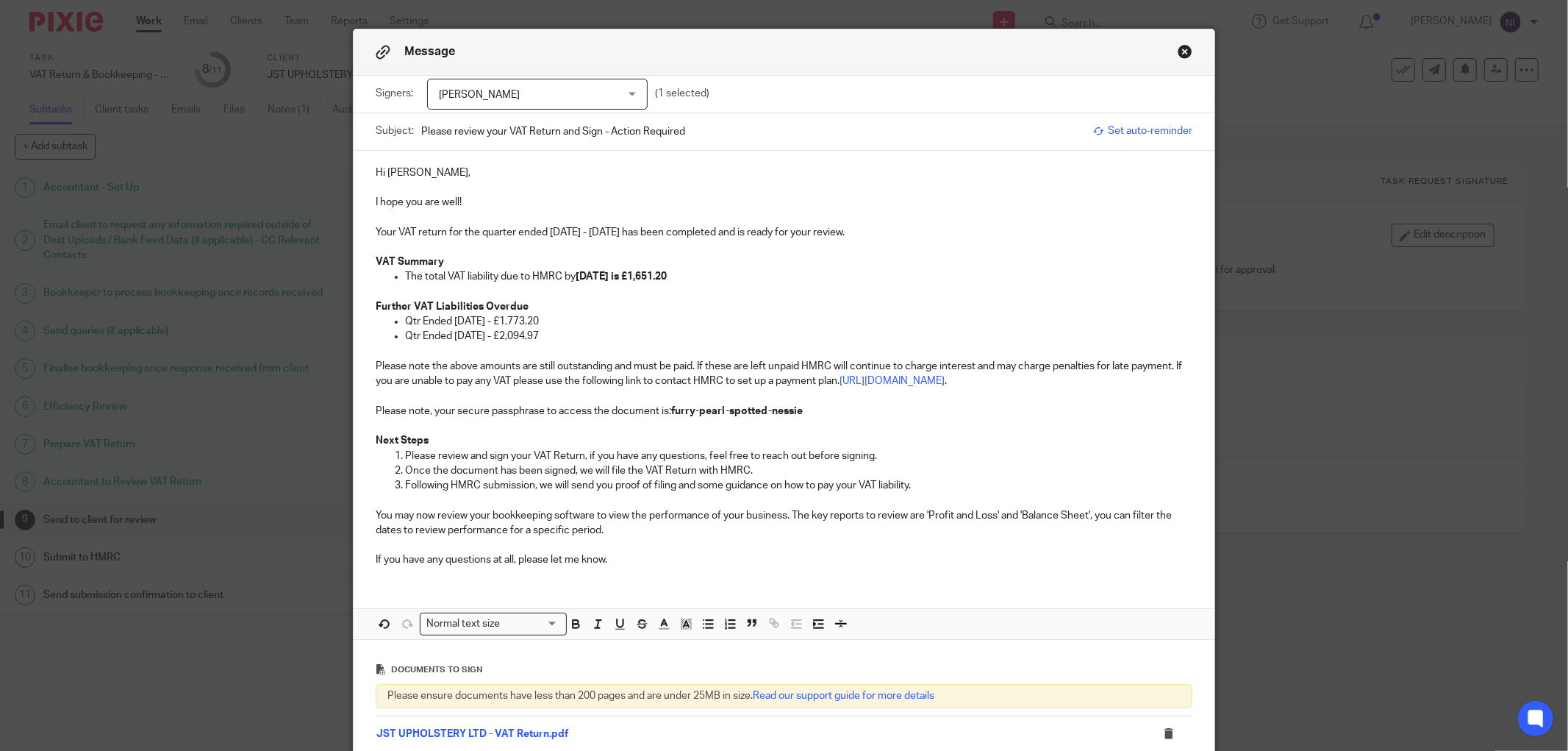
scroll to position [193, 0]
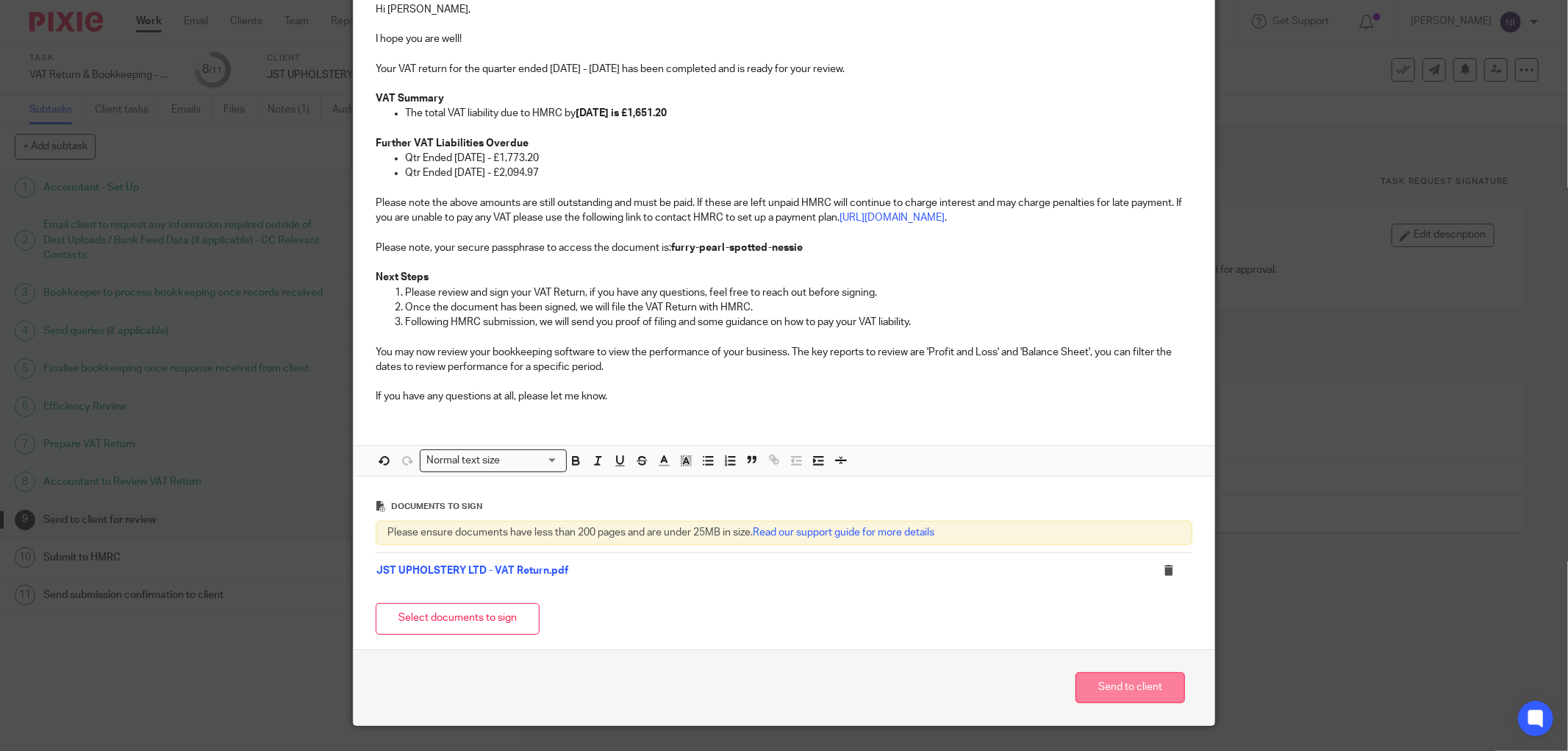
click at [1114, 680] on button "Send to client" at bounding box center [1130, 688] width 110 height 32
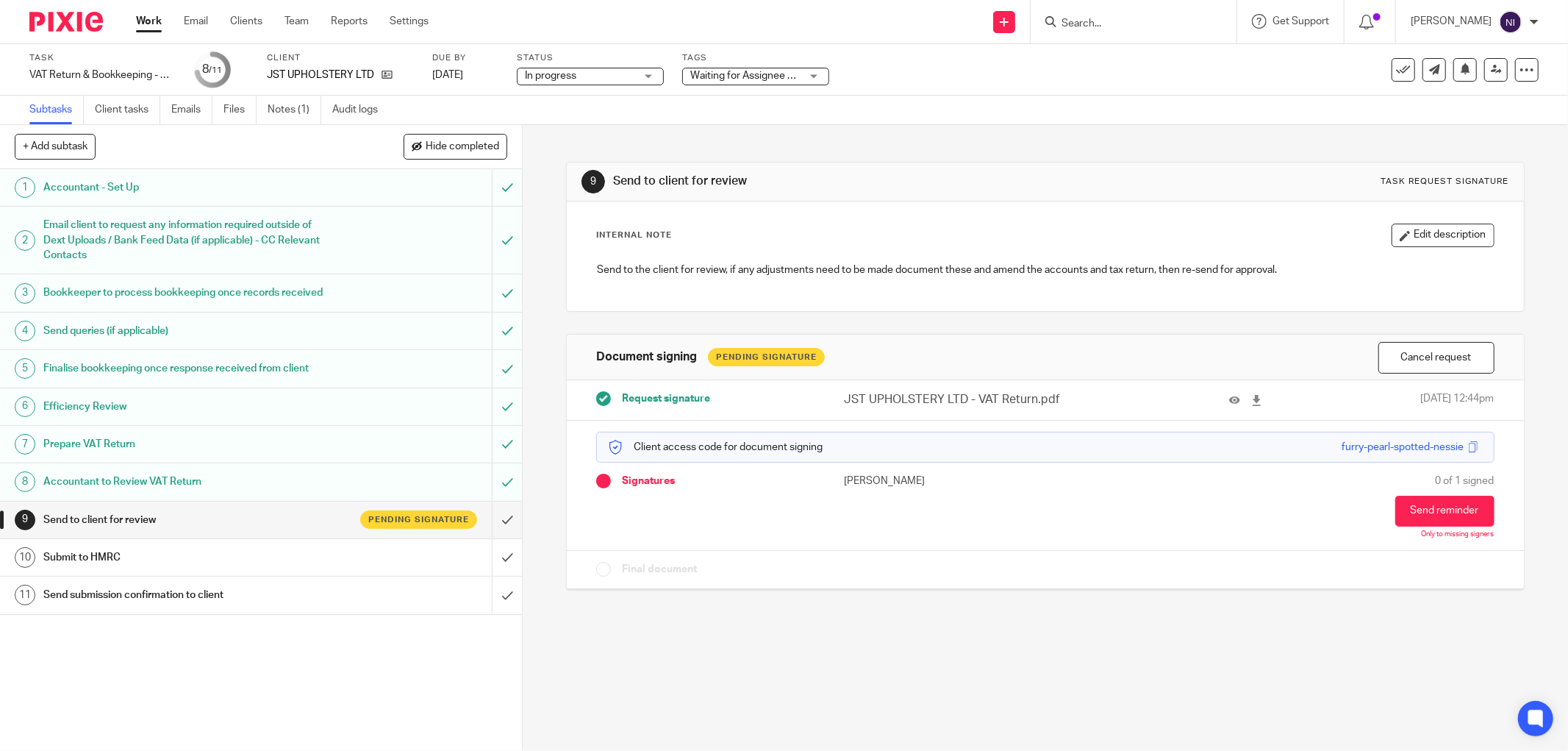
click at [746, 78] on span "Waiting for Assignee + 1" at bounding box center [746, 76] width 111 height 11
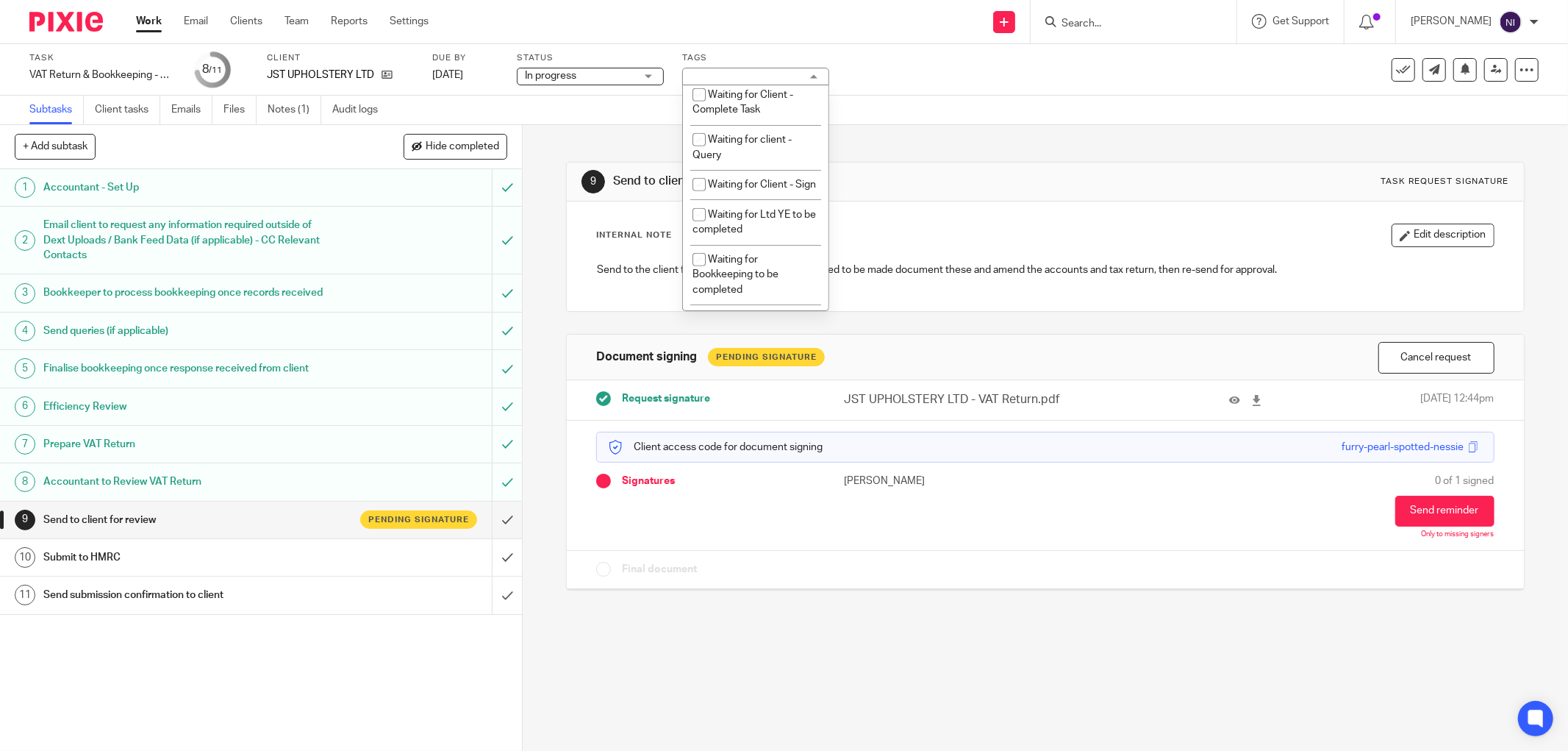
scroll to position [789, 0]
click at [774, 199] on span "Waiting for Client - Sign" at bounding box center [762, 194] width 108 height 11
checkbox input "true"
click at [1000, 120] on div "Subtasks Client tasks Emails Files Notes (1) Audit logs" at bounding box center [784, 110] width 1568 height 30
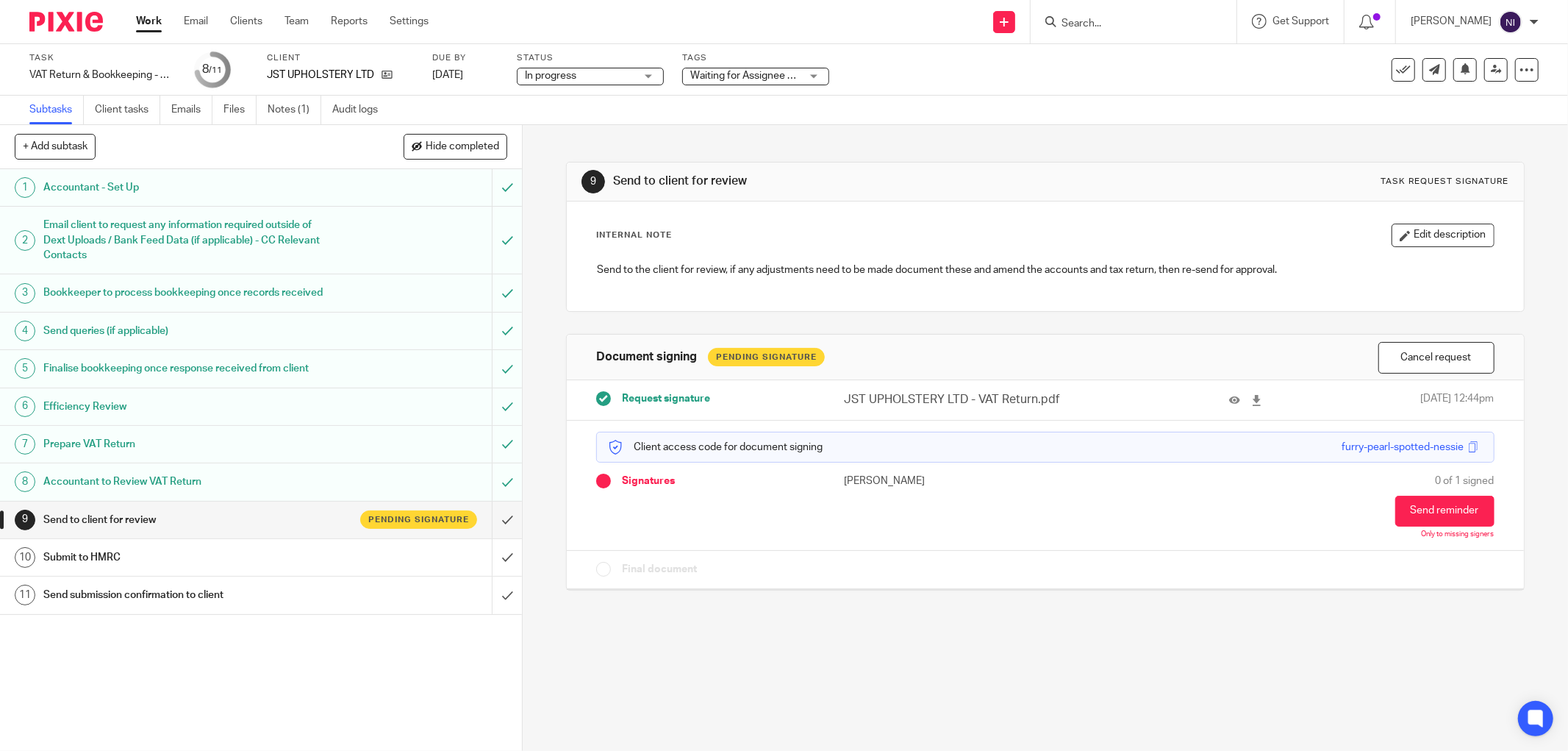
click at [150, 20] on link "Work" at bounding box center [149, 20] width 26 height 14
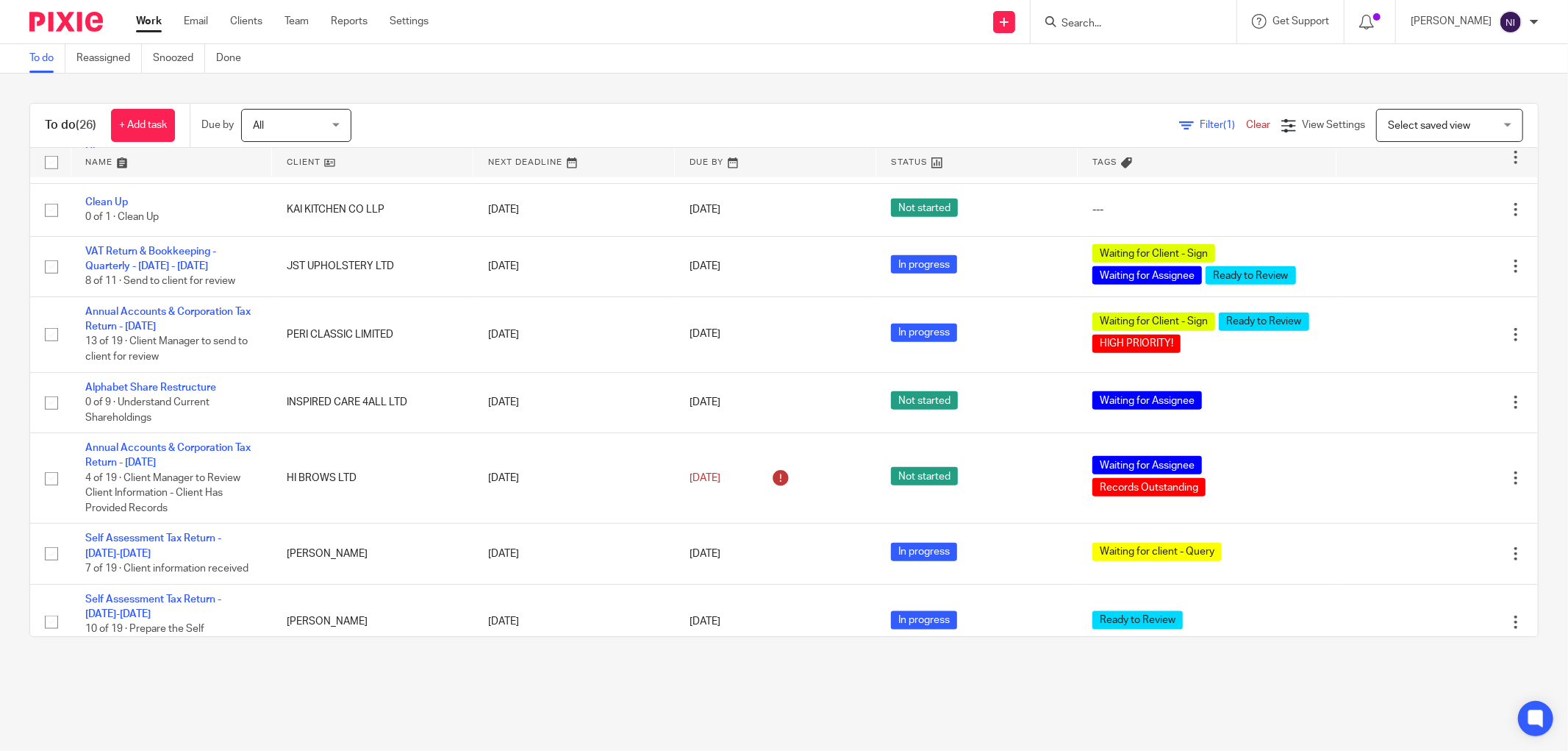
scroll to position [1062, 0]
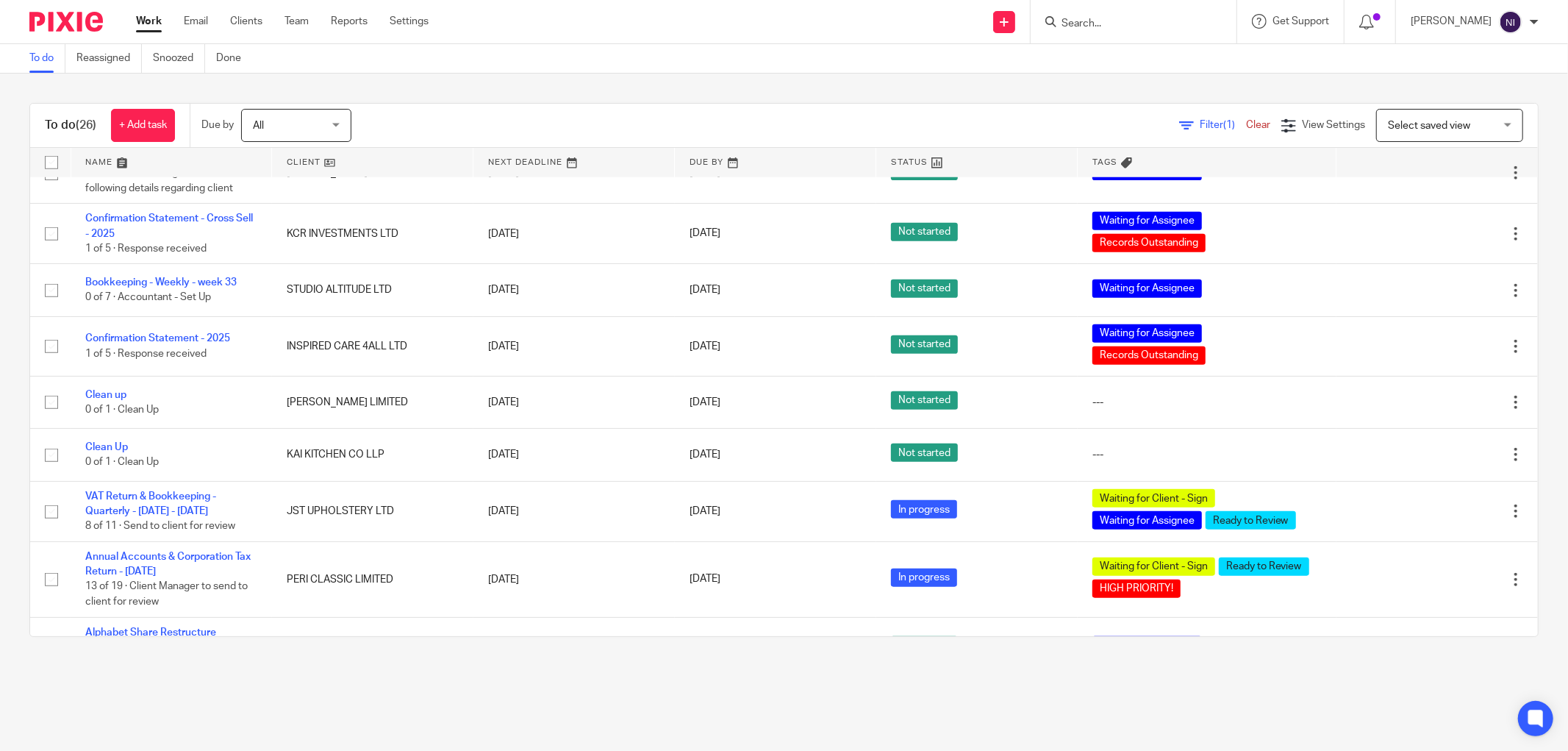
click at [108, 158] on link at bounding box center [171, 162] width 201 height 30
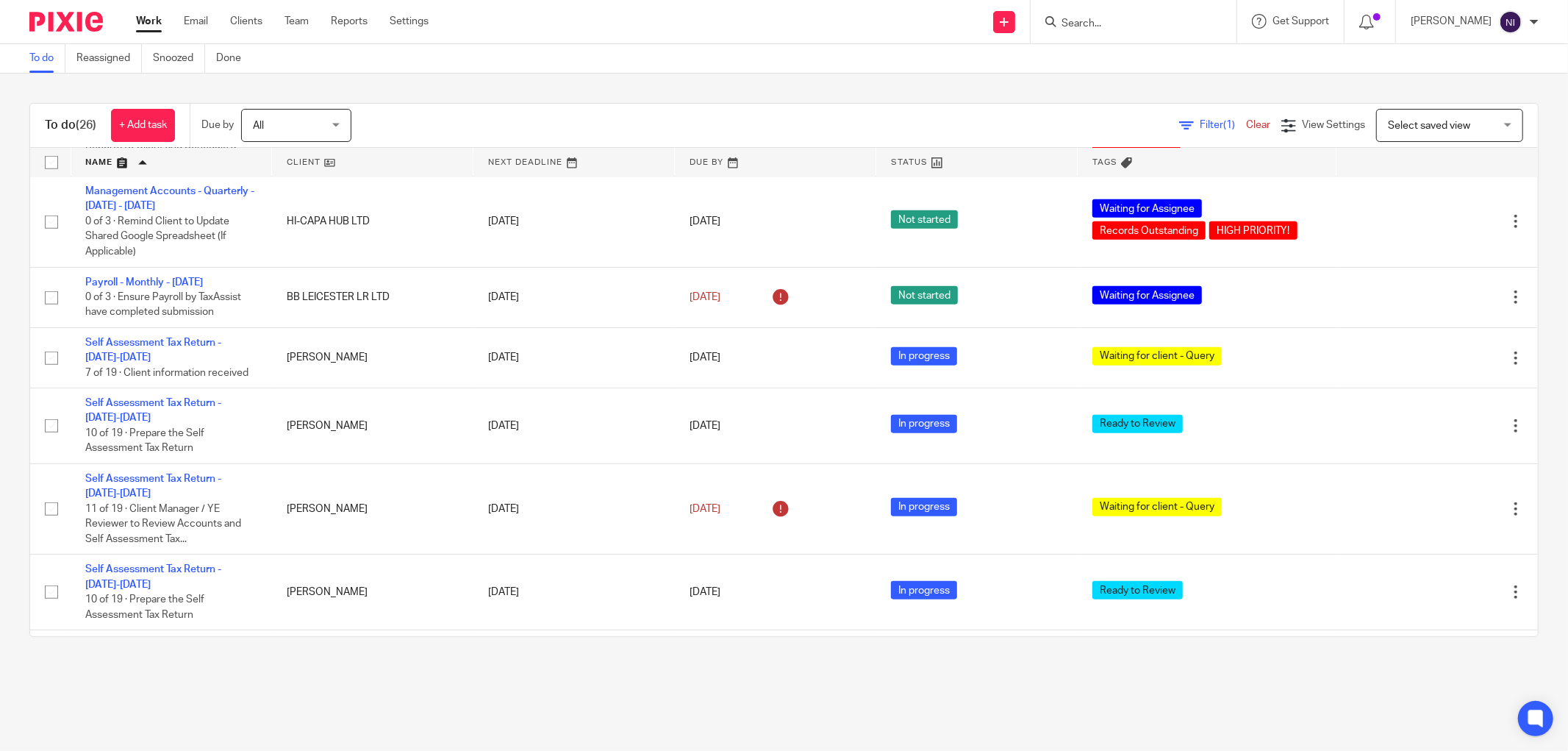
scroll to position [1409, 0]
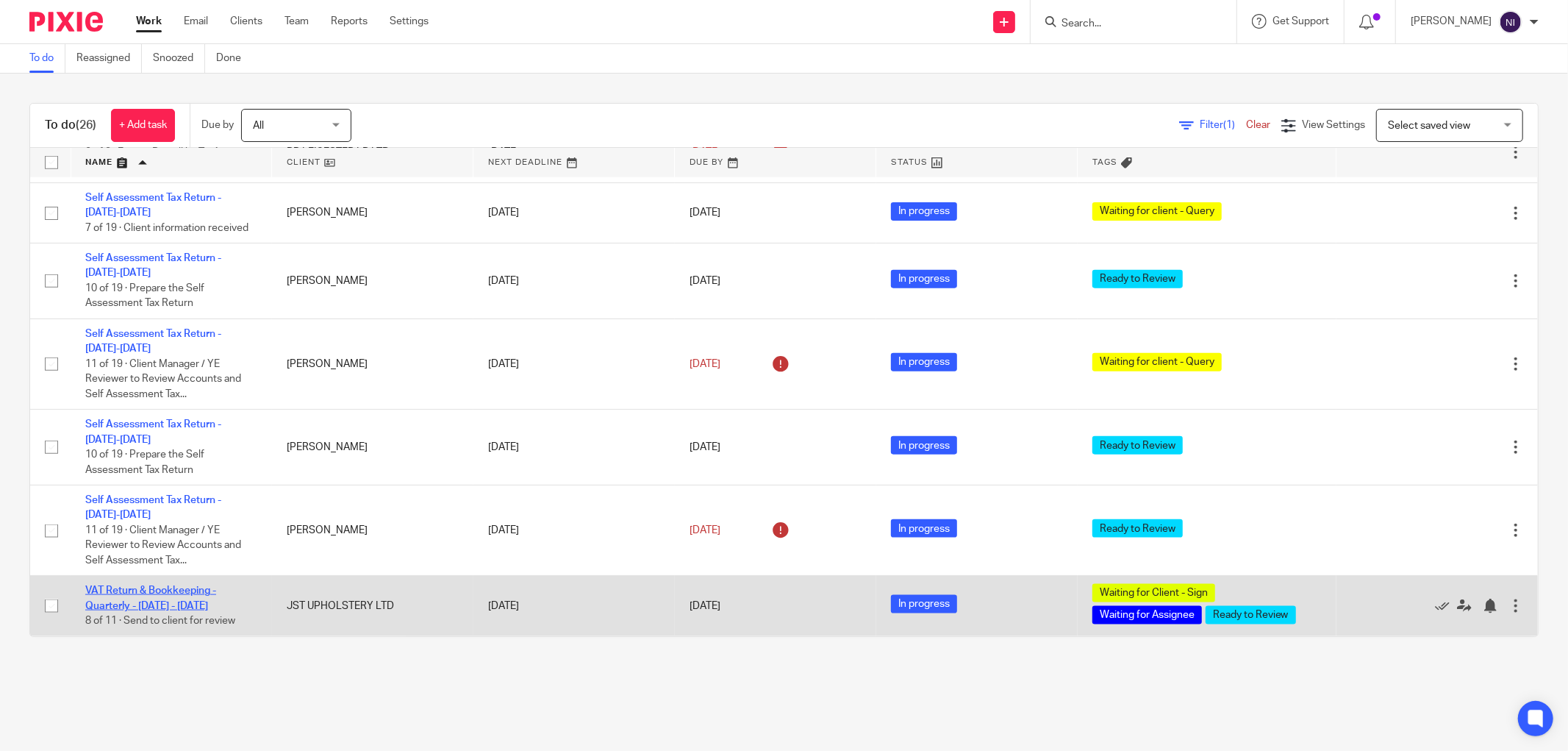
click at [157, 588] on link "VAT Return & Bookkeeping - Quarterly - [DATE] - [DATE]" at bounding box center [151, 597] width 131 height 25
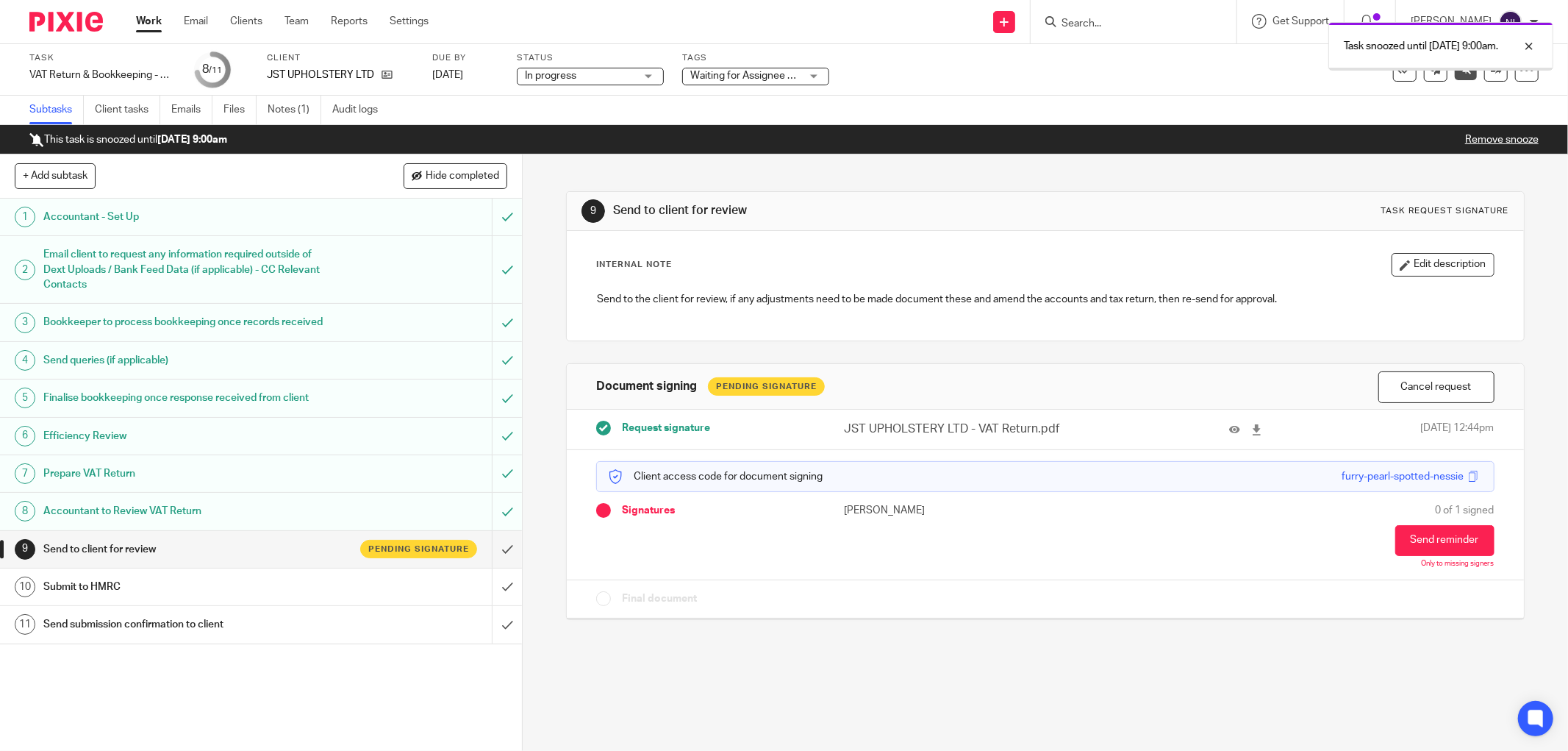
click at [145, 16] on link "Work" at bounding box center [149, 20] width 26 height 14
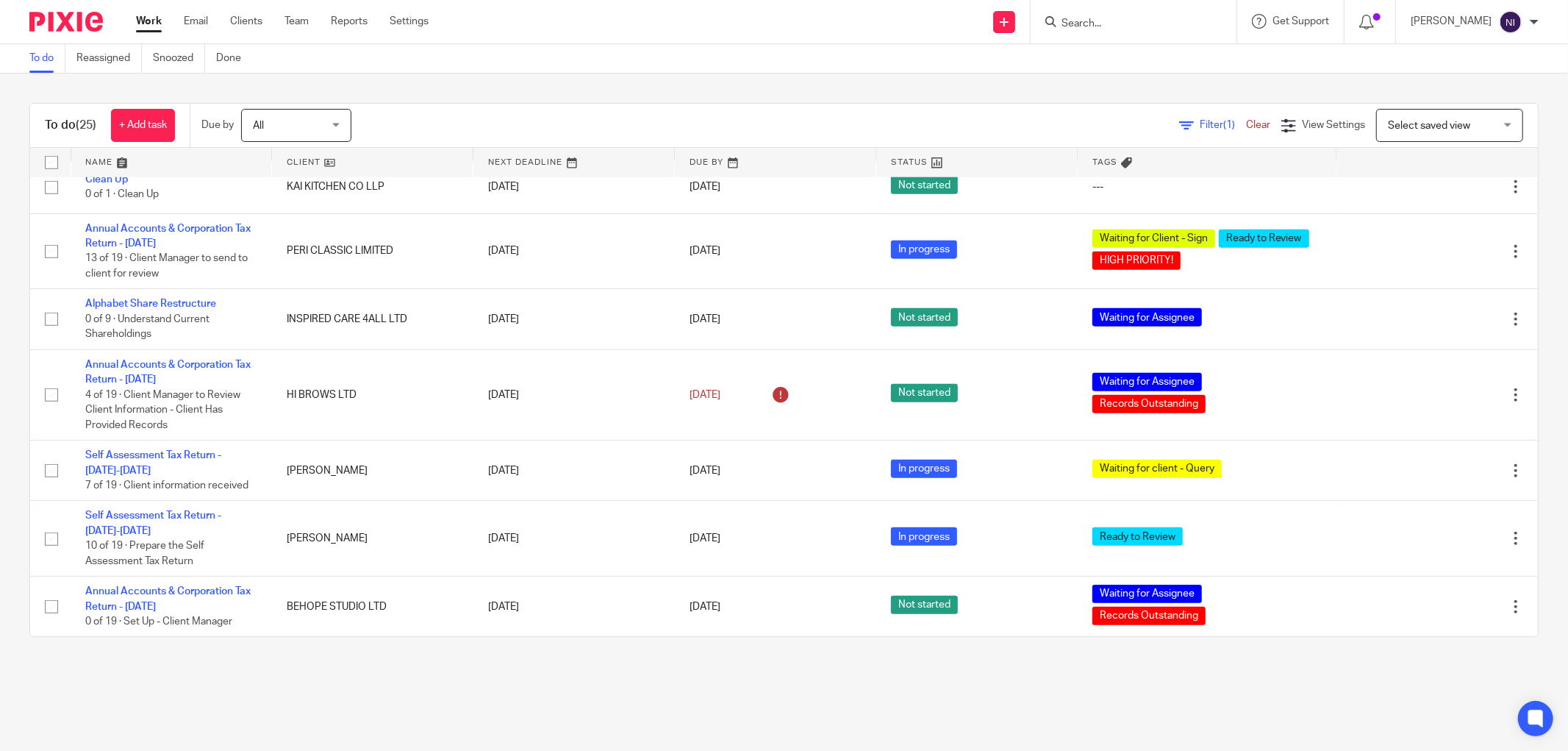
scroll to position [1184, 0]
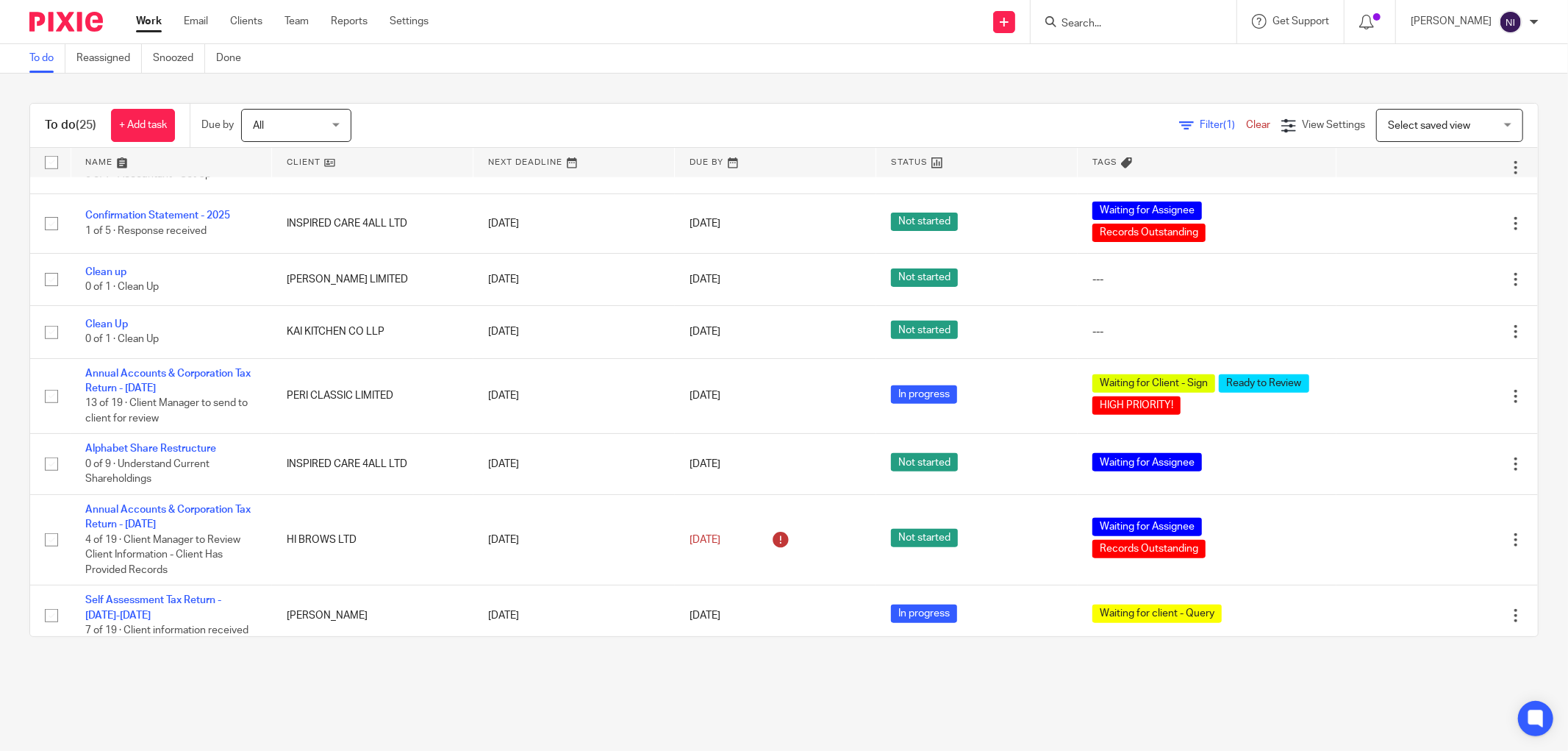
click at [109, 157] on link at bounding box center [171, 162] width 201 height 30
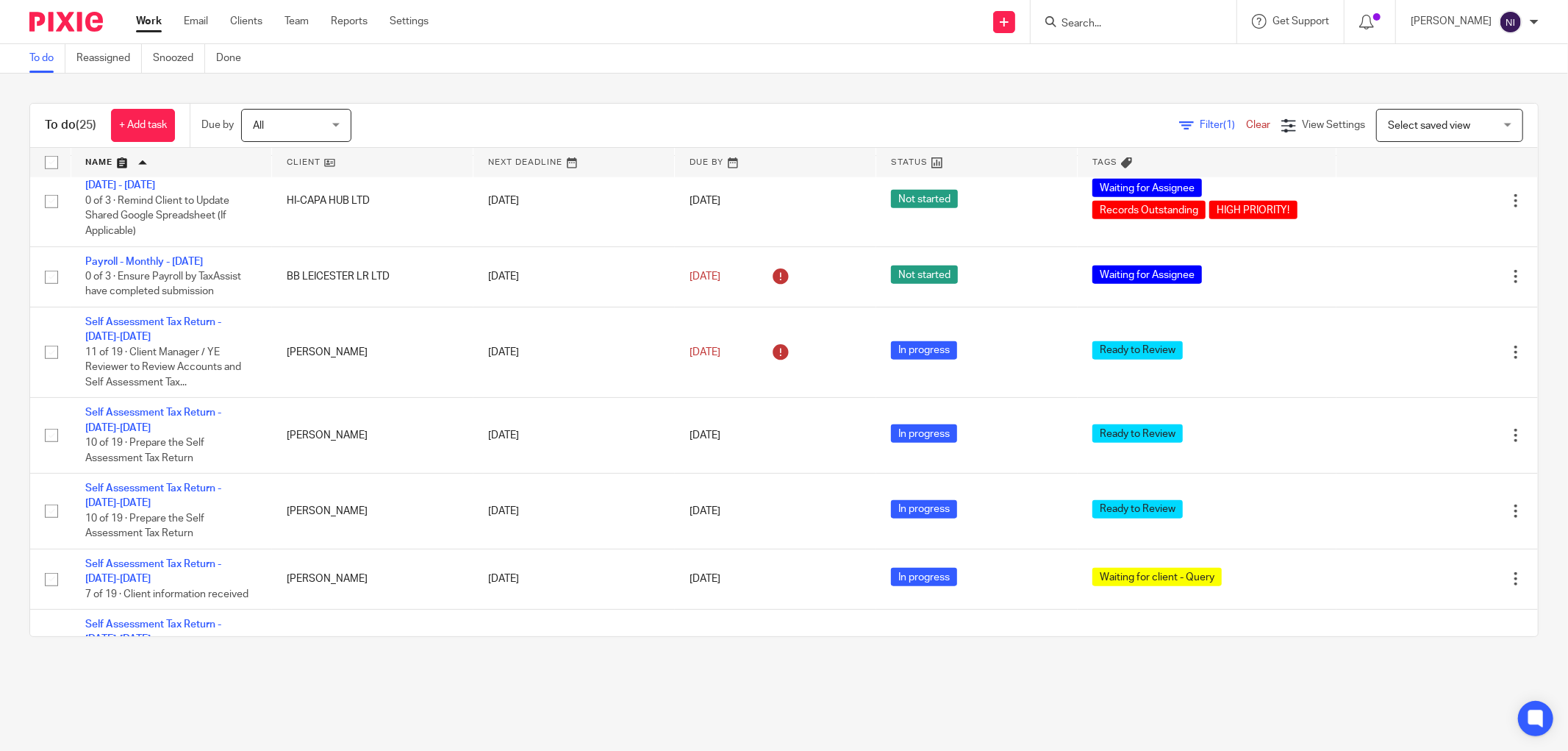
scroll to position [1103, 0]
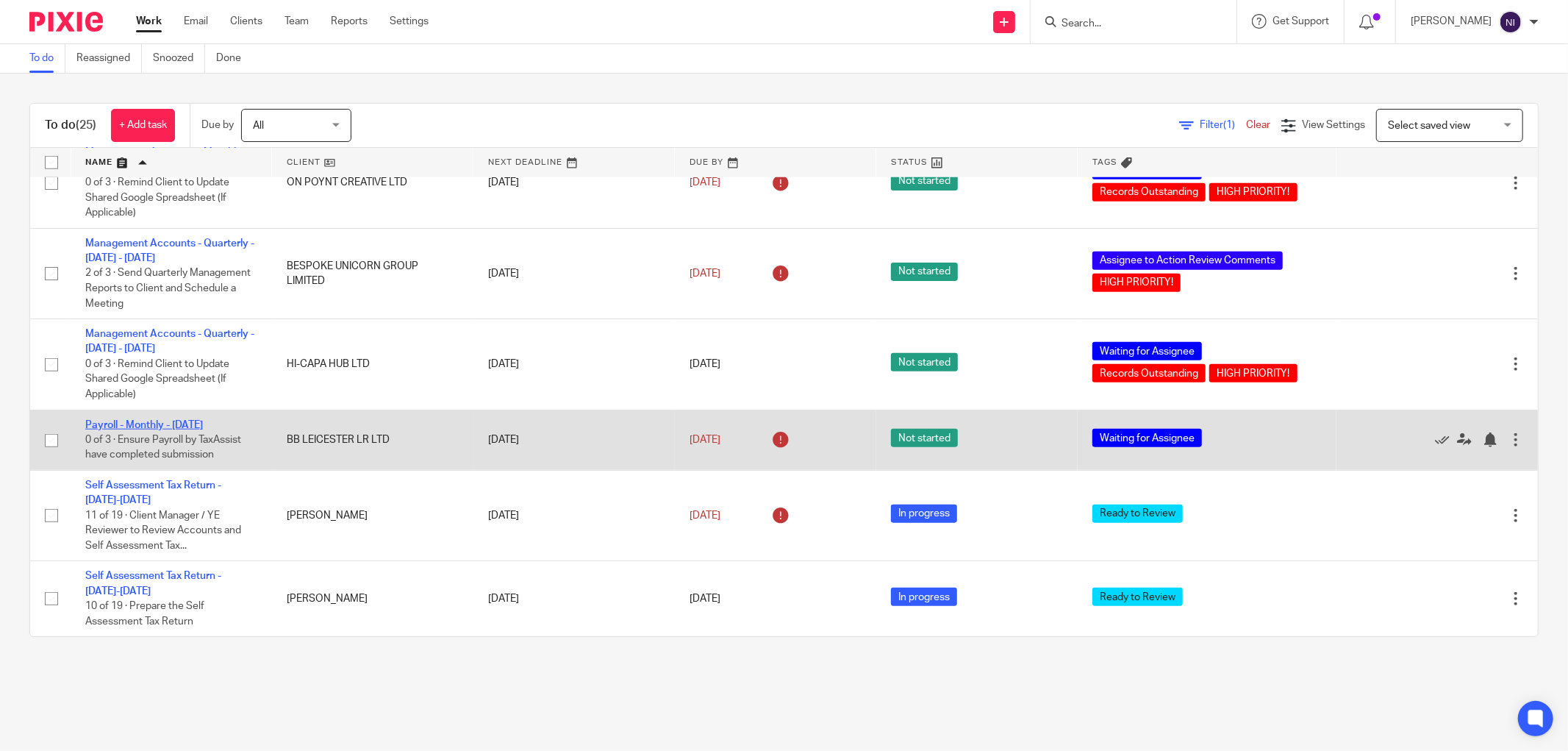
click at [203, 430] on link "Payroll - Monthly - [DATE]" at bounding box center [144, 425] width 117 height 11
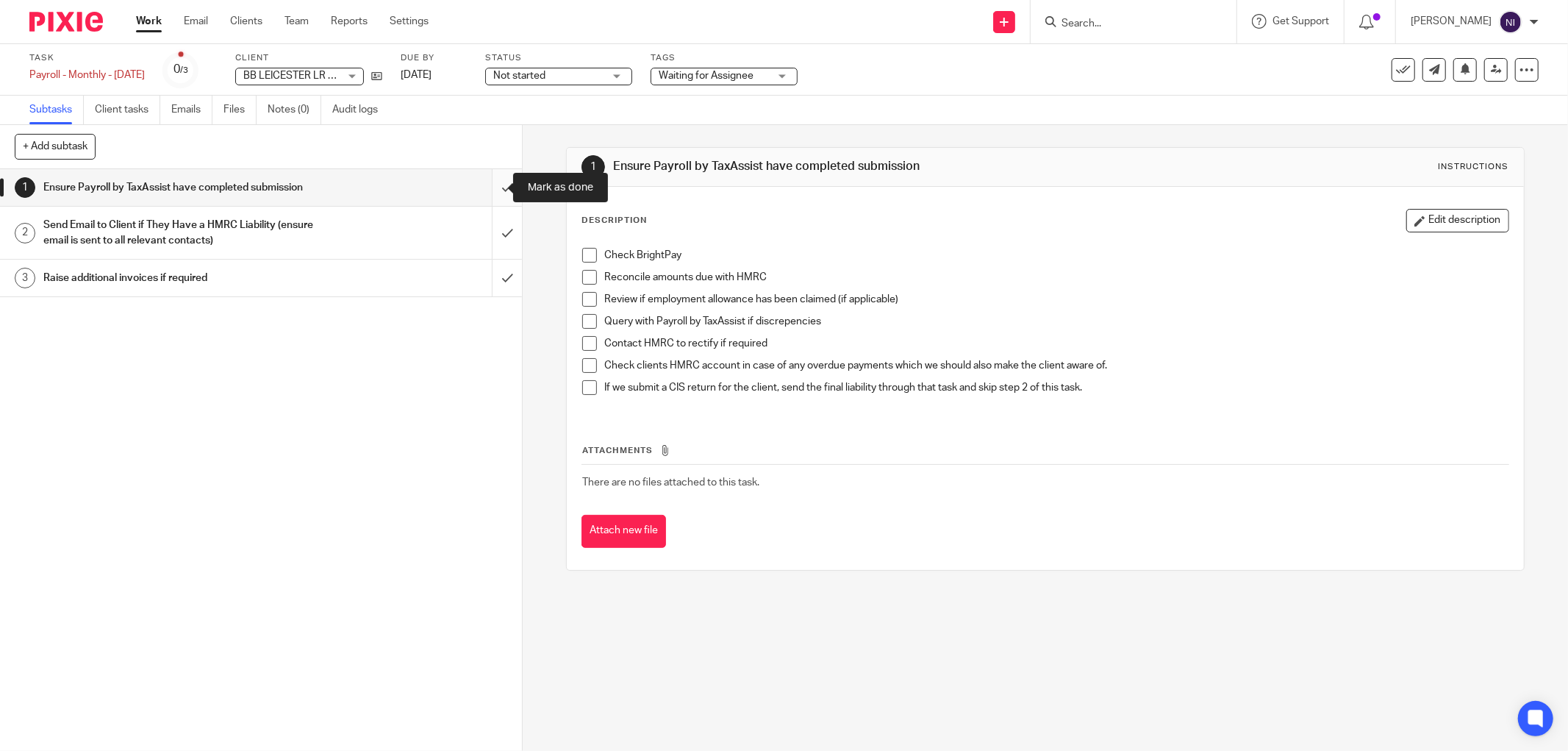
click at [490, 186] on input "submit" at bounding box center [261, 187] width 522 height 37
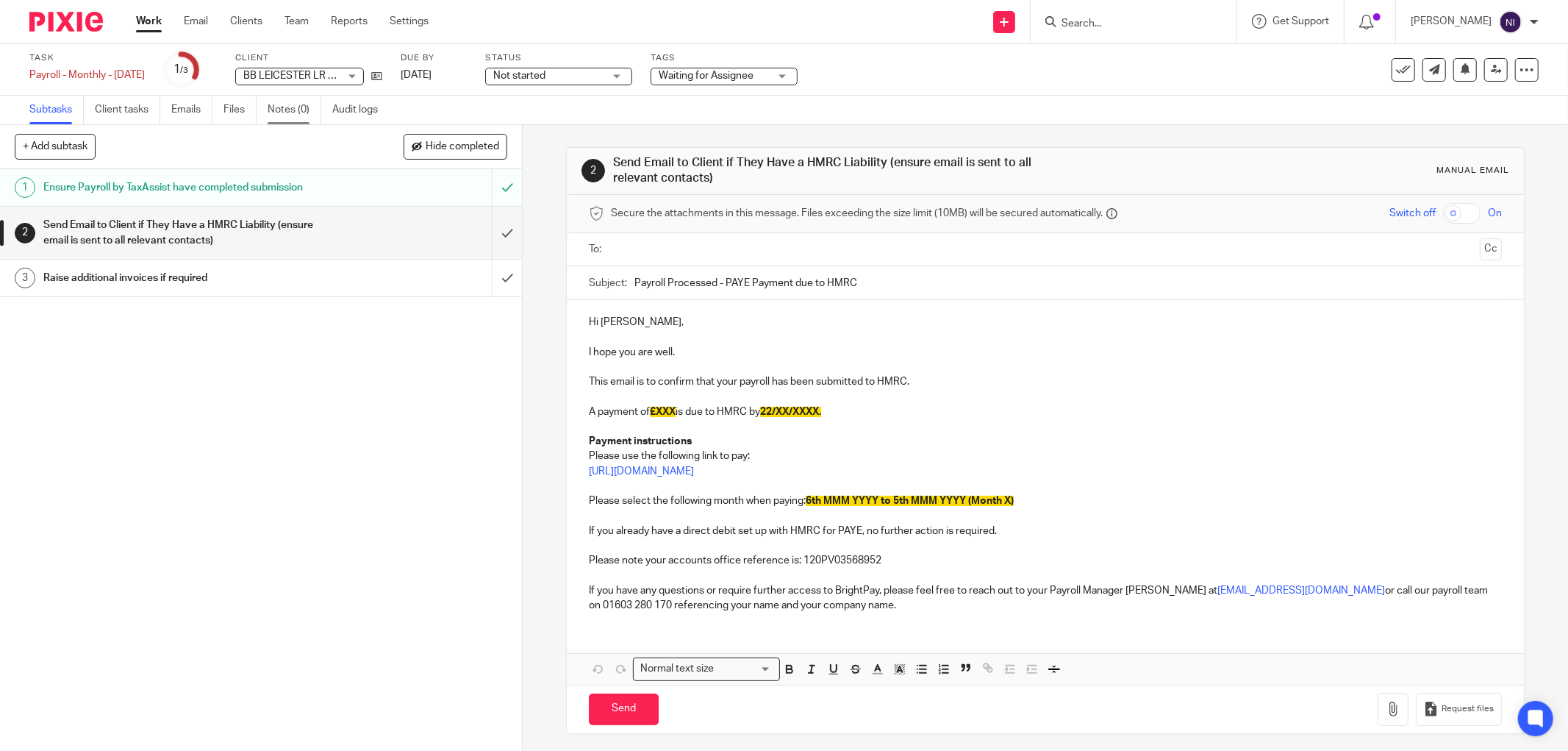
click at [284, 121] on link "Notes (0)" at bounding box center [294, 110] width 54 height 29
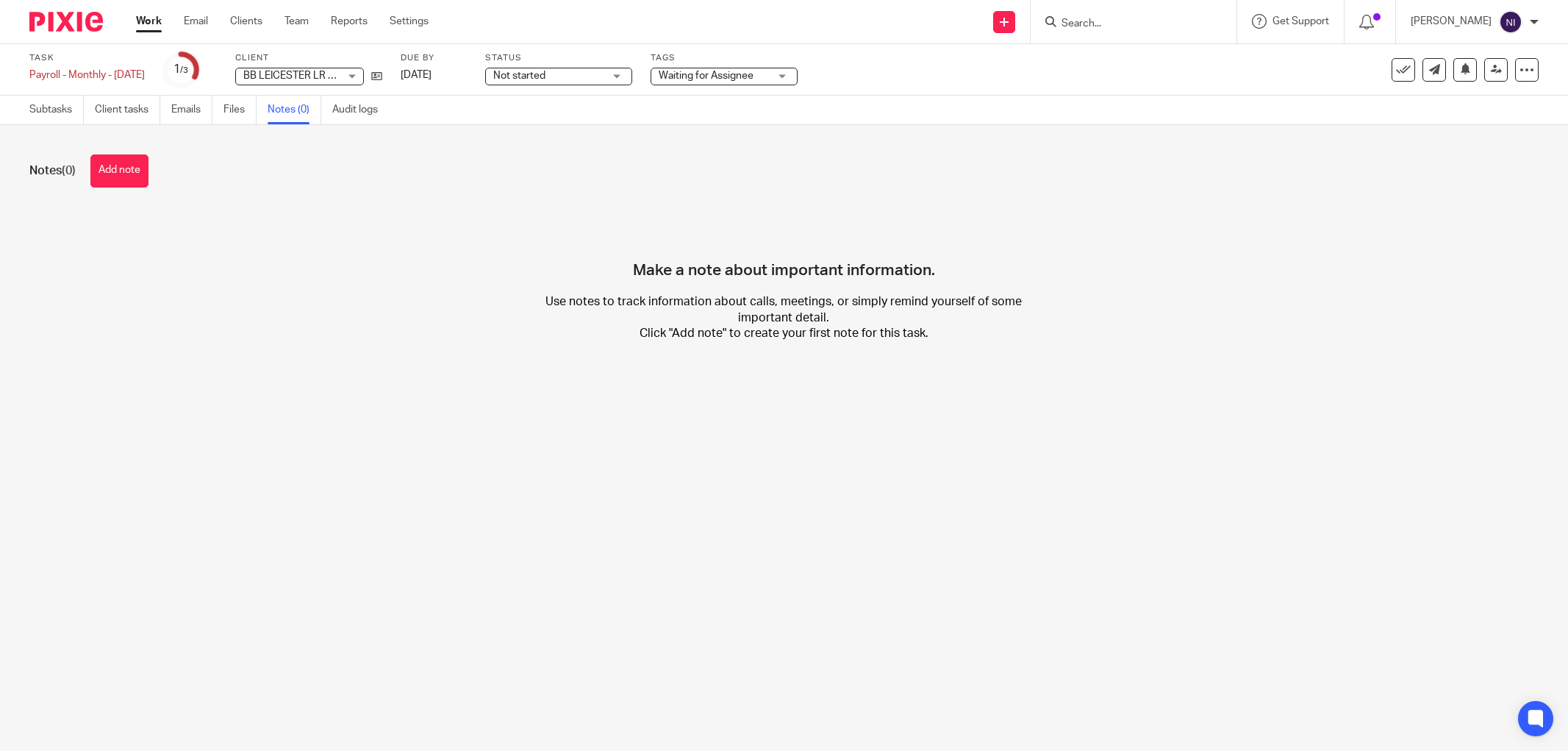
click at [141, 171] on button "Add note" at bounding box center [119, 171] width 58 height 33
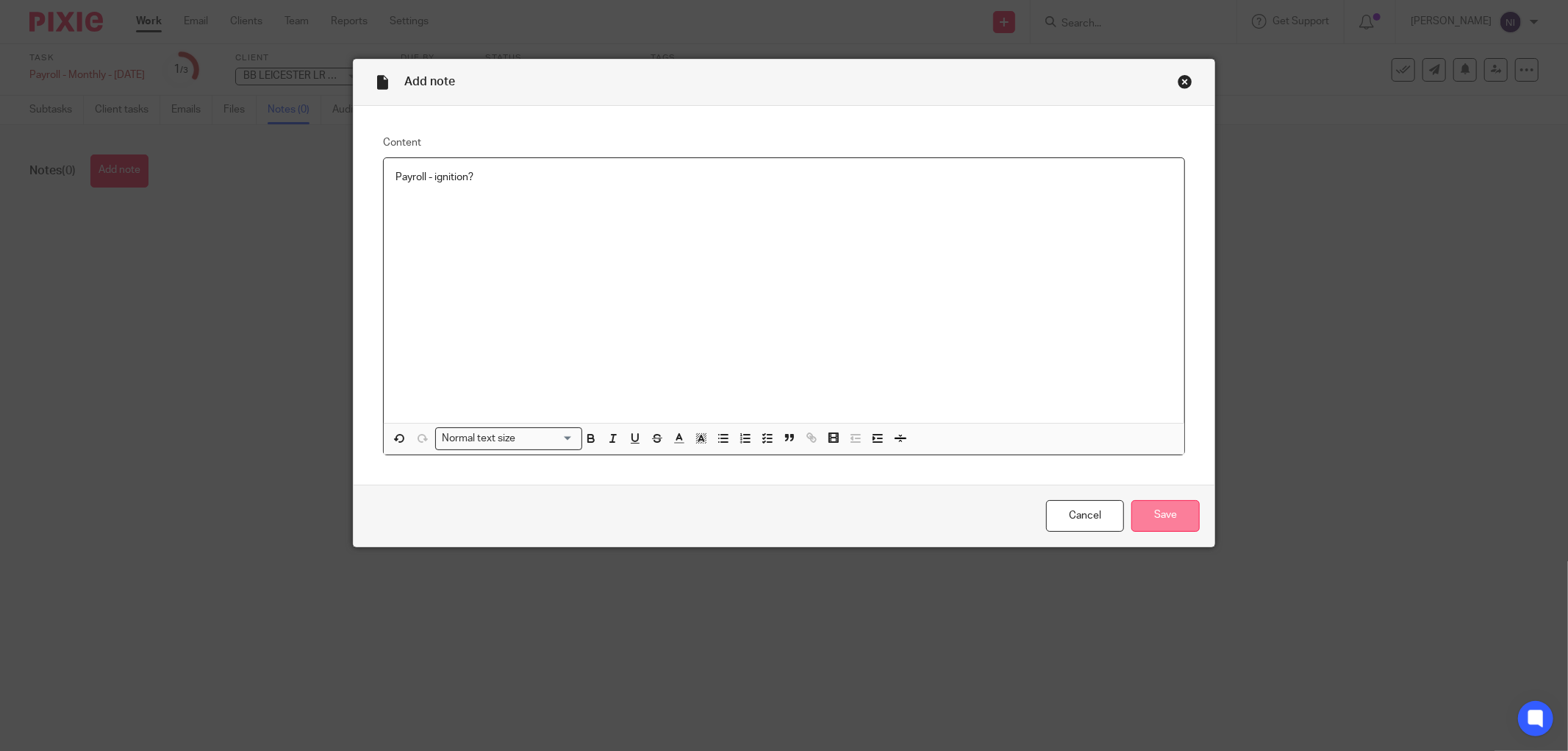
click at [1156, 505] on input "Save" at bounding box center [1166, 516] width 68 height 32
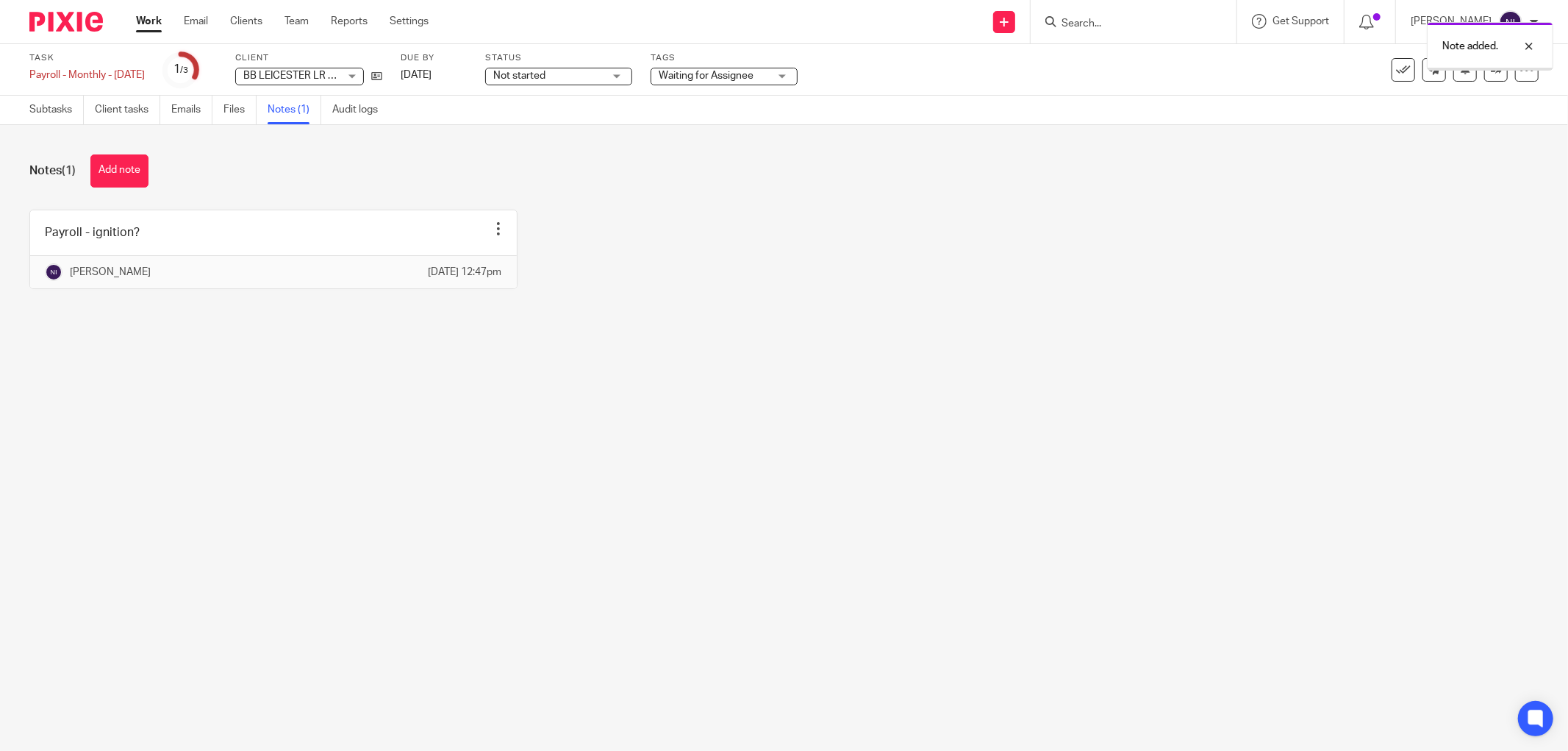
click at [149, 19] on link "Work" at bounding box center [149, 20] width 26 height 14
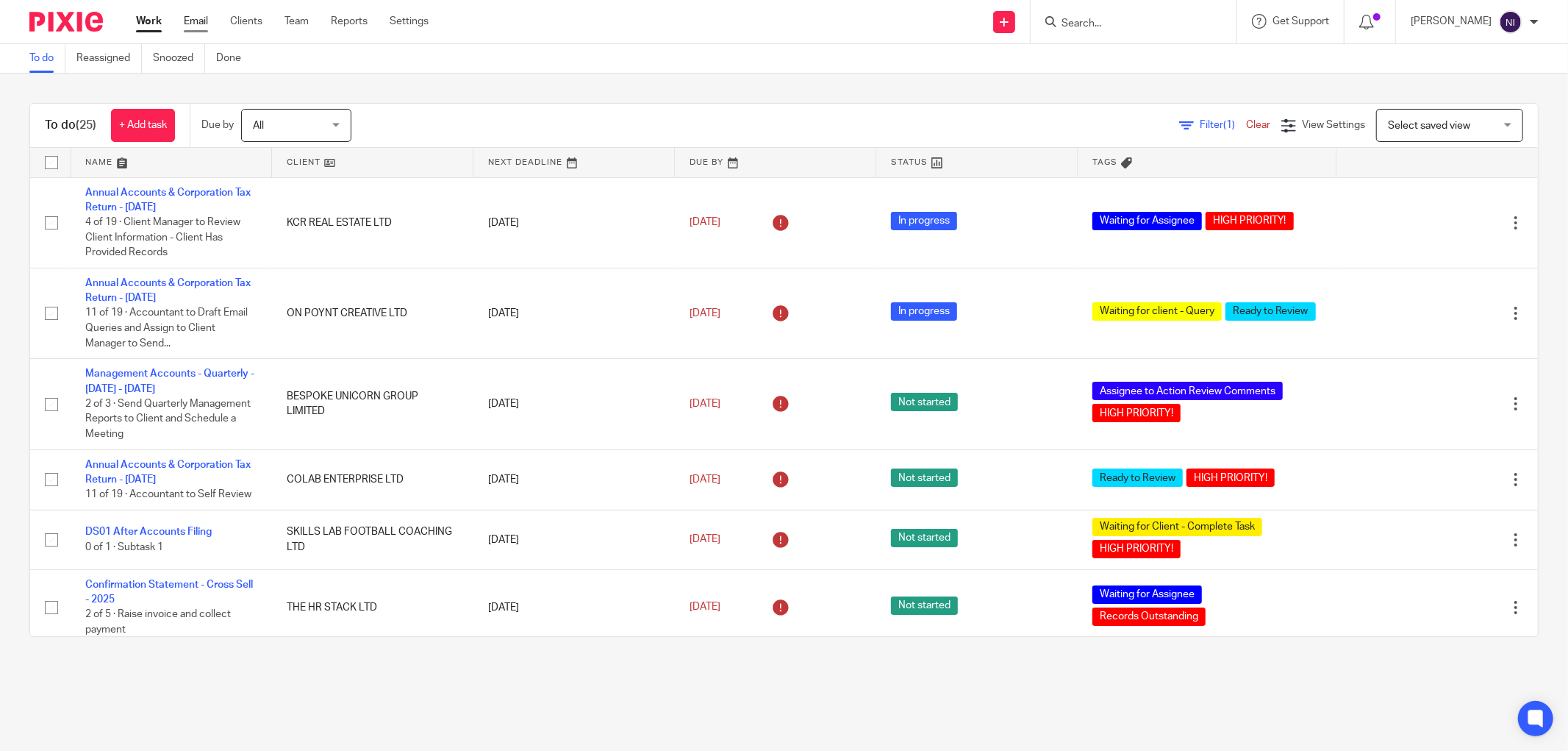
click at [202, 20] on link "Email" at bounding box center [196, 20] width 24 height 14
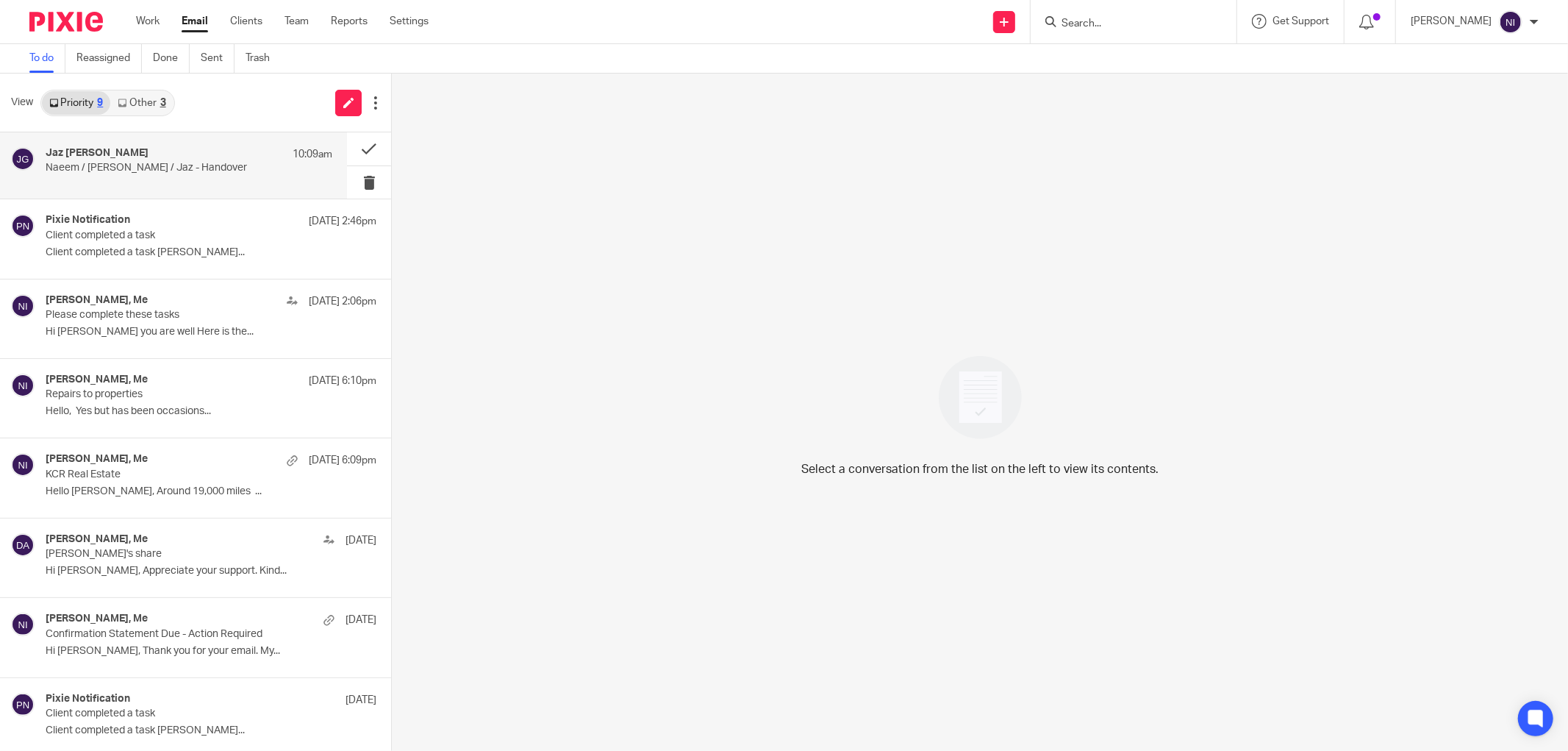
click at [152, 149] on div "Jaz [PERSON_NAME] 10:09am" at bounding box center [189, 154] width 286 height 14
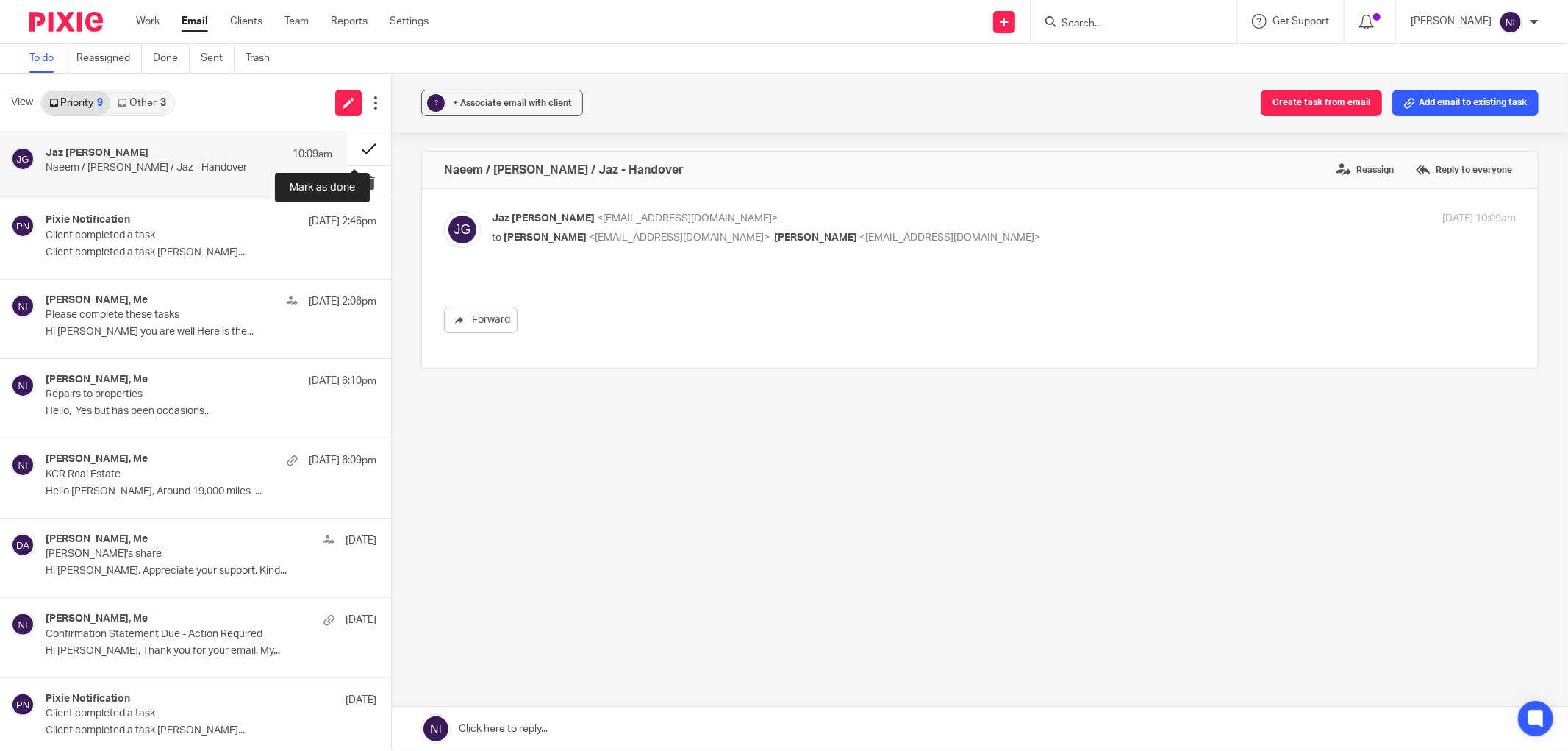
click at [349, 151] on button at bounding box center [369, 149] width 44 height 33
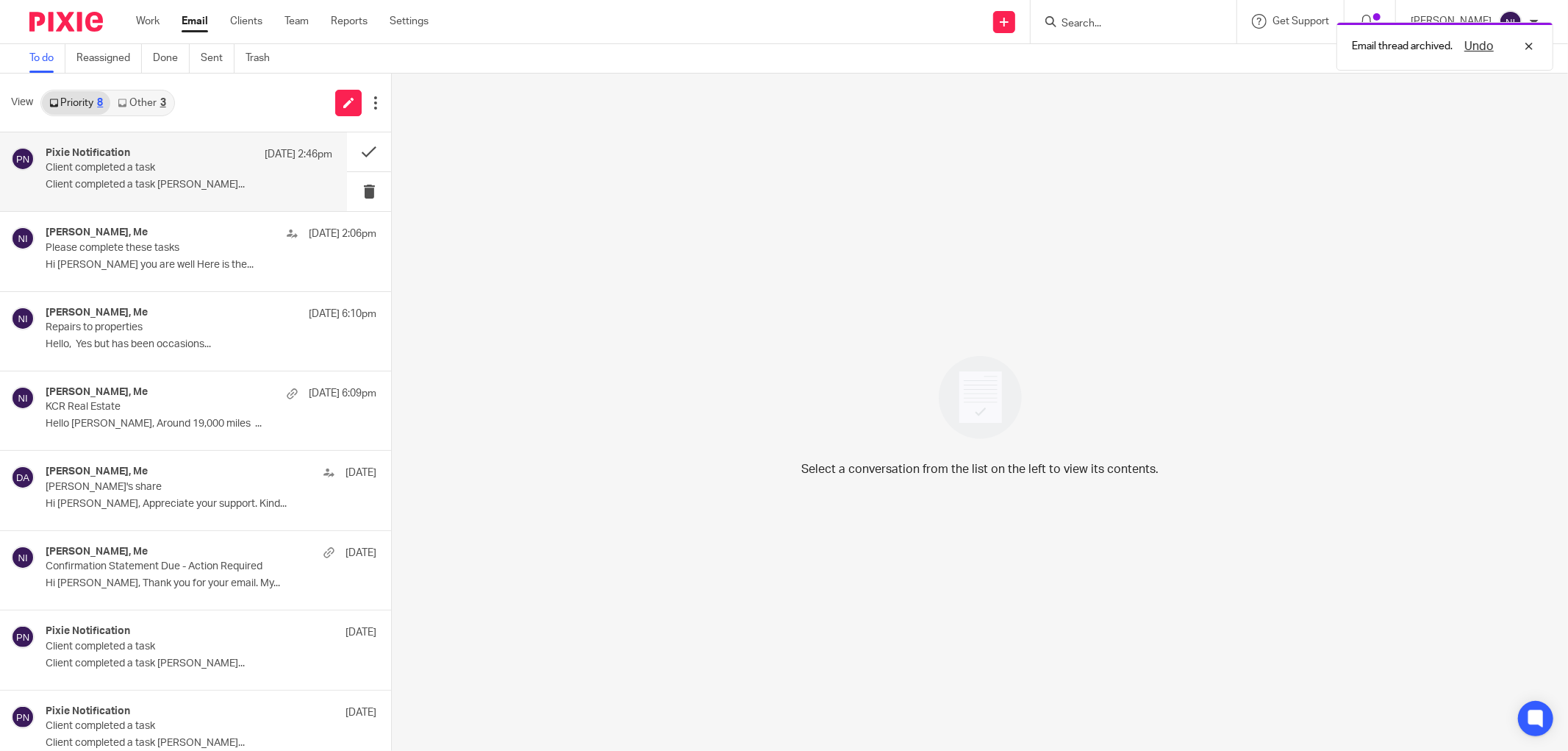
click at [170, 167] on p "Client completed a task" at bounding box center [160, 167] width 230 height 12
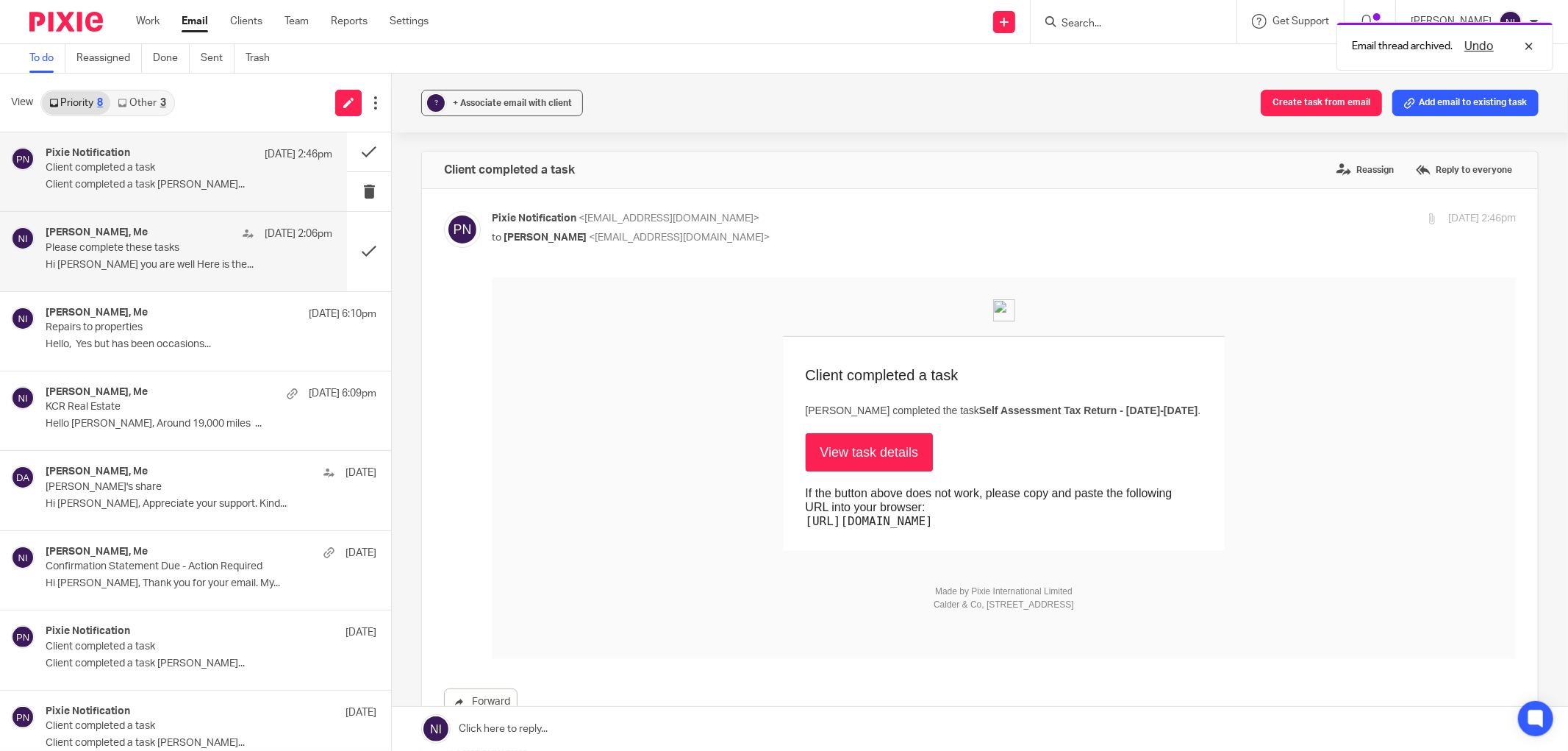
click at [186, 243] on p "Please complete these tasks" at bounding box center [160, 248] width 230 height 12
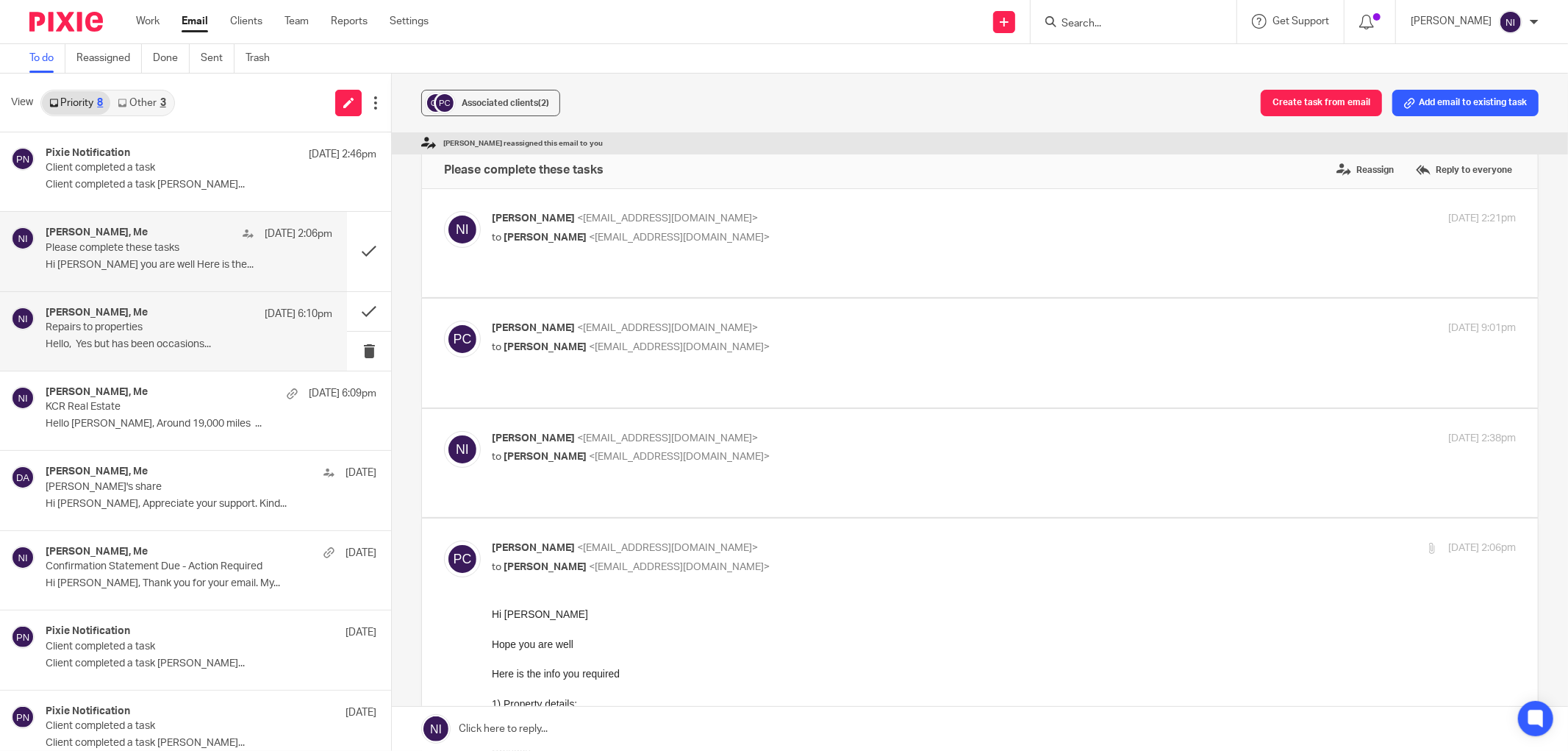
click at [186, 340] on p "Hello, Yes but has been occasions..." at bounding box center [189, 344] width 286 height 12
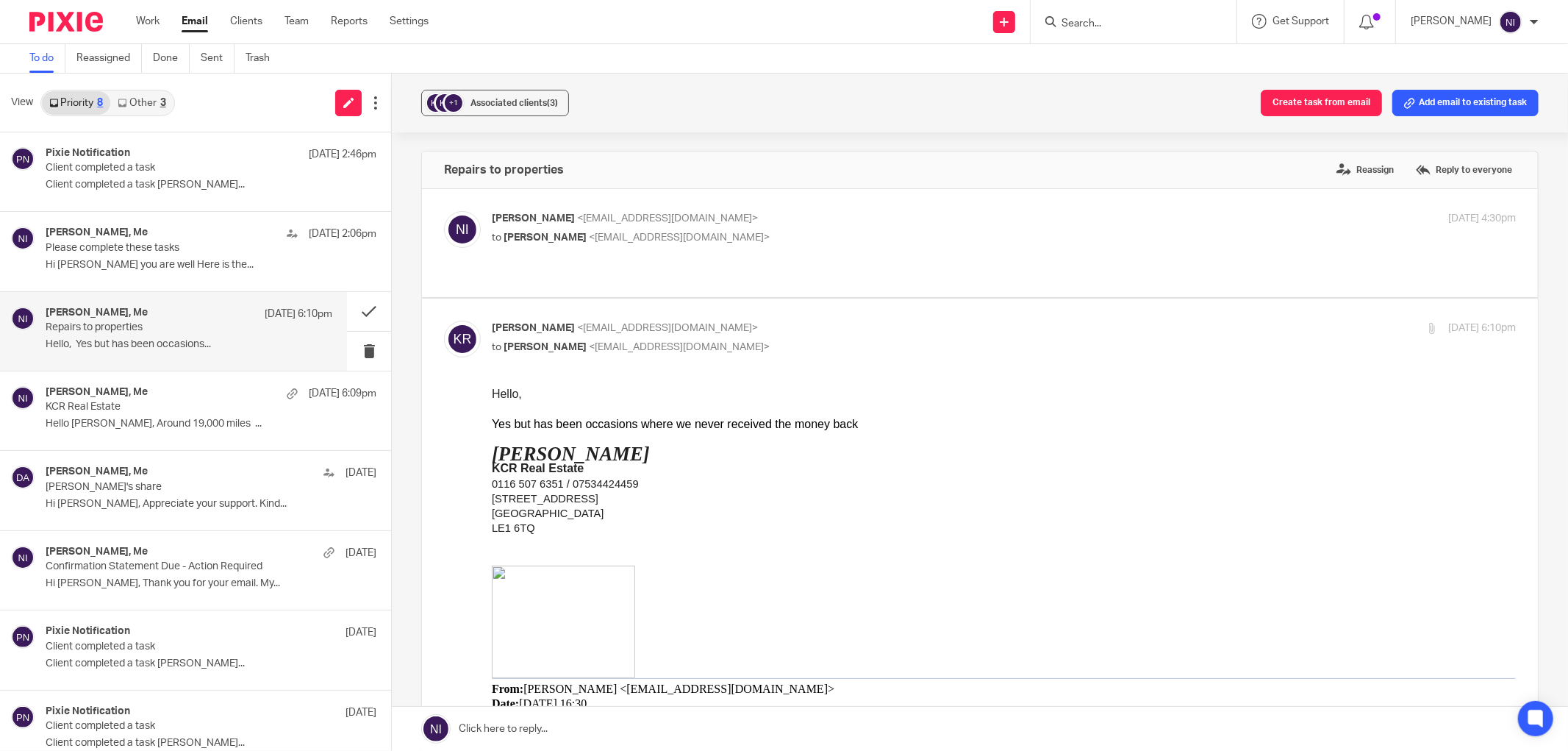
scroll to position [163, 0]
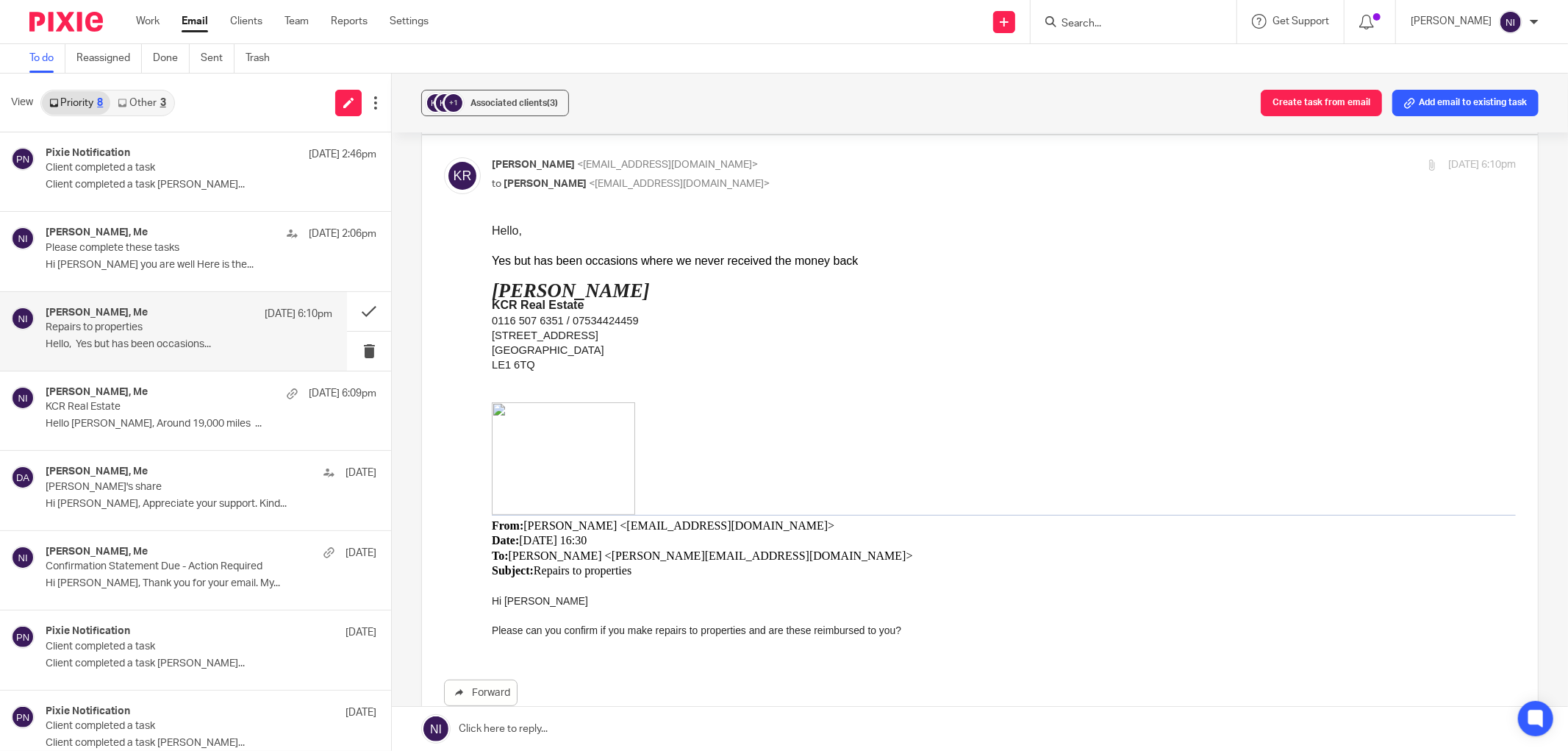
click at [1141, 389] on p at bounding box center [1004, 394] width 1025 height 14
click at [166, 408] on p "KCR Real Estate" at bounding box center [160, 407] width 230 height 12
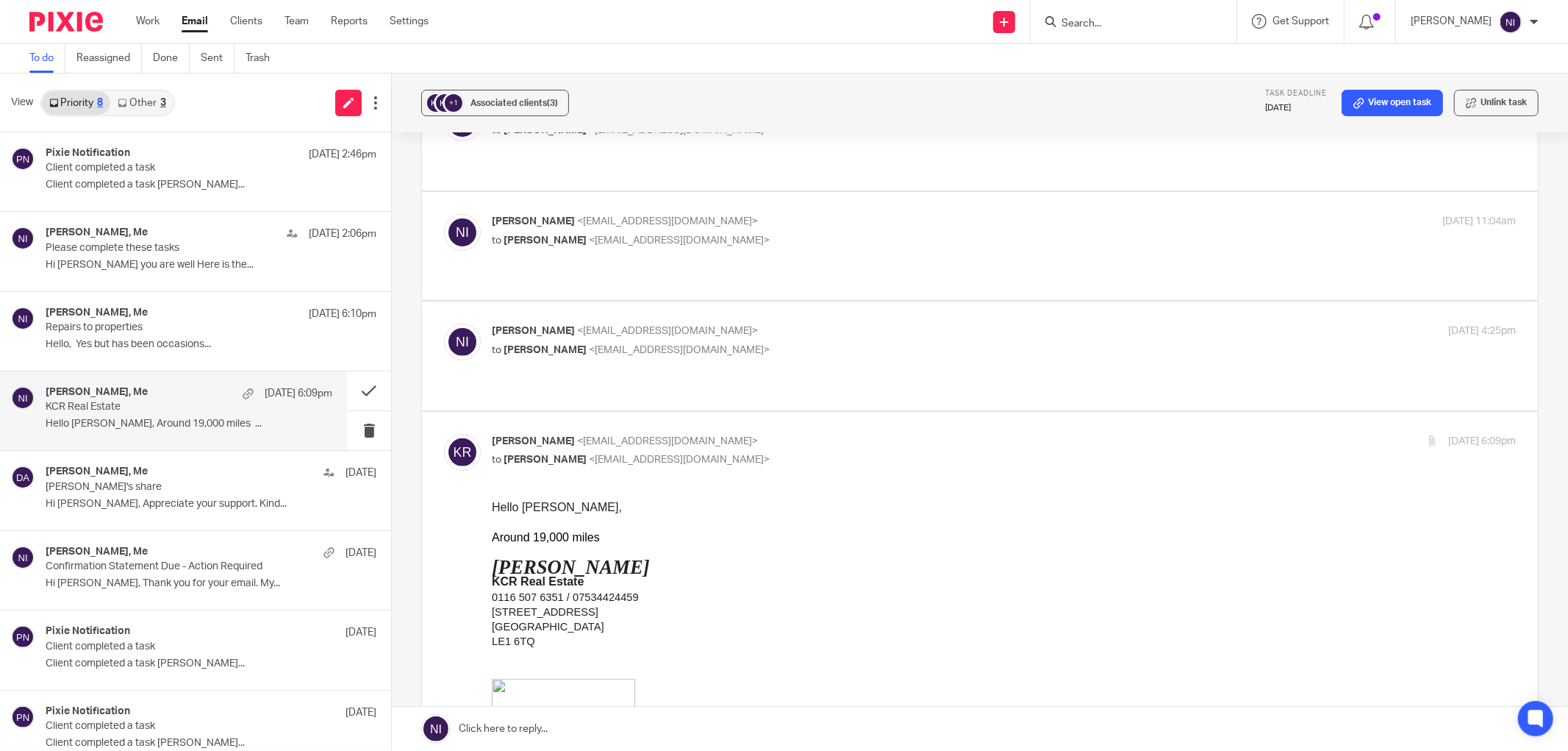
scroll to position [408, 0]
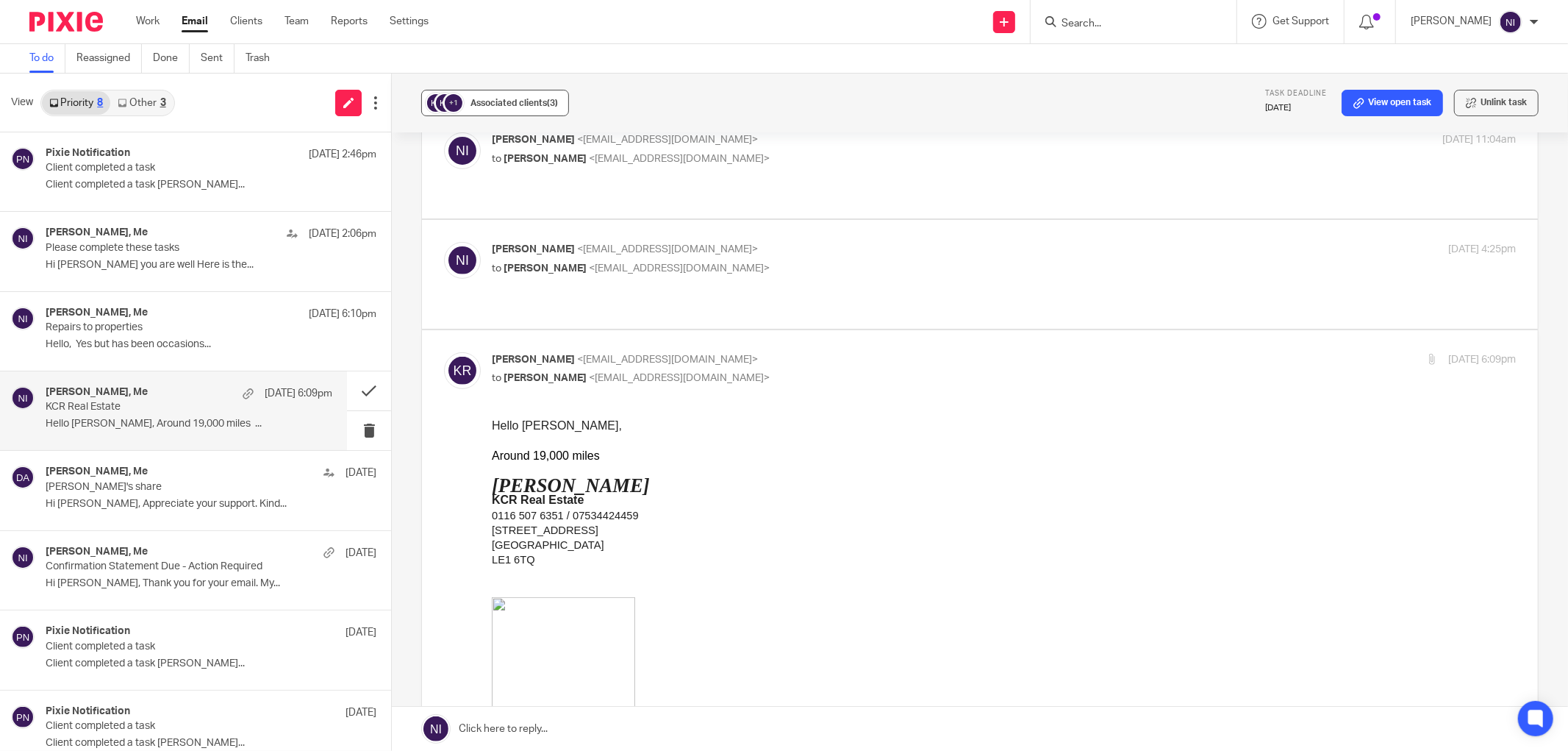
click at [524, 99] on span "Associated clients (3)" at bounding box center [514, 103] width 87 height 9
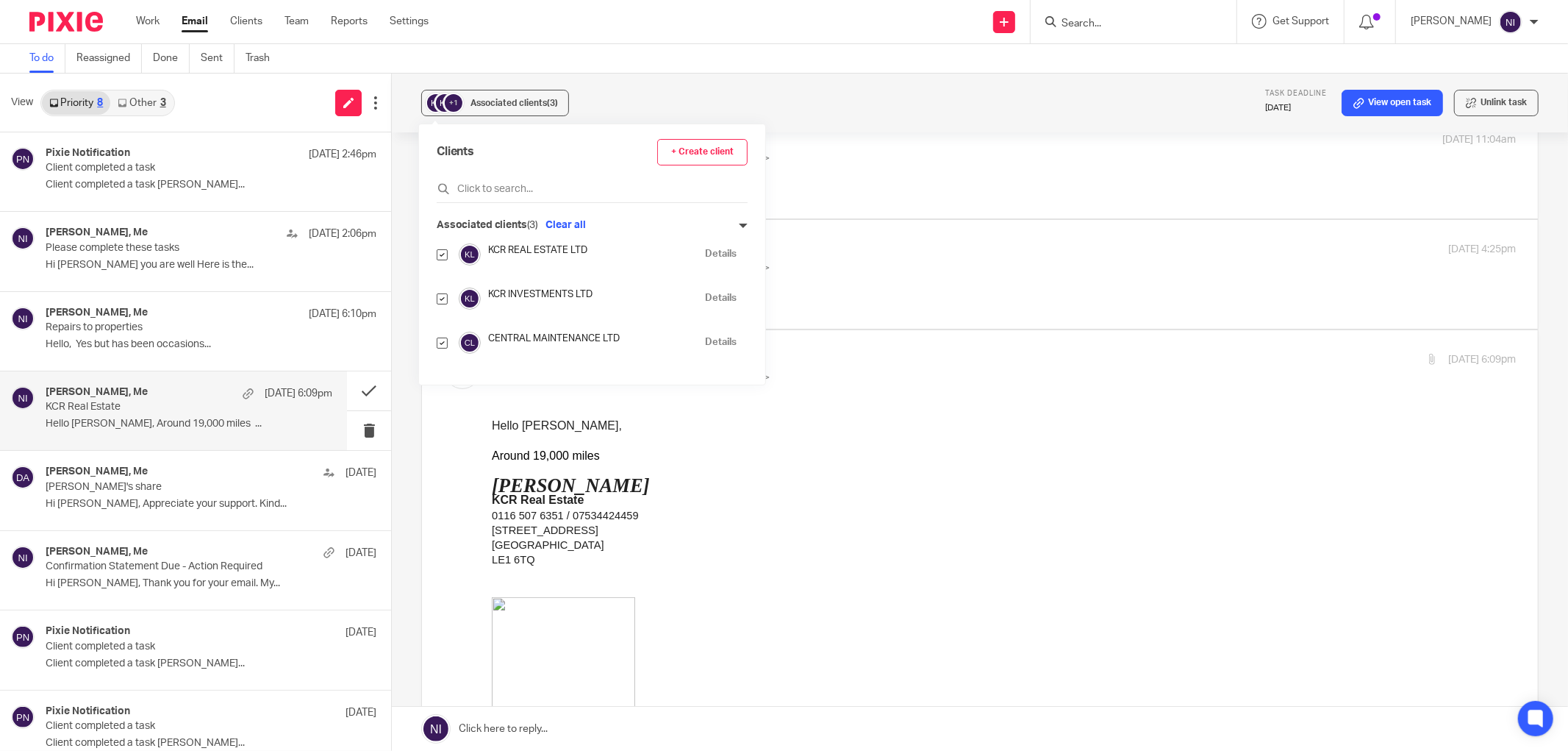
click at [873, 142] on label at bounding box center [980, 164] width 1116 height 108
click at [444, 133] on input "checkbox" at bounding box center [443, 132] width 1 height 1
checkbox input "true"
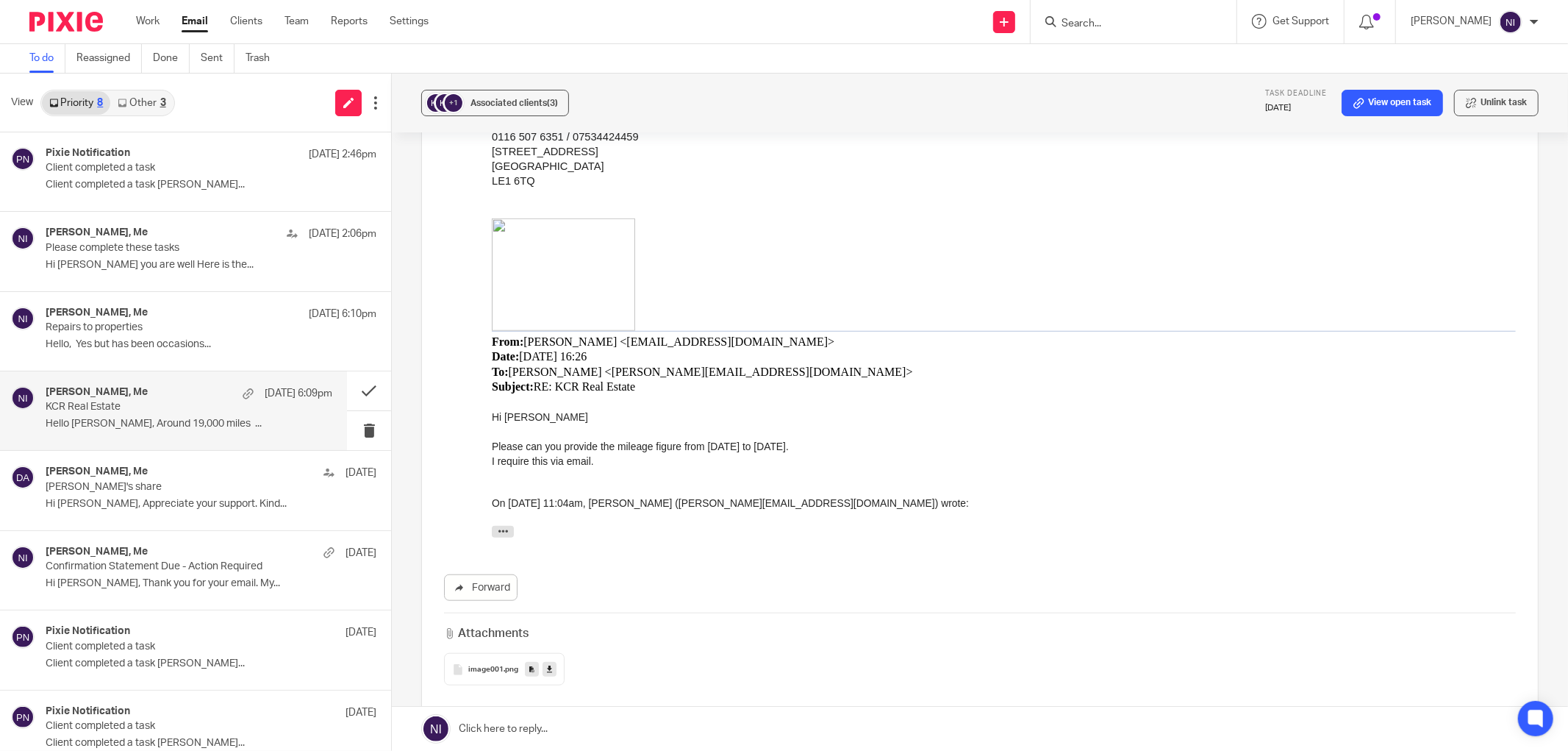
scroll to position [653, 0]
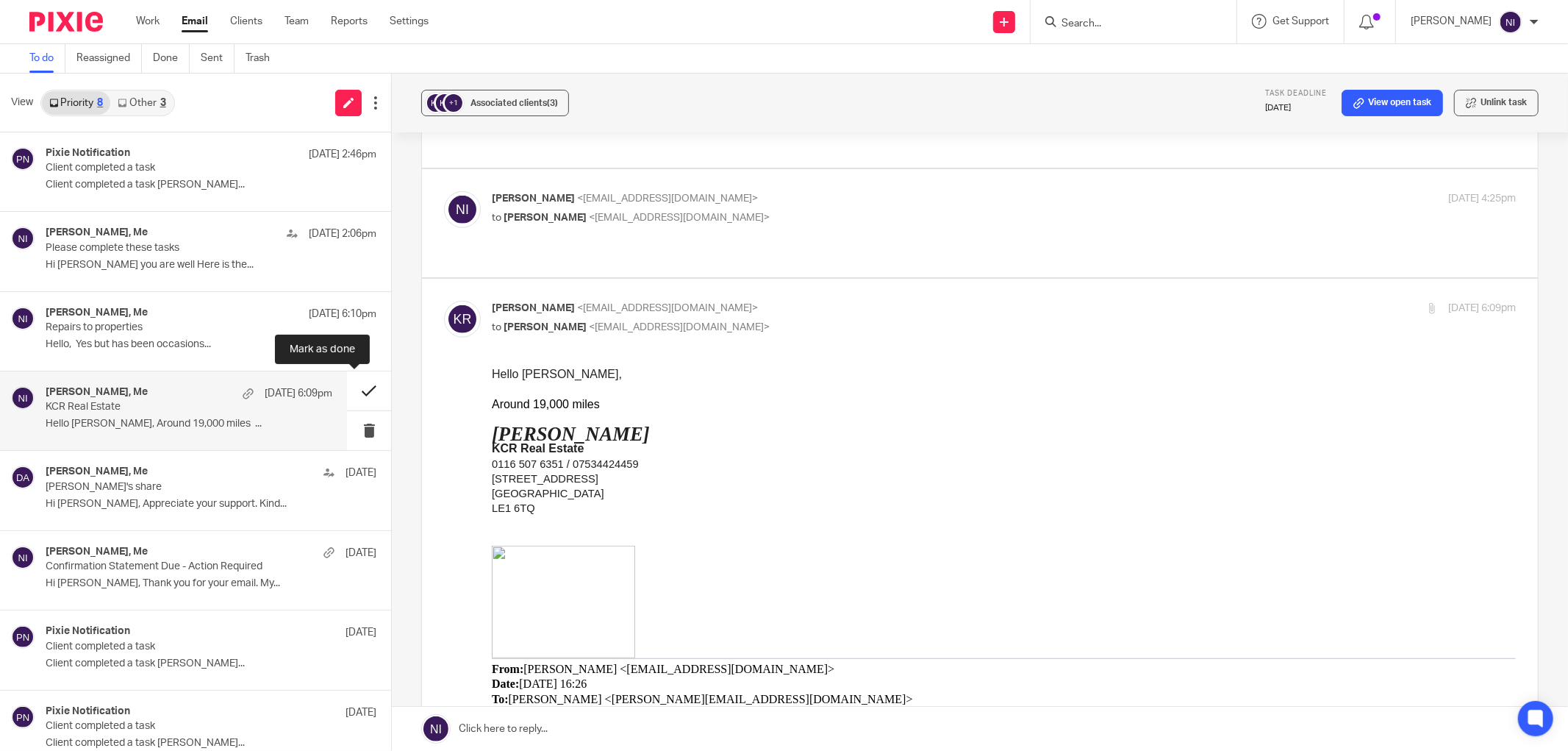
click at [347, 387] on button at bounding box center [369, 390] width 44 height 39
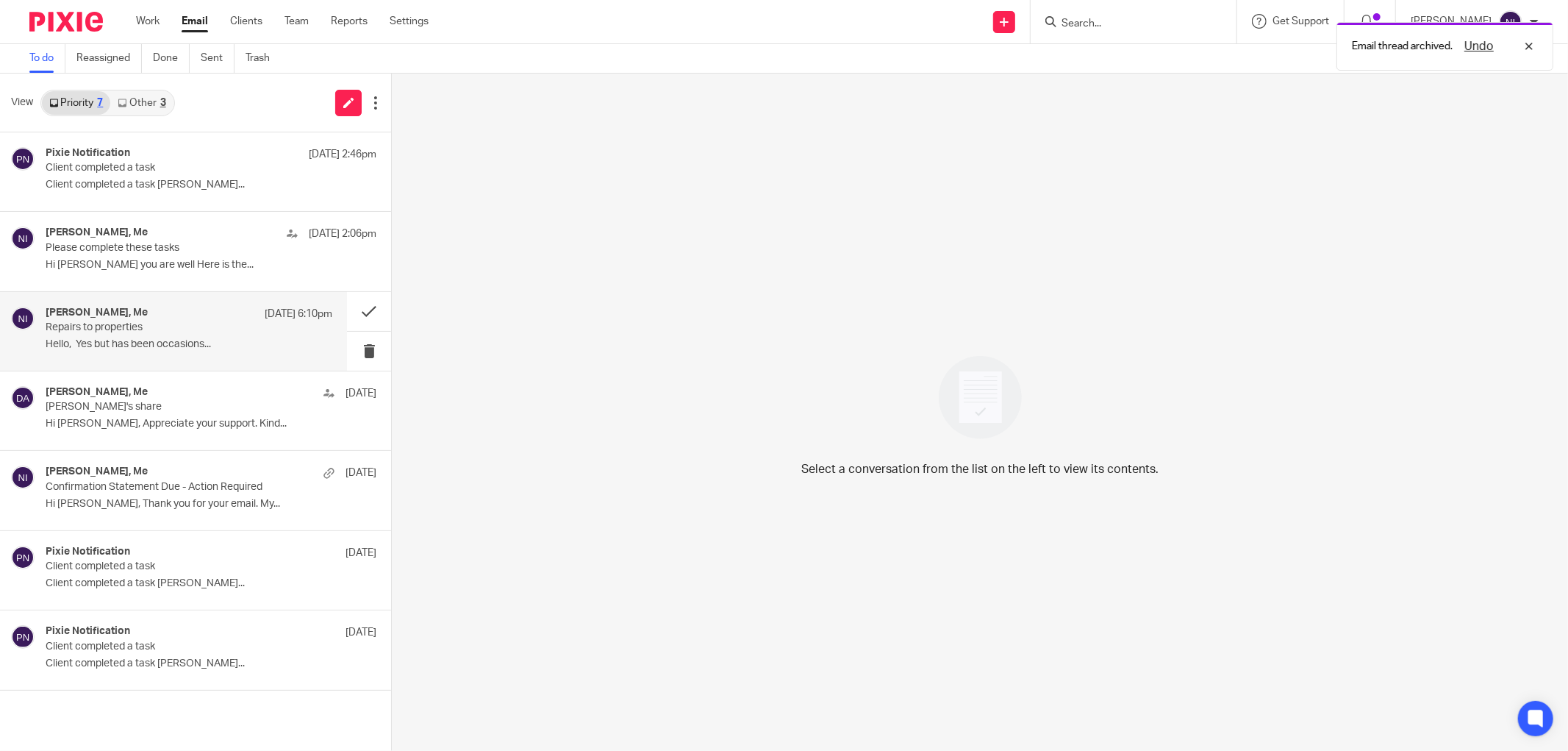
click at [188, 331] on p "Repairs to properties" at bounding box center [160, 327] width 230 height 12
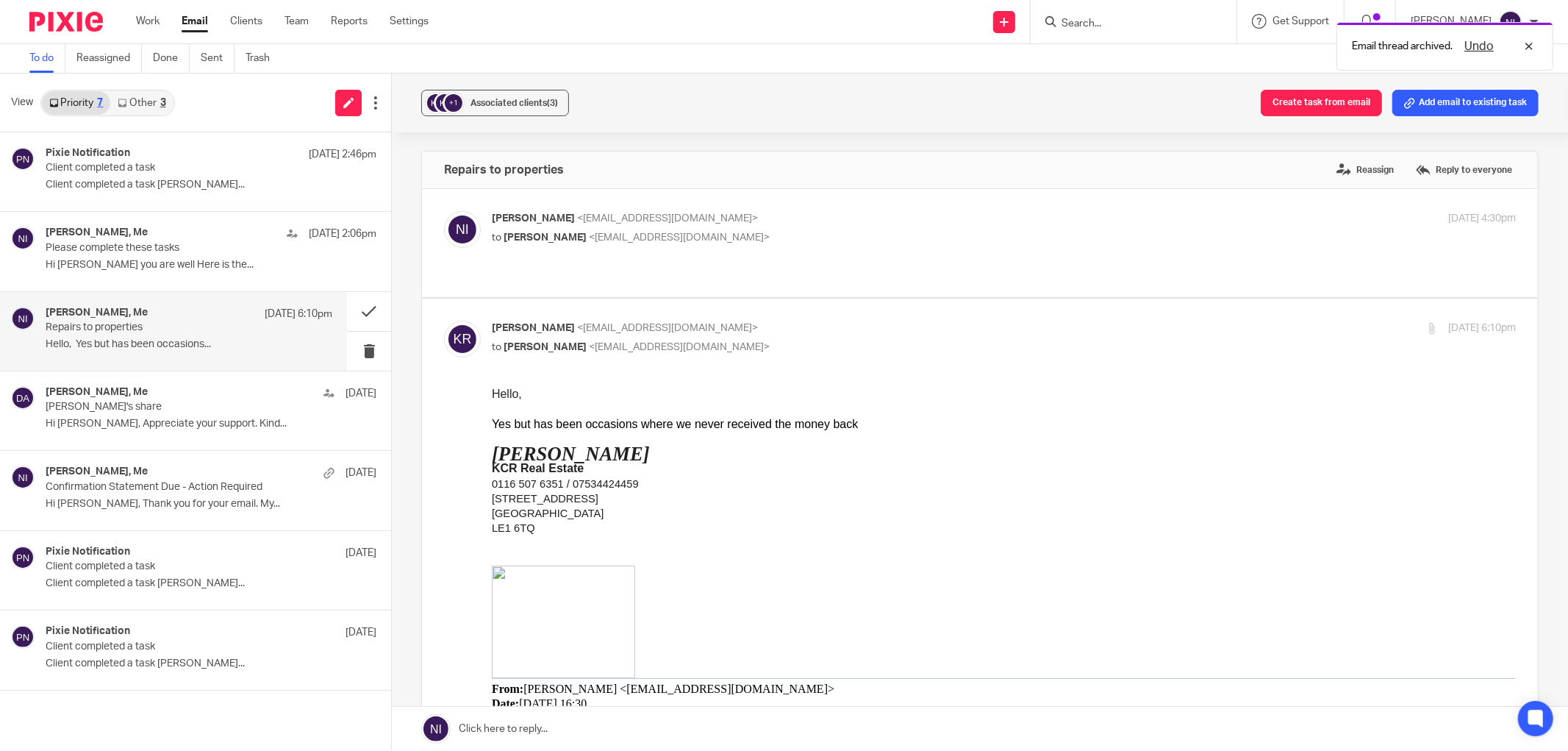
scroll to position [0, 0]
click at [654, 734] on link at bounding box center [980, 728] width 1176 height 44
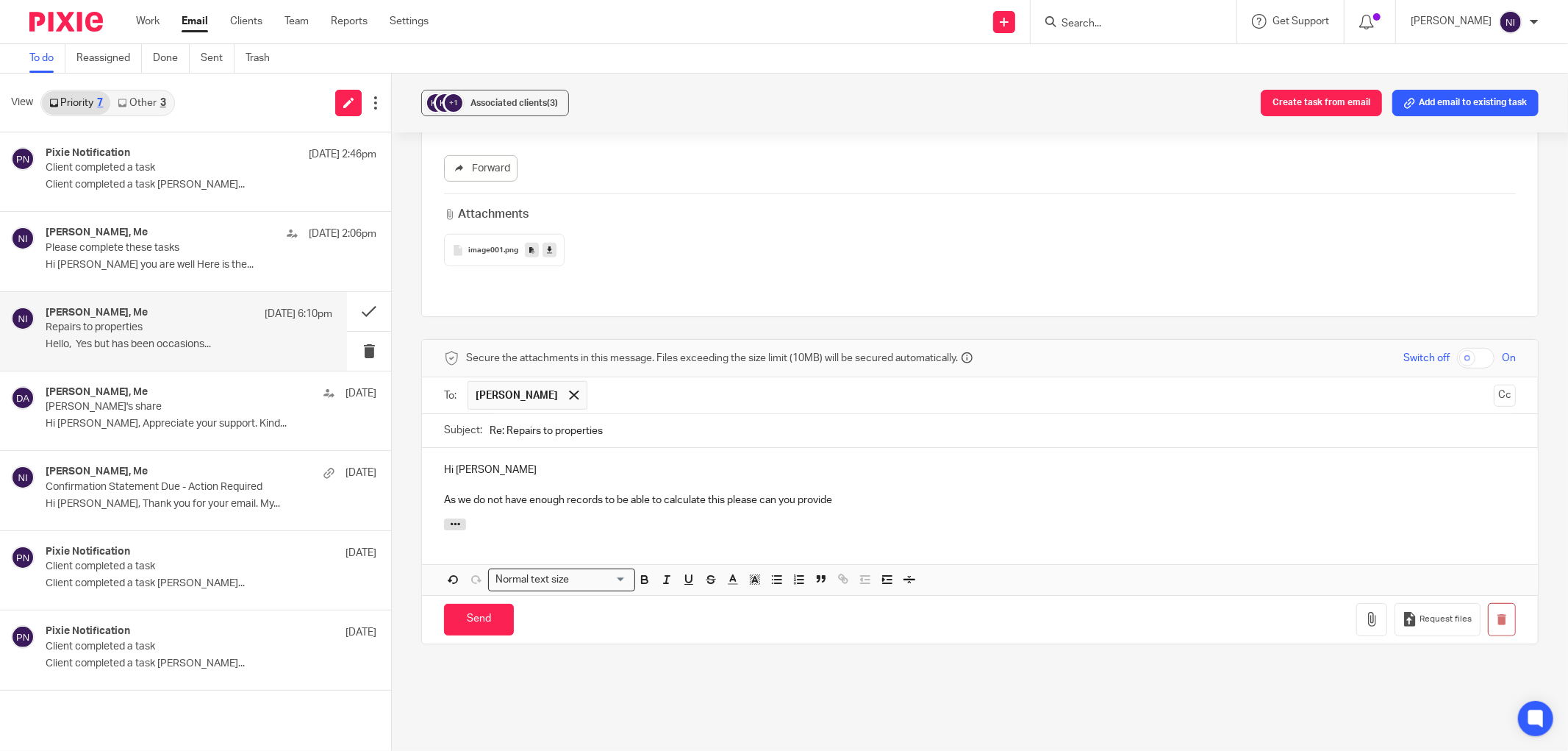
click at [930, 493] on p "As we do not have enough records to be able to calculate this please can you pr…" at bounding box center [980, 499] width 1072 height 14
click at [958, 493] on p "As we do not have enough records to be able to calculate this please can you pr…" at bounding box center [980, 499] width 1072 height 14
drag, startPoint x: 880, startPoint y: 483, endPoint x: 834, endPoint y: 489, distance: 46.4
click at [834, 493] on p "As we do not have enough records to be able to calculate this please can you pr…" at bounding box center [980, 499] width 1072 height 14
click at [1232, 493] on p "As we do not have enough records to be able to calculate this please can you pr…" at bounding box center [980, 499] width 1072 height 14
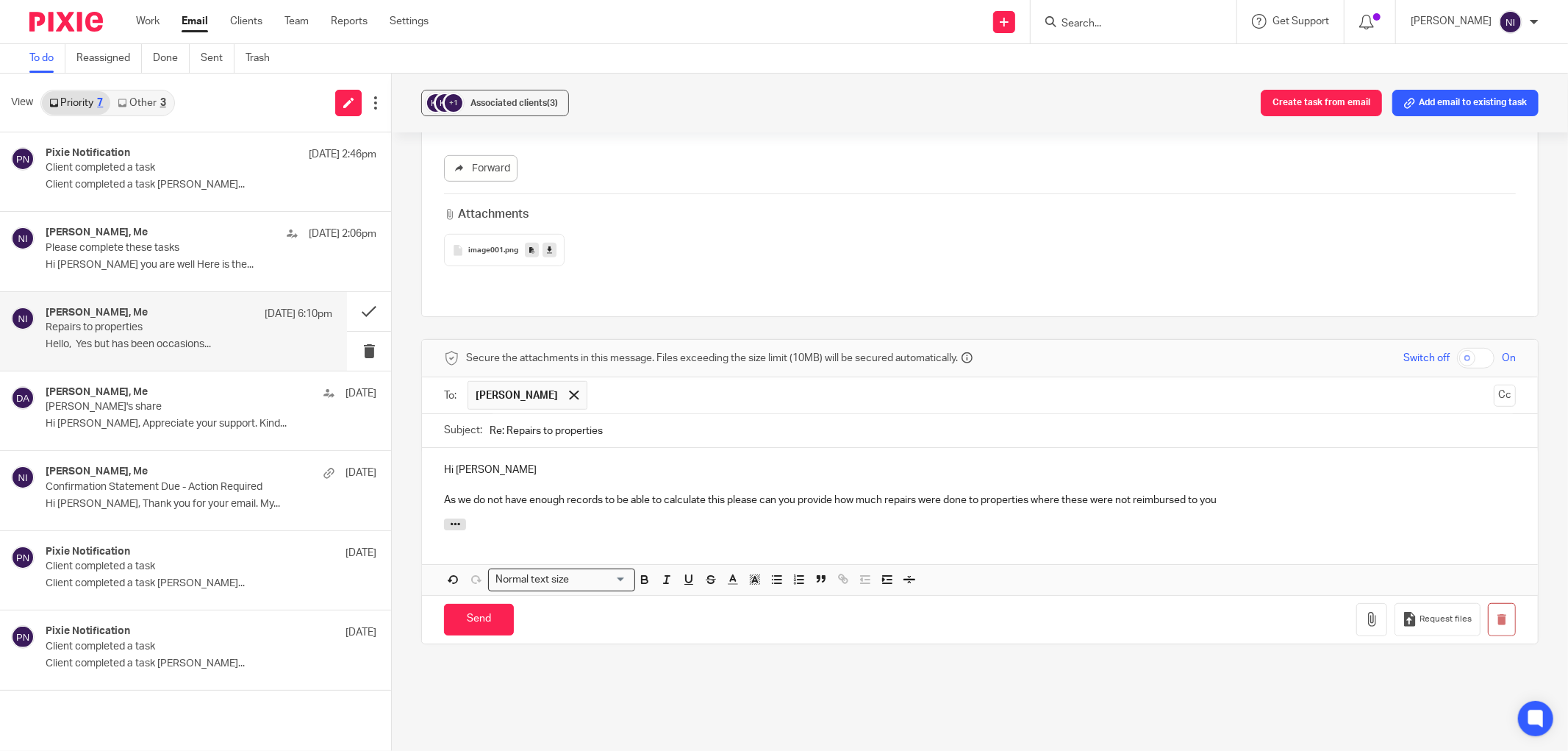
click at [1258, 493] on p "As we do not have enough records to be able to calculate this please can you pr…" at bounding box center [980, 499] width 1072 height 14
click at [721, 493] on p "As we do not have enough records to be able to calculate this please can you pr…" at bounding box center [980, 499] width 1072 height 14
click at [1398, 493] on p "As we do not have enough records to be able to calculate this, please can you p…" at bounding box center [980, 499] width 1072 height 14
click at [465, 604] on input "Send" at bounding box center [479, 620] width 70 height 32
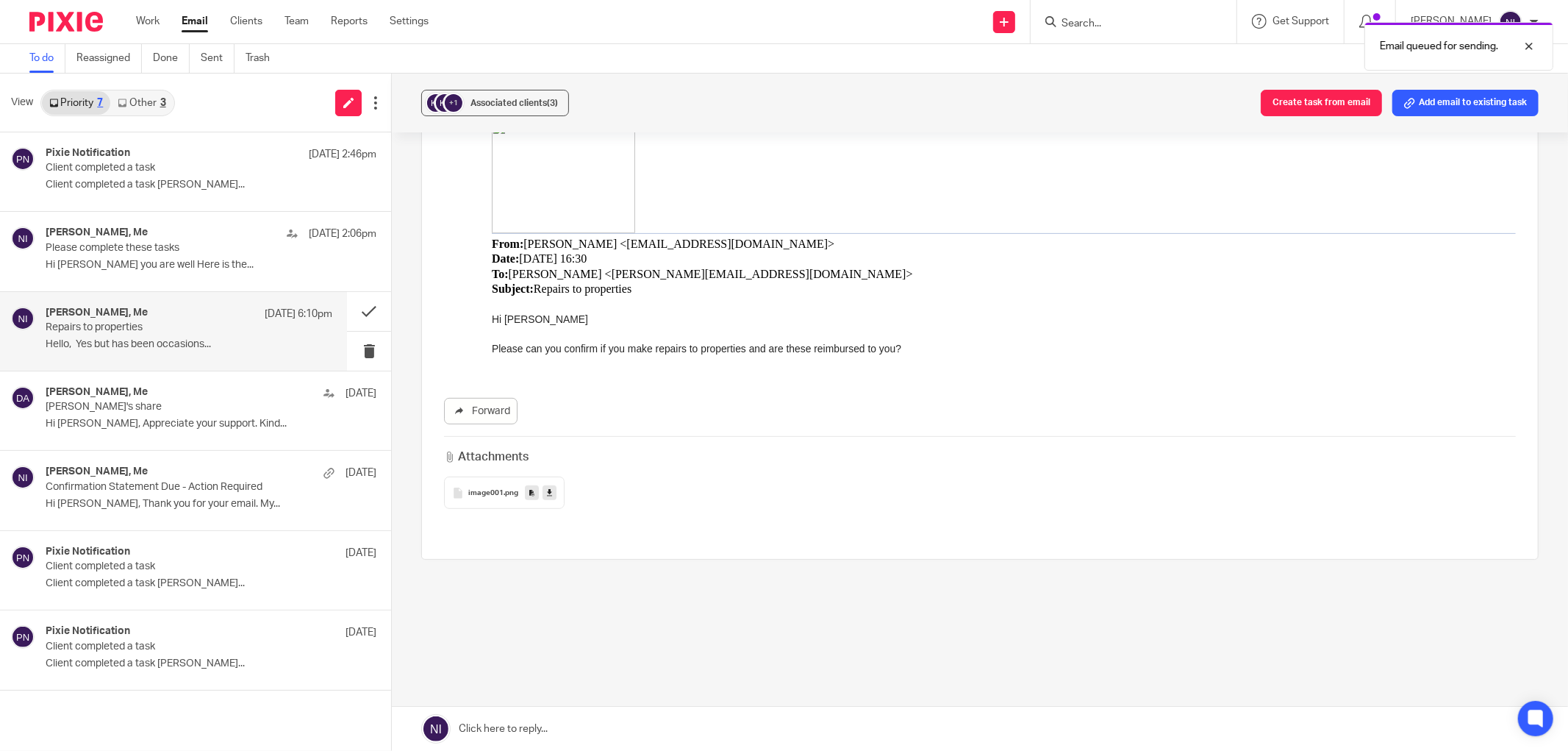
scroll to position [430, 0]
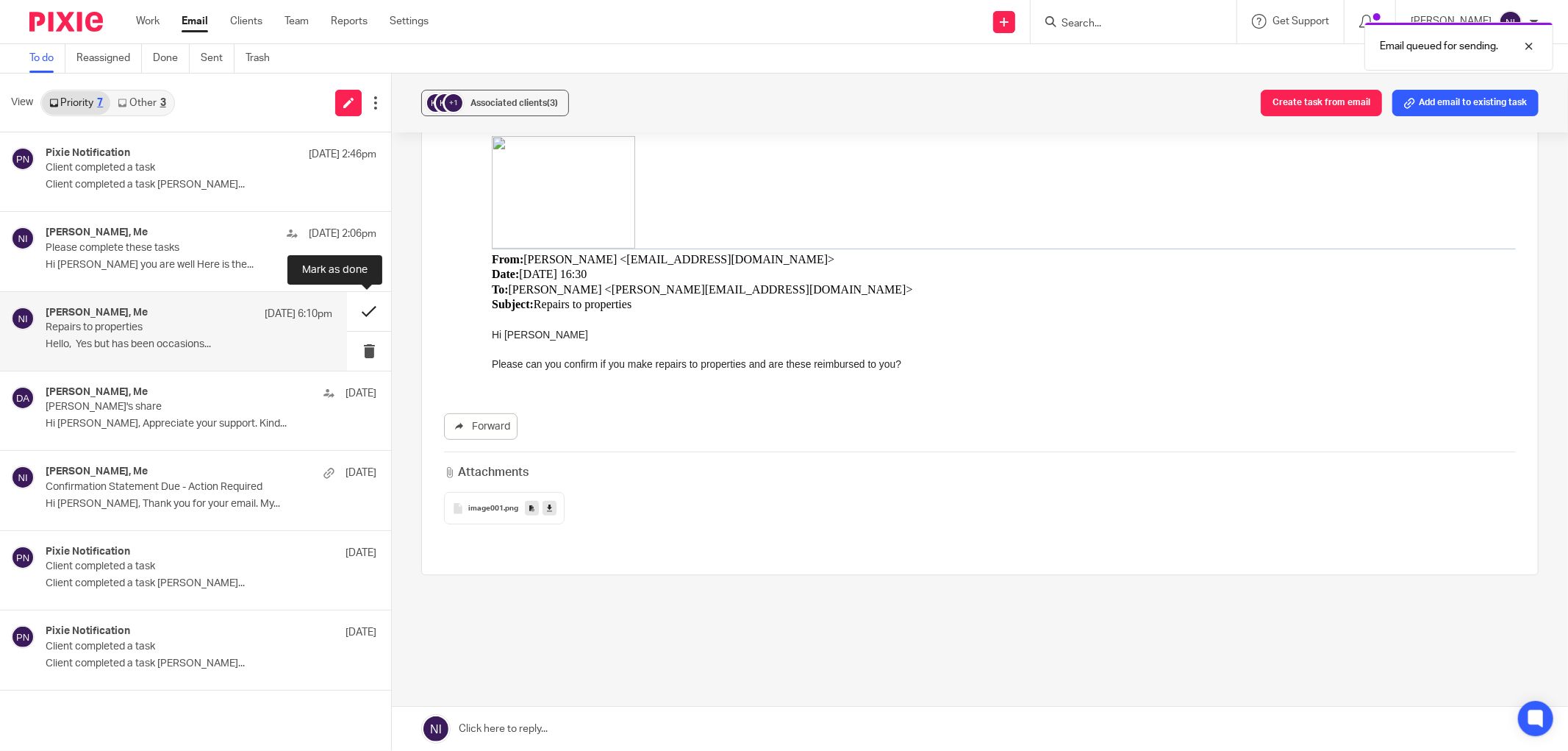
click at [369, 311] on button at bounding box center [369, 311] width 44 height 39
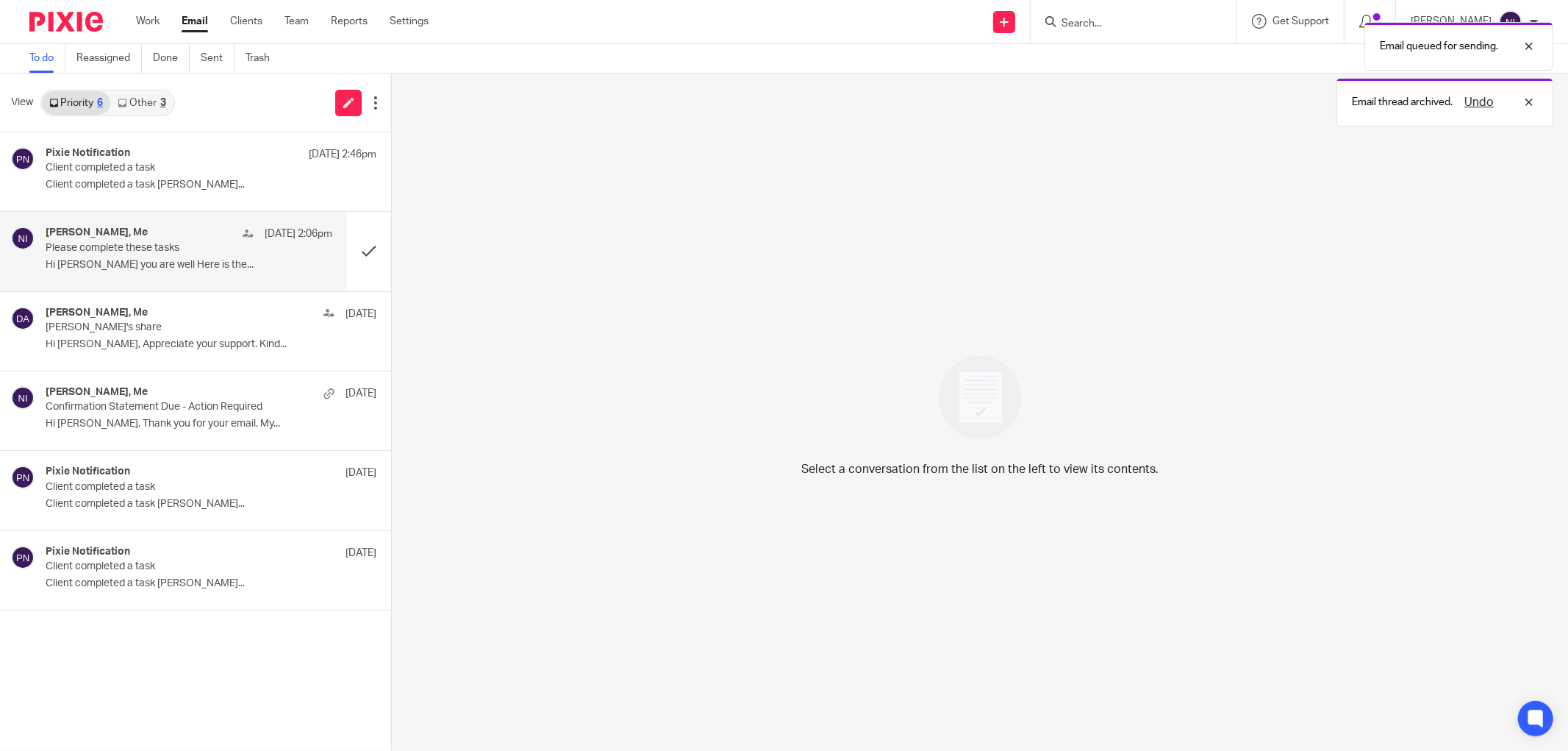
click at [199, 251] on p "Please complete these tasks" at bounding box center [160, 248] width 230 height 12
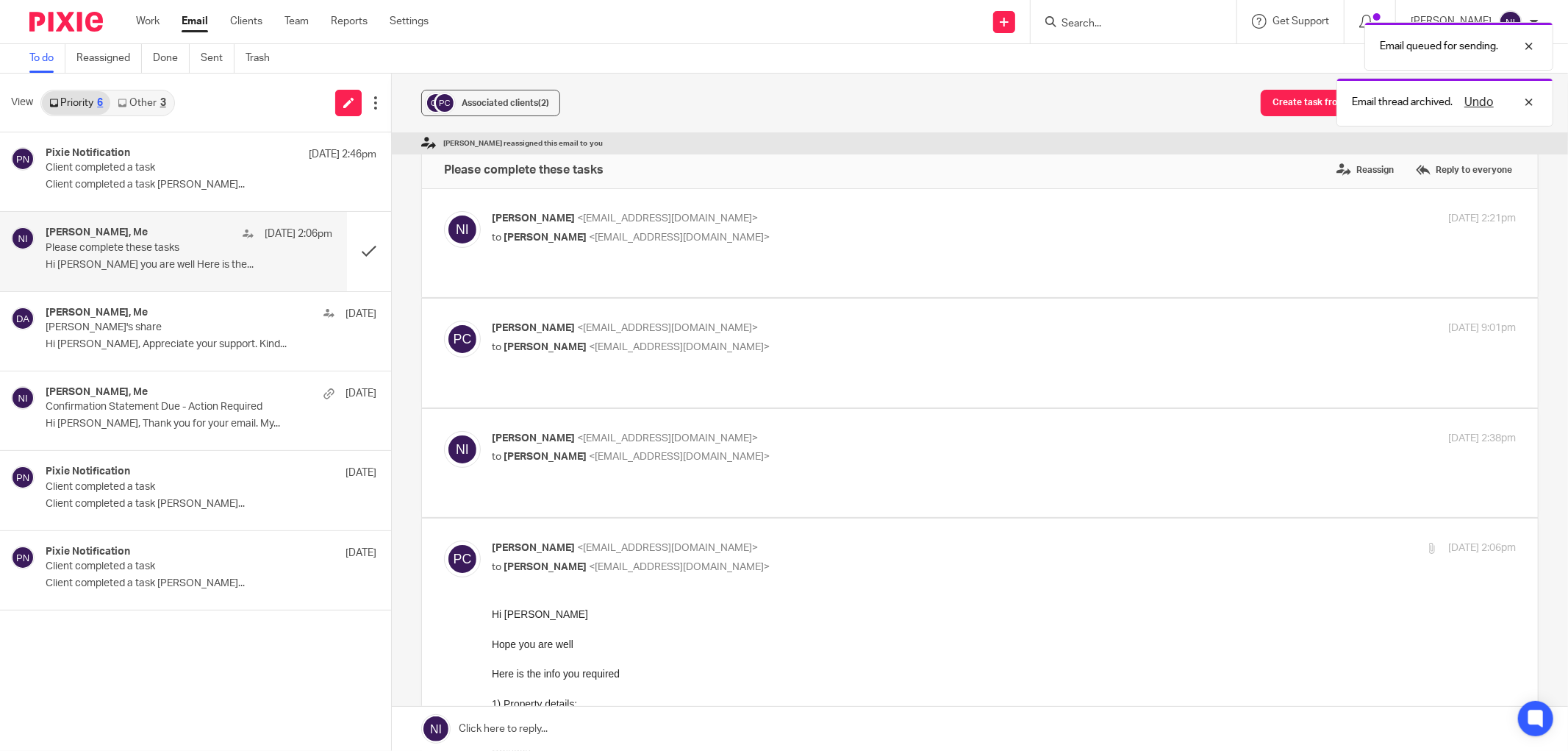
scroll to position [0, 0]
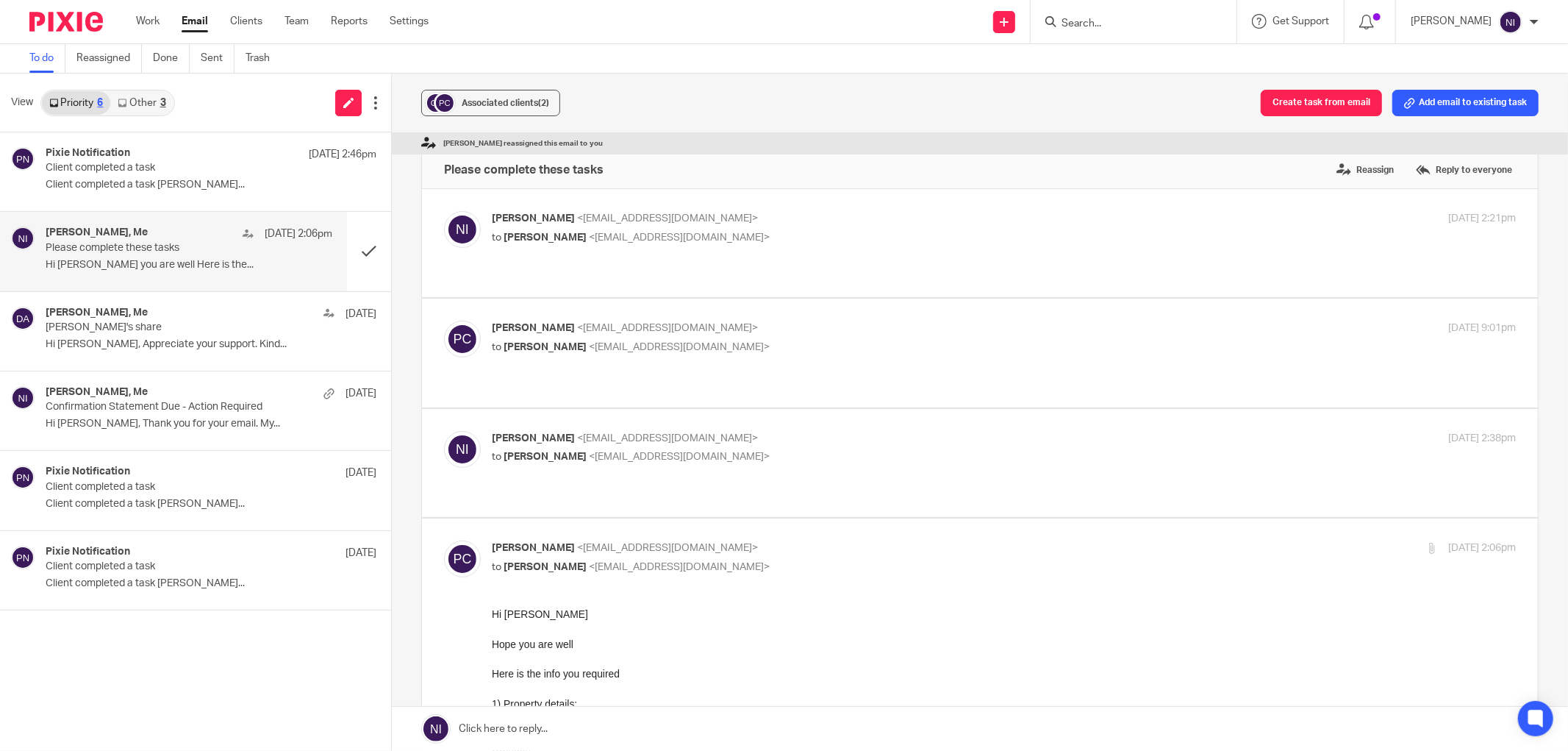
click at [142, 100] on link "Other 3" at bounding box center [142, 102] width 62 height 23
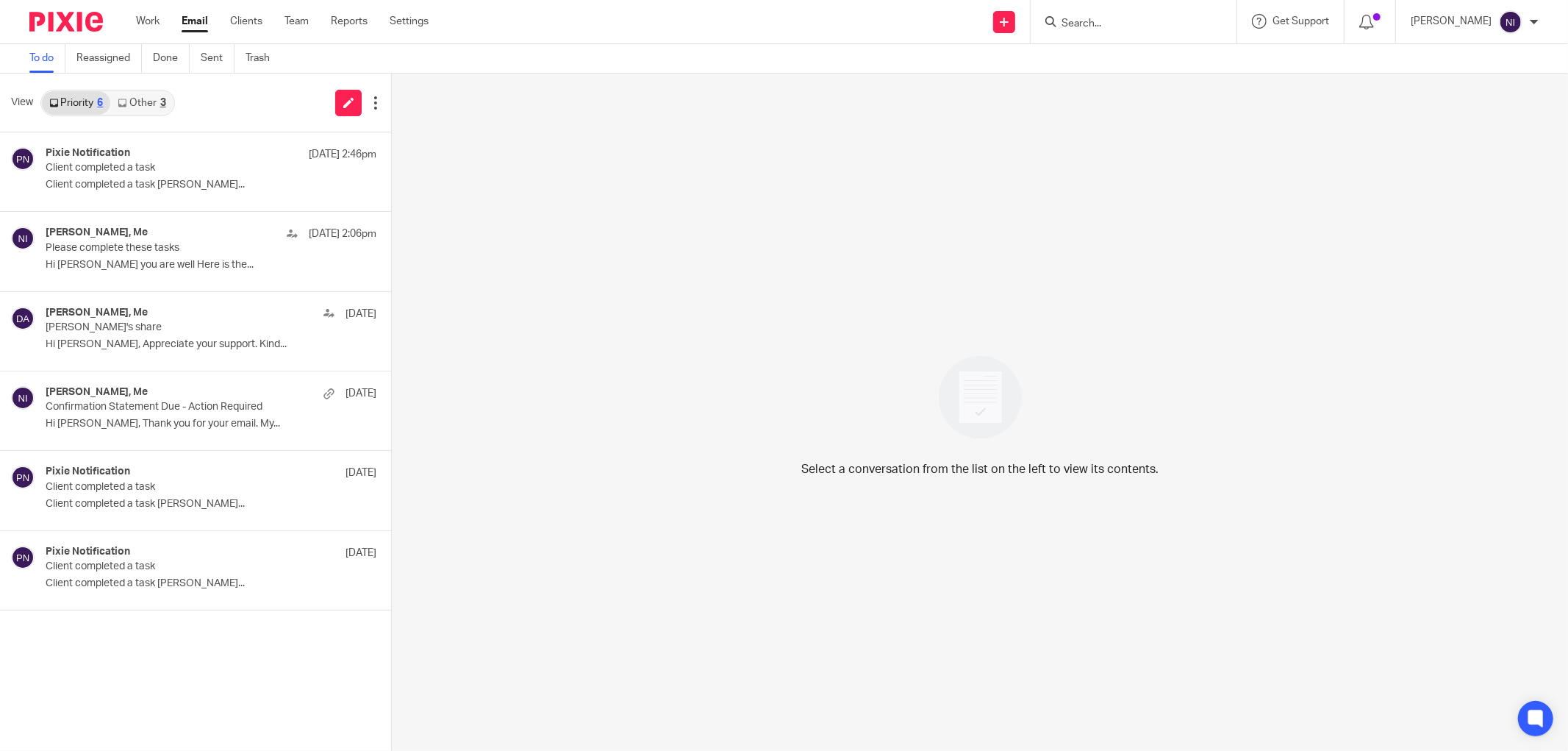
click at [145, 96] on link "Other 3" at bounding box center [142, 102] width 62 height 23
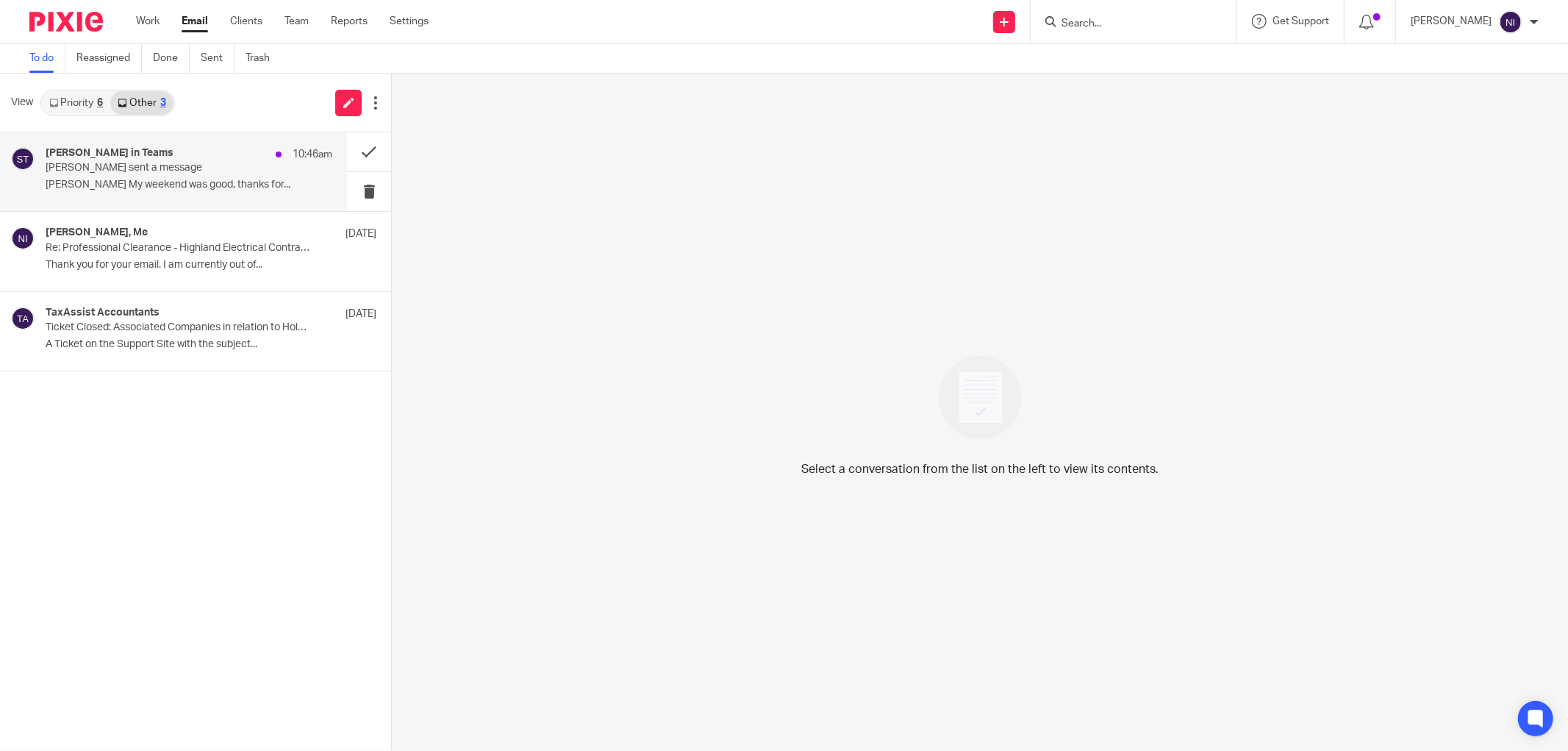
click at [199, 174] on p "[PERSON_NAME] sent a message" at bounding box center [160, 167] width 230 height 12
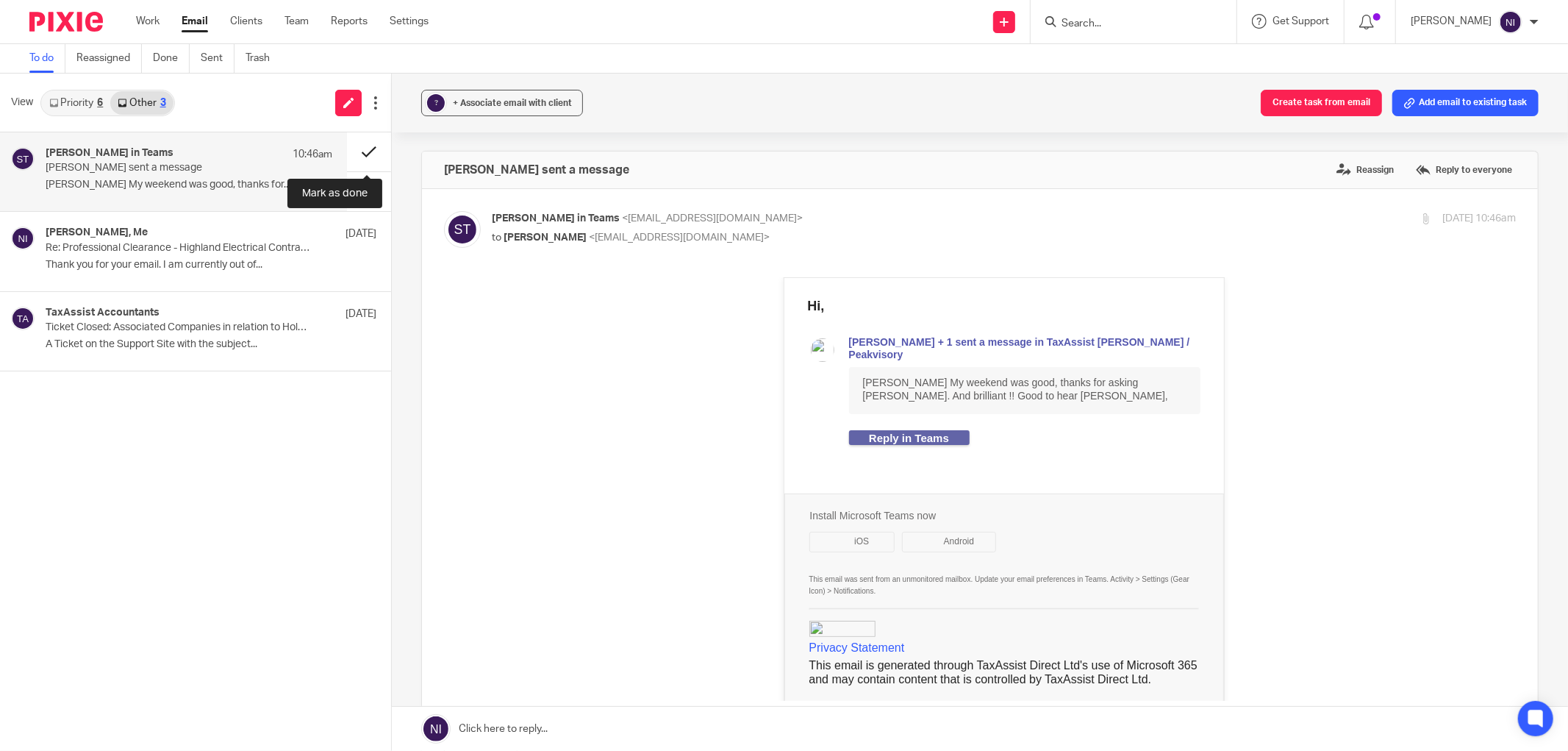
click at [355, 153] on button at bounding box center [369, 152] width 44 height 39
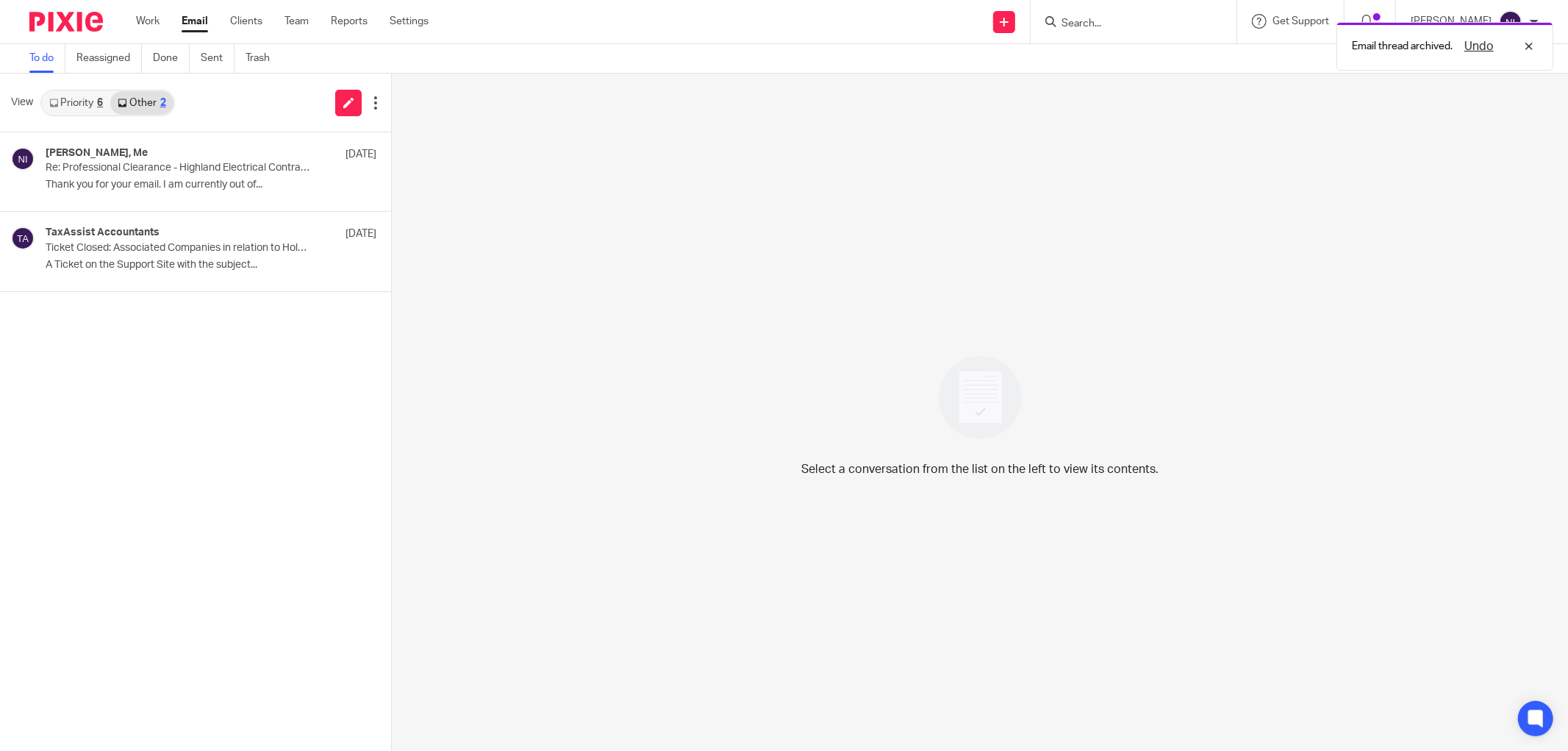
click at [67, 105] on link "Priority 6" at bounding box center [76, 102] width 68 height 23
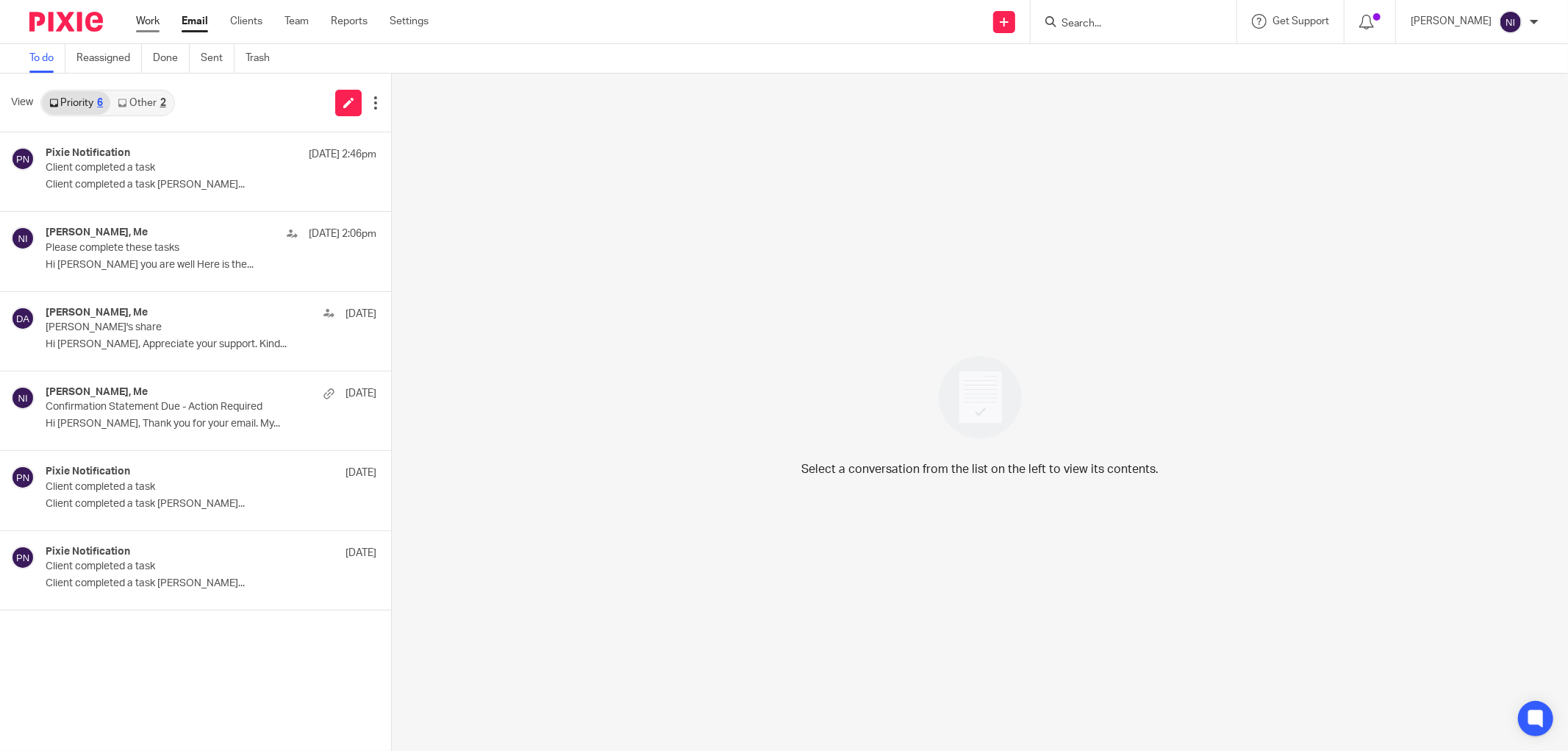
click at [145, 14] on link "Work" at bounding box center [147, 20] width 23 height 14
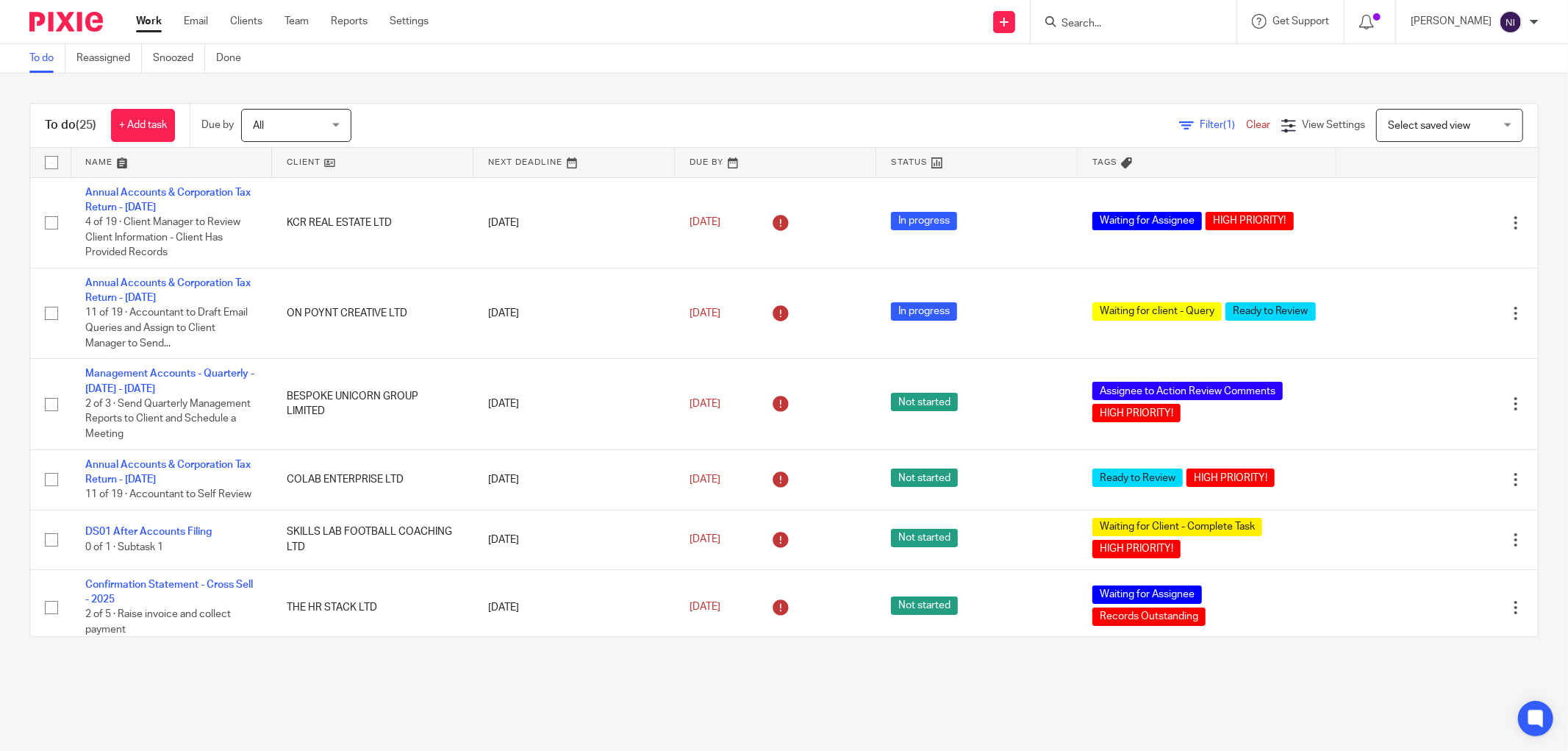
click at [108, 158] on link at bounding box center [171, 162] width 201 height 30
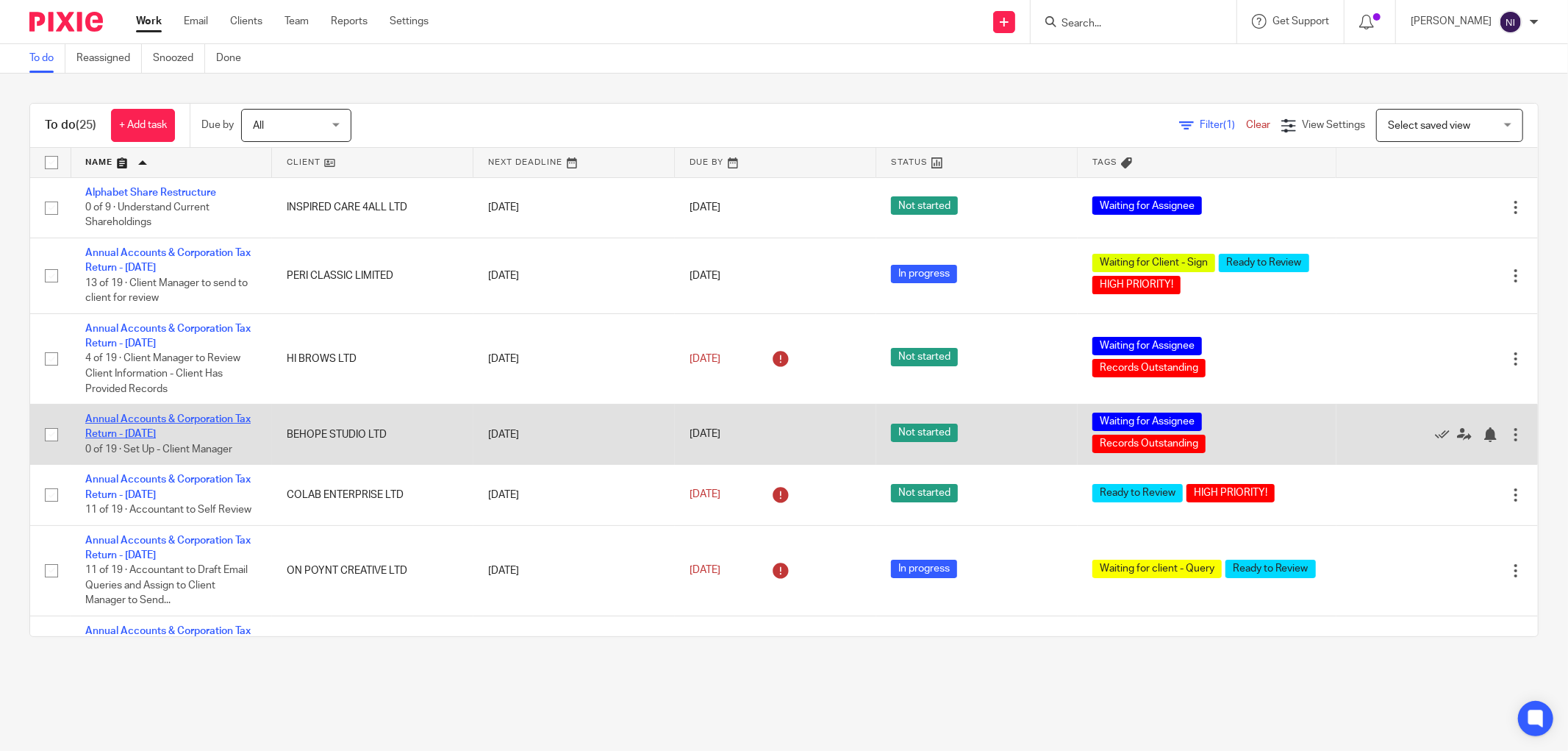
scroll to position [82, 0]
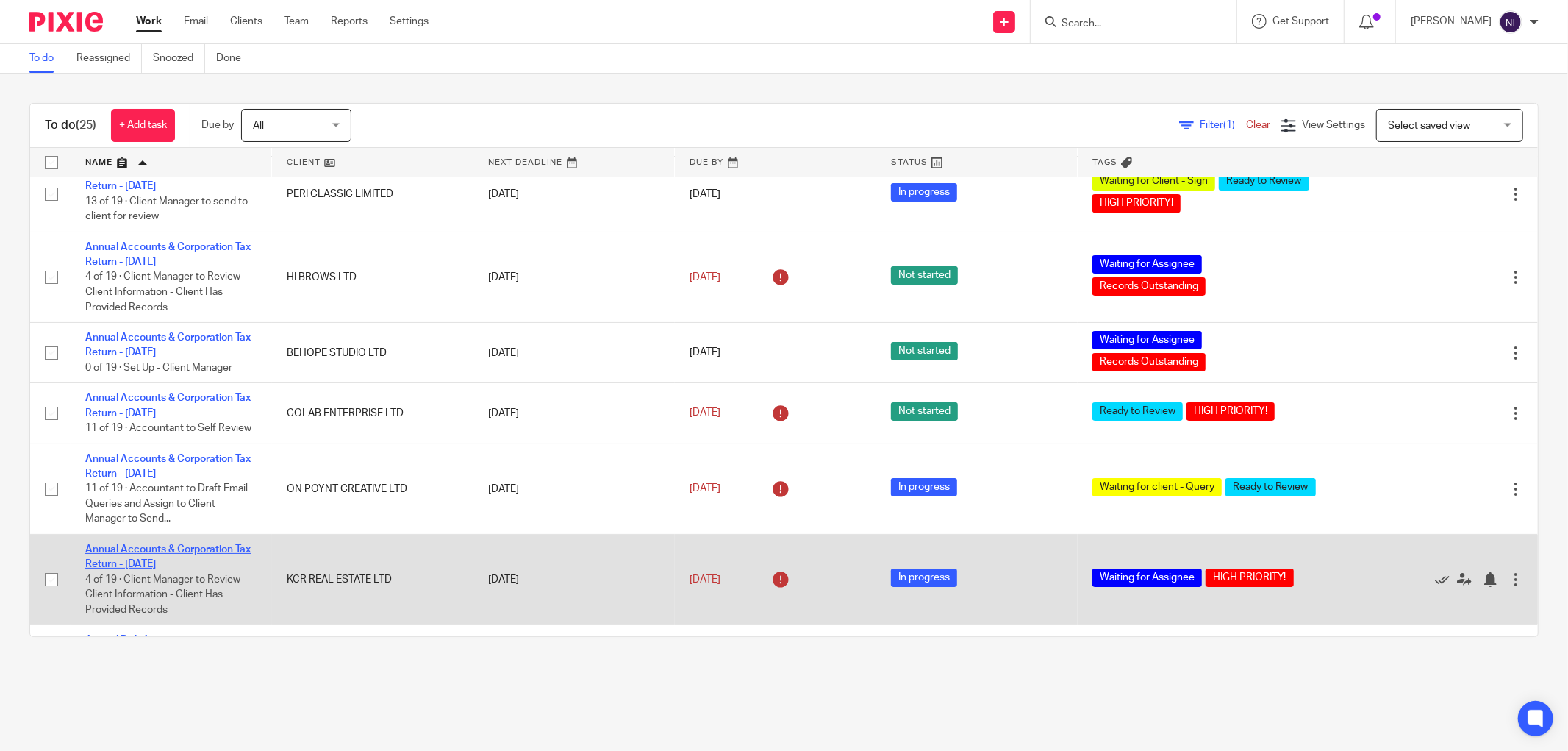
click at [166, 555] on link "Annual Accounts & Corporation Tax Return - [DATE]" at bounding box center [168, 556] width 165 height 25
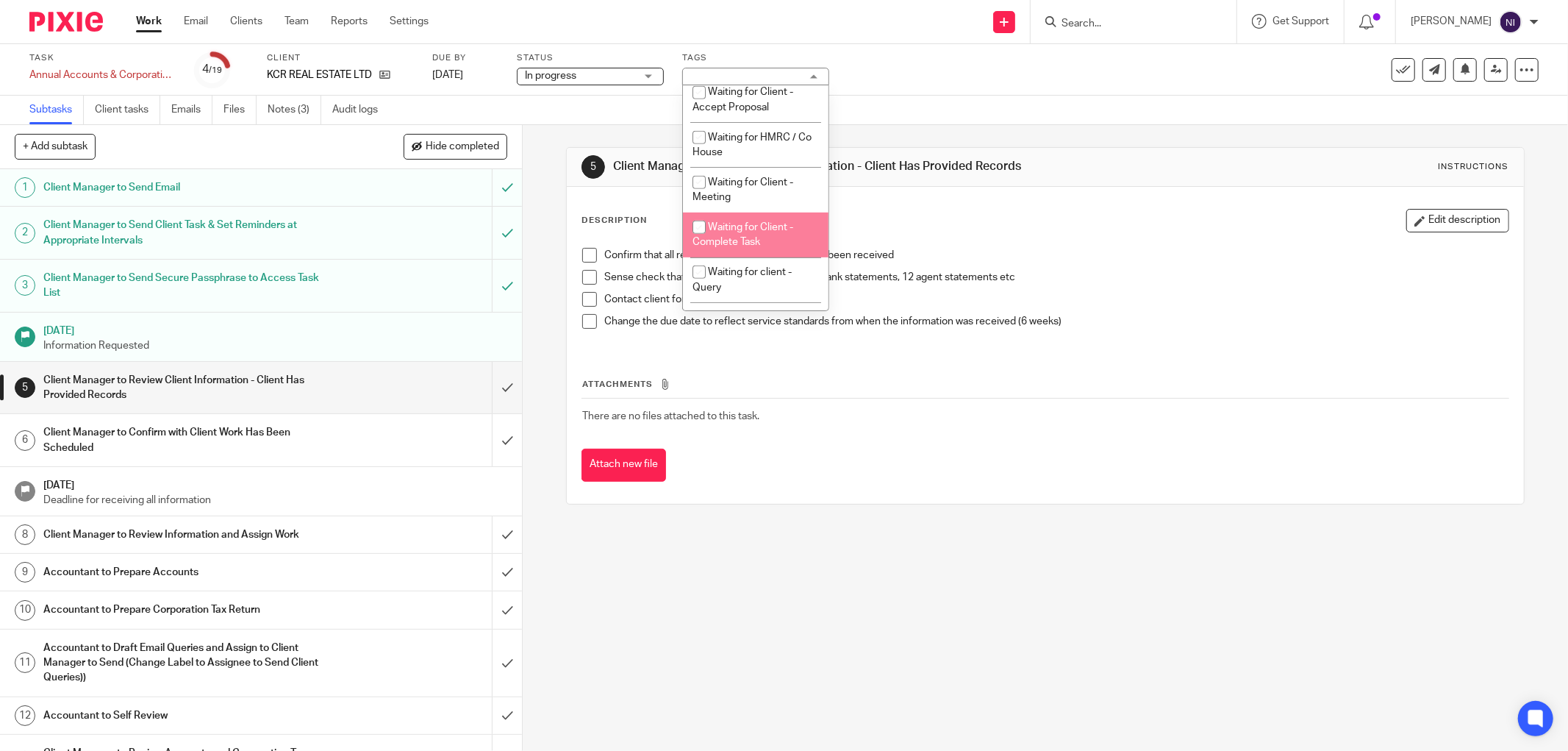
scroll to position [748, 0]
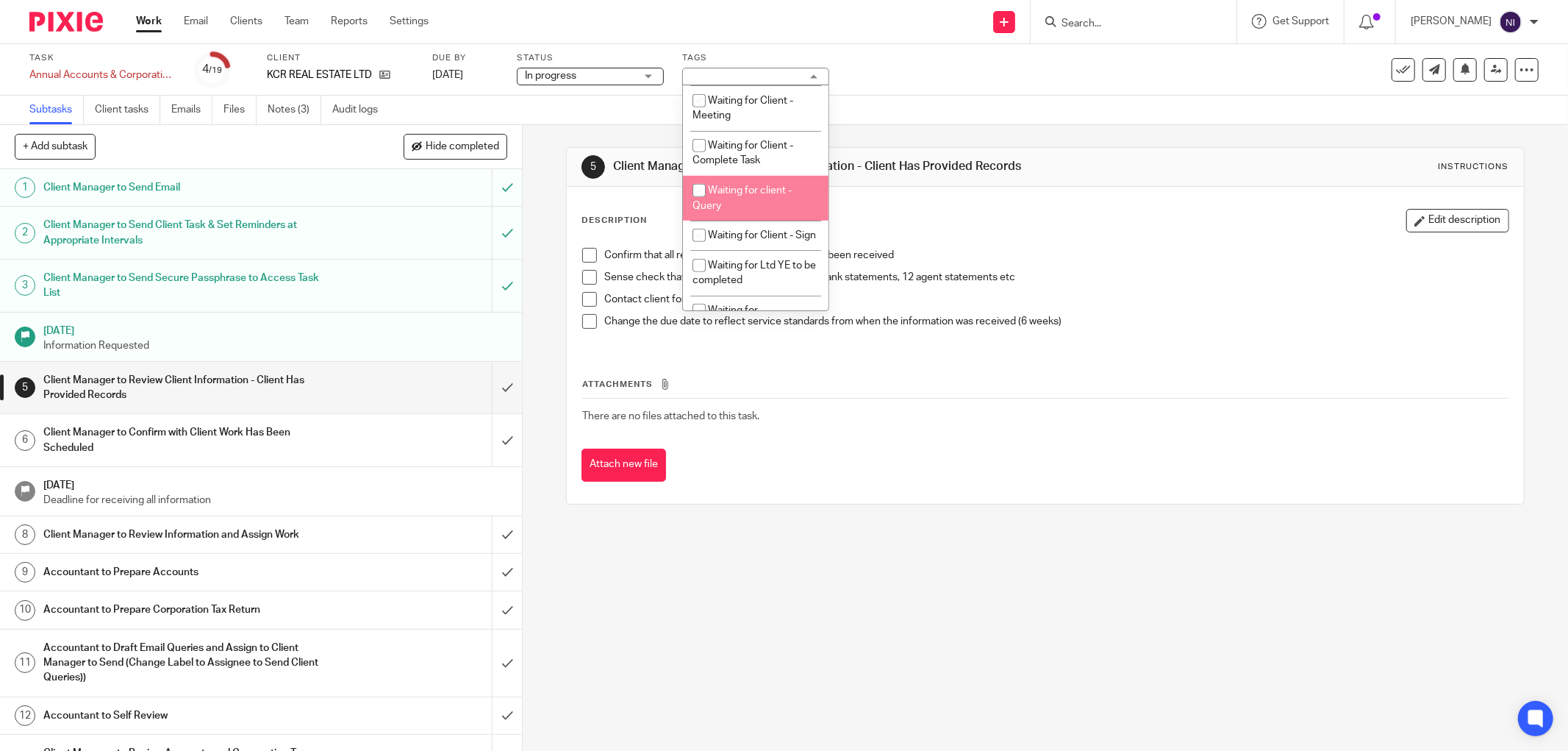
click at [754, 221] on li "Waiting for client - Query" at bounding box center [756, 198] width 146 height 45
checkbox input "true"
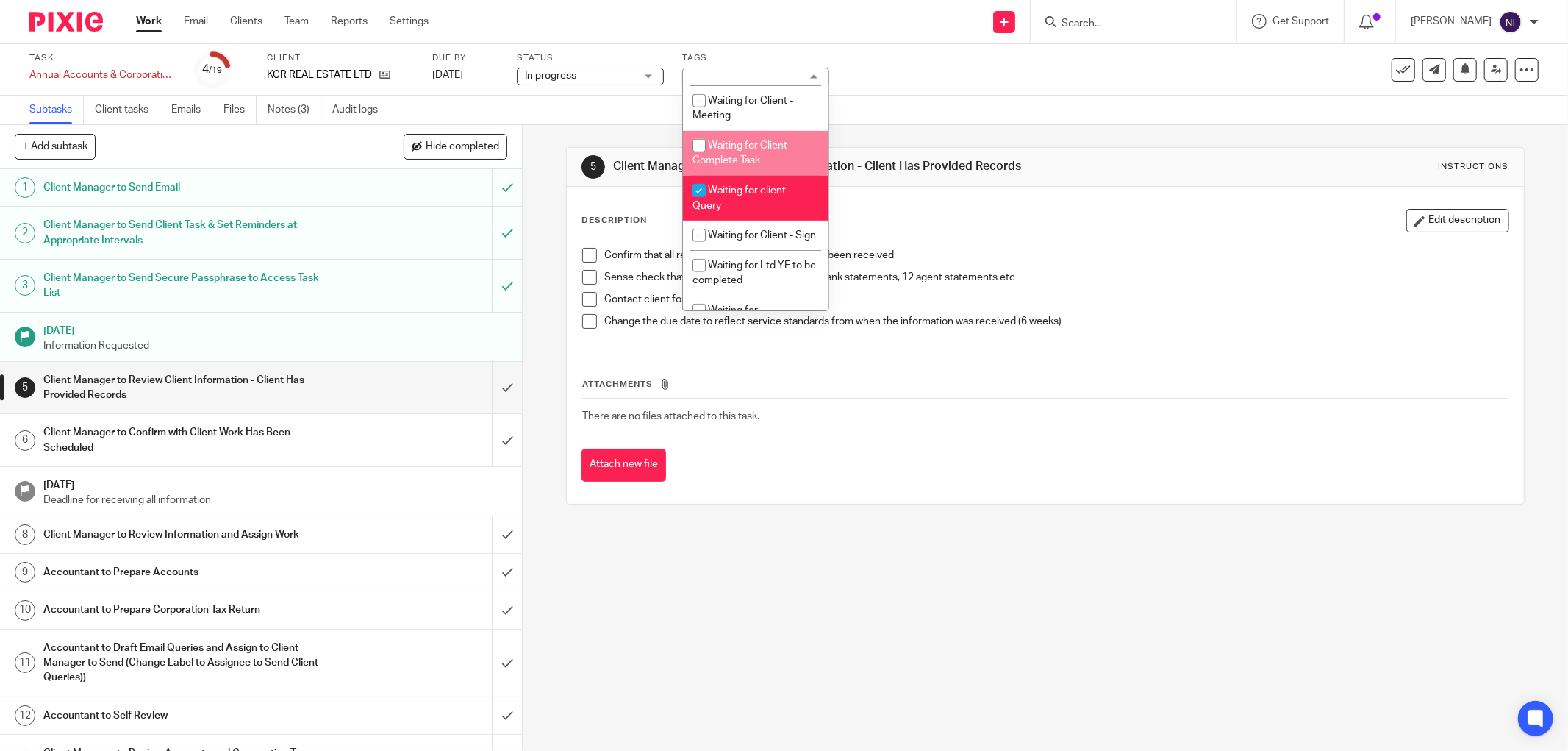
click at [152, 24] on link "Work" at bounding box center [149, 20] width 26 height 14
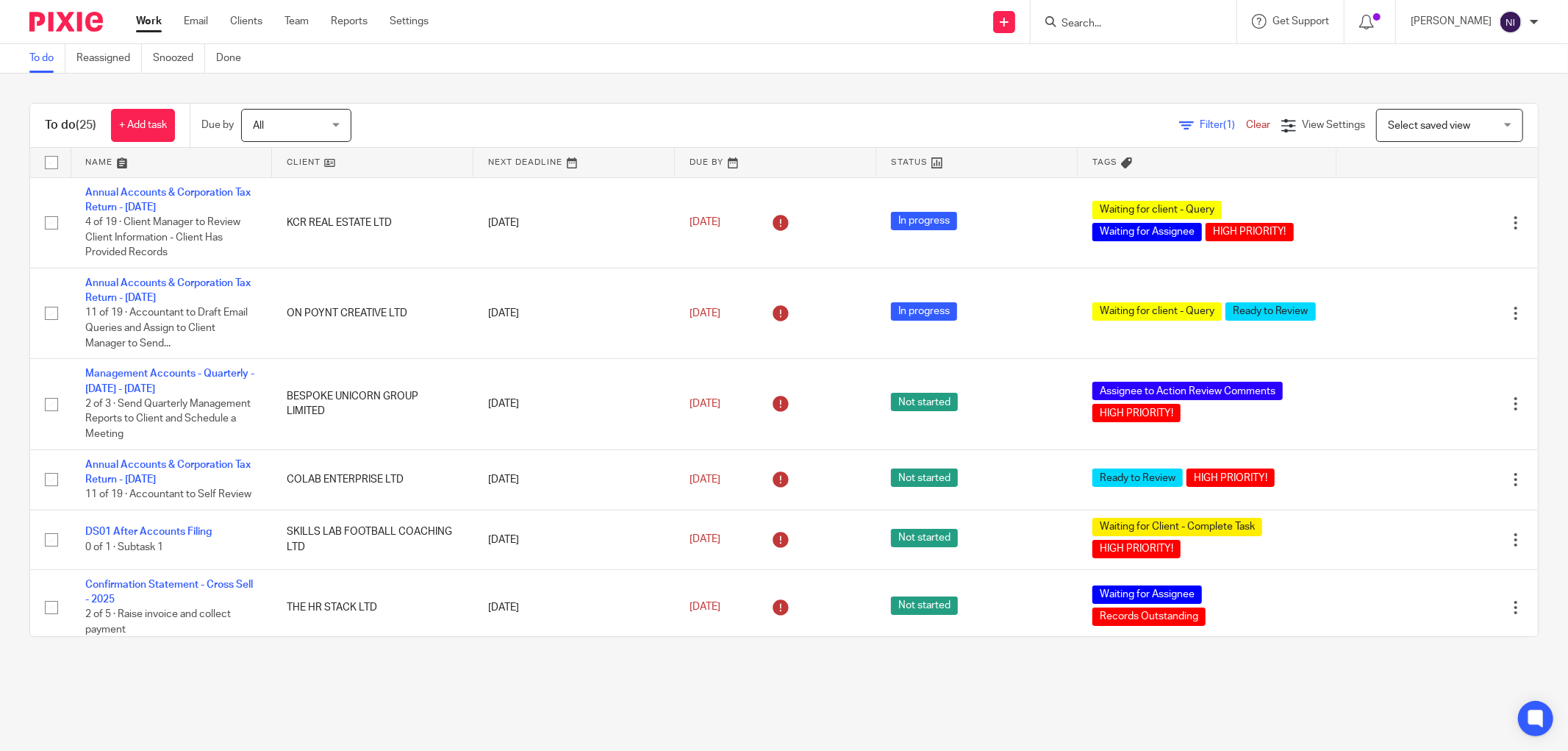
click at [112, 153] on link at bounding box center [171, 162] width 201 height 30
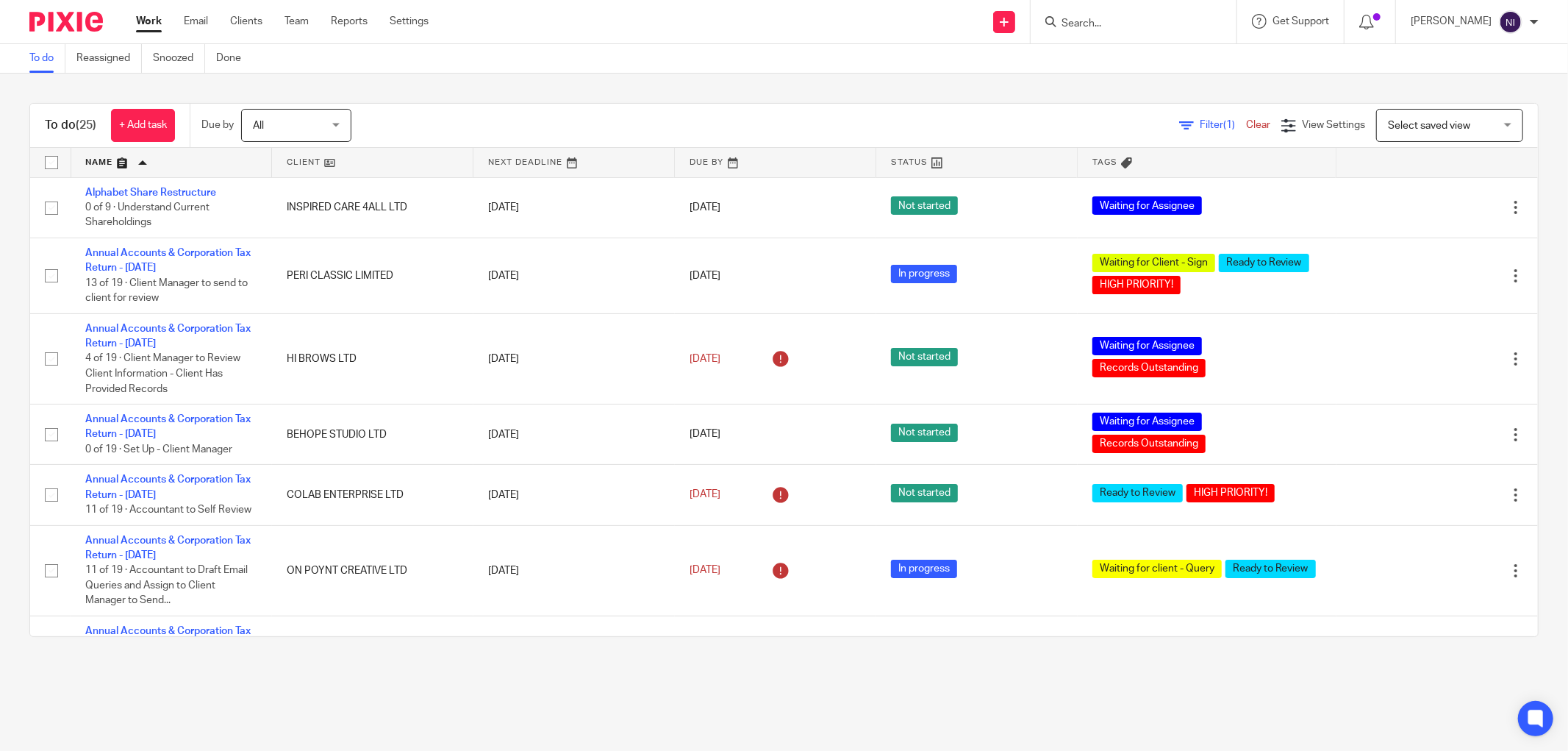
click at [1143, 17] on input "Search" at bounding box center [1126, 23] width 133 height 13
